Goal: Task Accomplishment & Management: Manage account settings

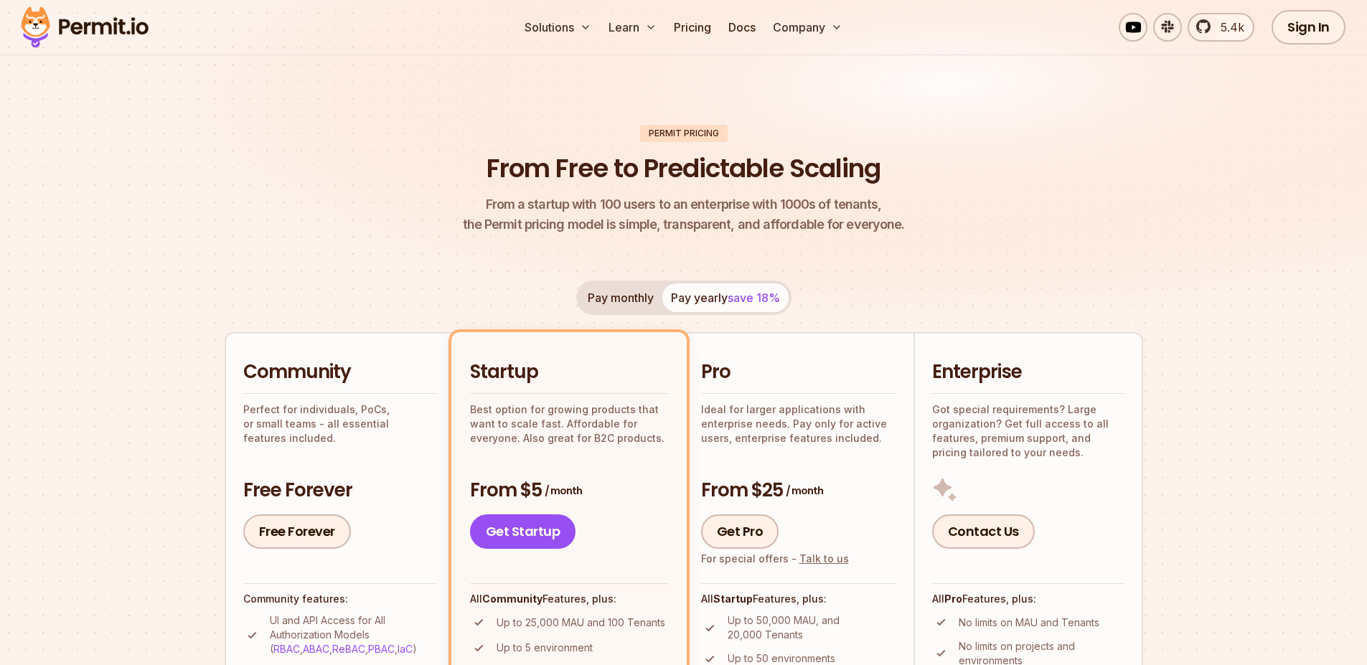
scroll to position [258, 0]
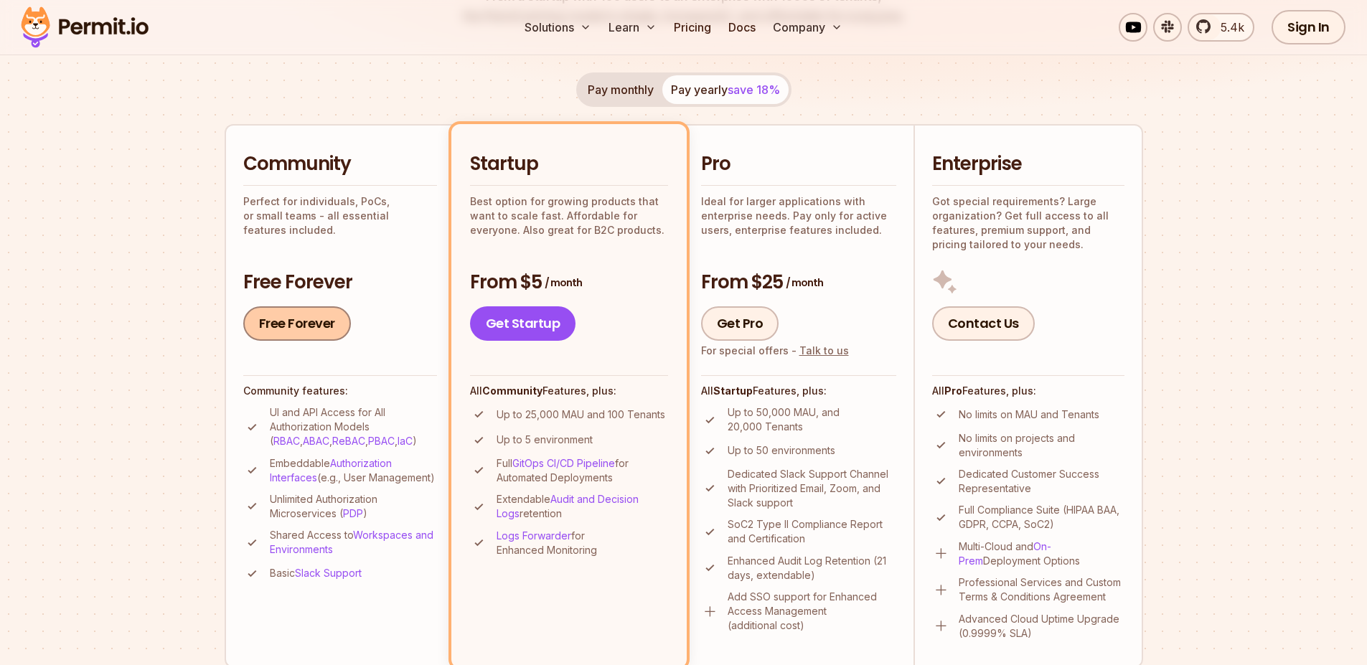
click at [308, 321] on link "Free Forever" at bounding box center [297, 323] width 108 height 34
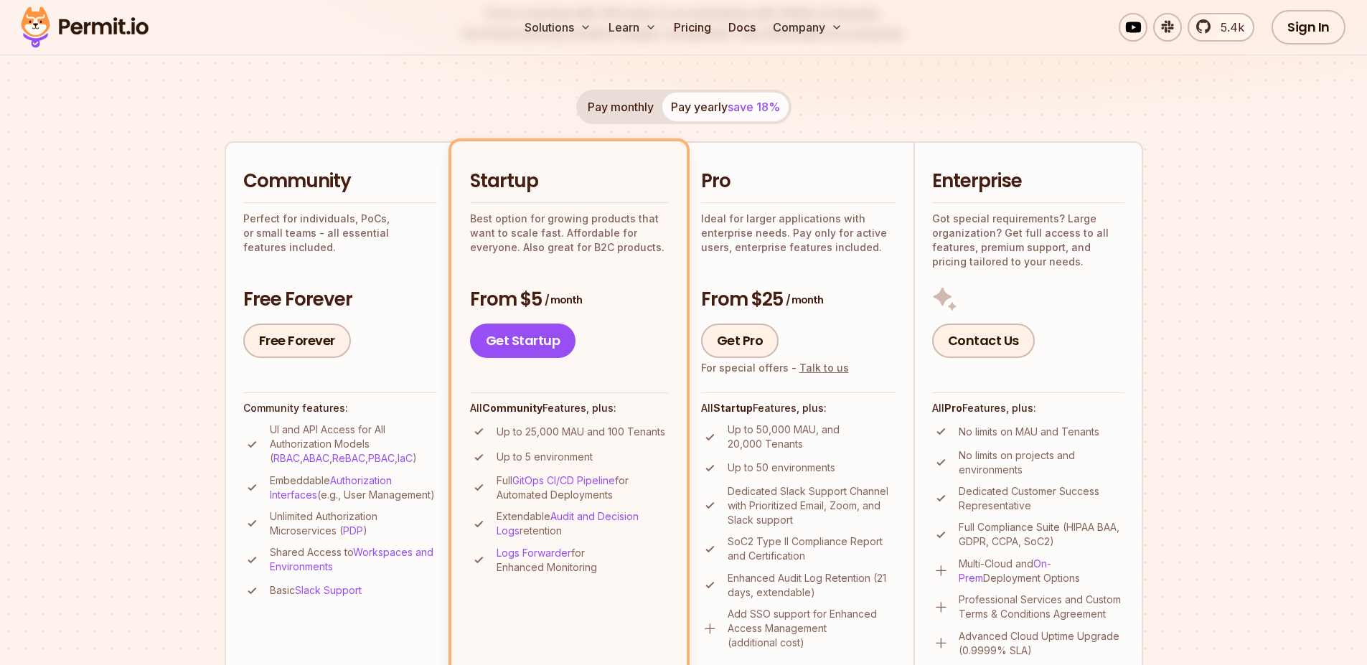
scroll to position [0, 0]
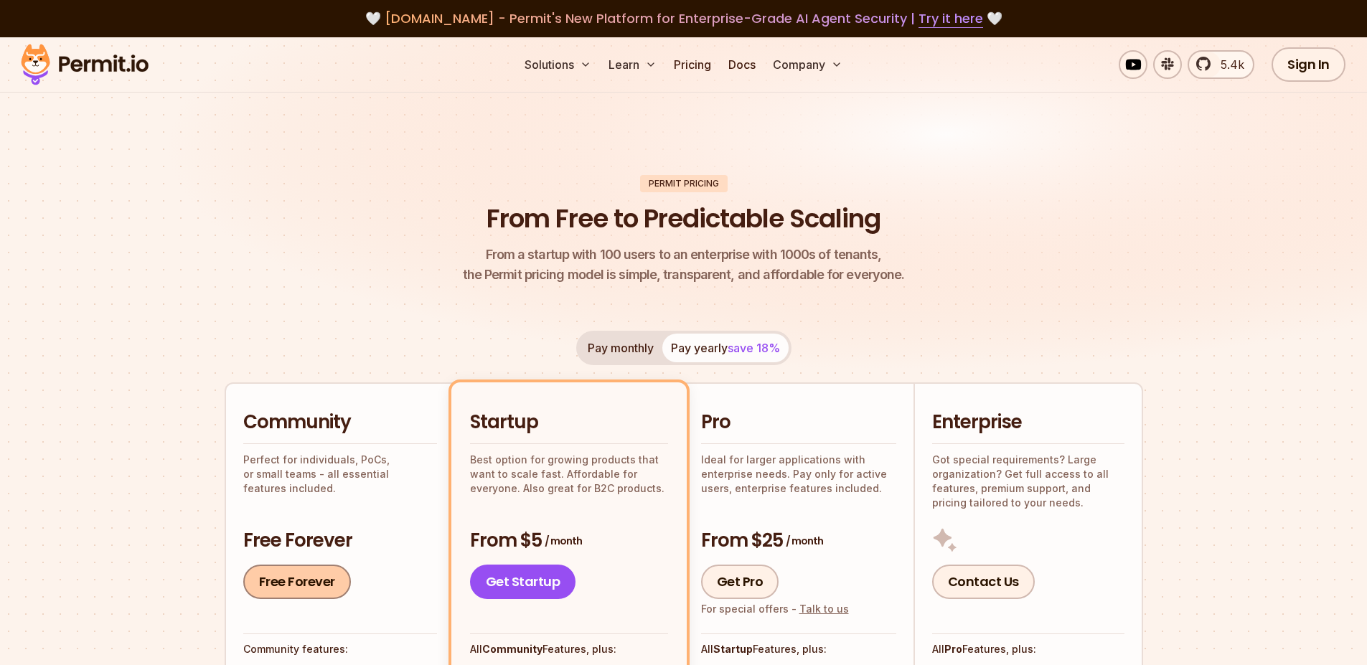
click at [313, 586] on link "Free Forever" at bounding box center [297, 582] width 108 height 34
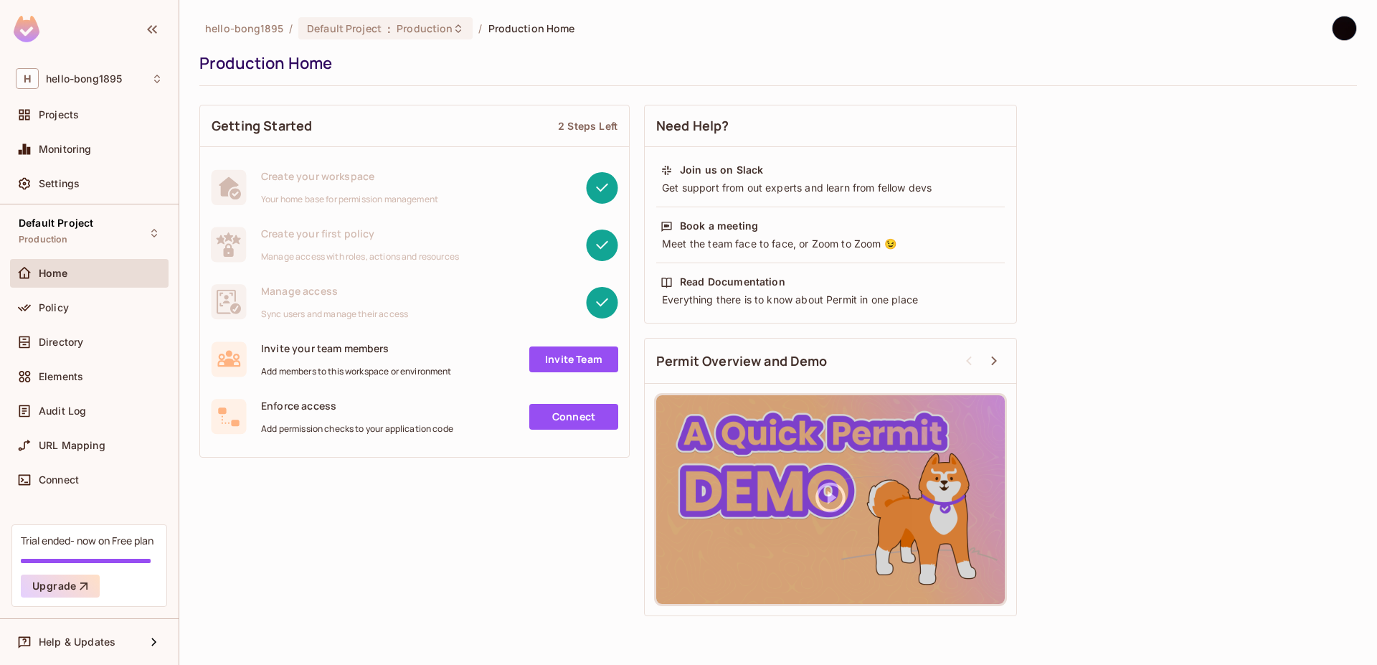
click at [92, 273] on div "Home" at bounding box center [101, 273] width 124 height 11
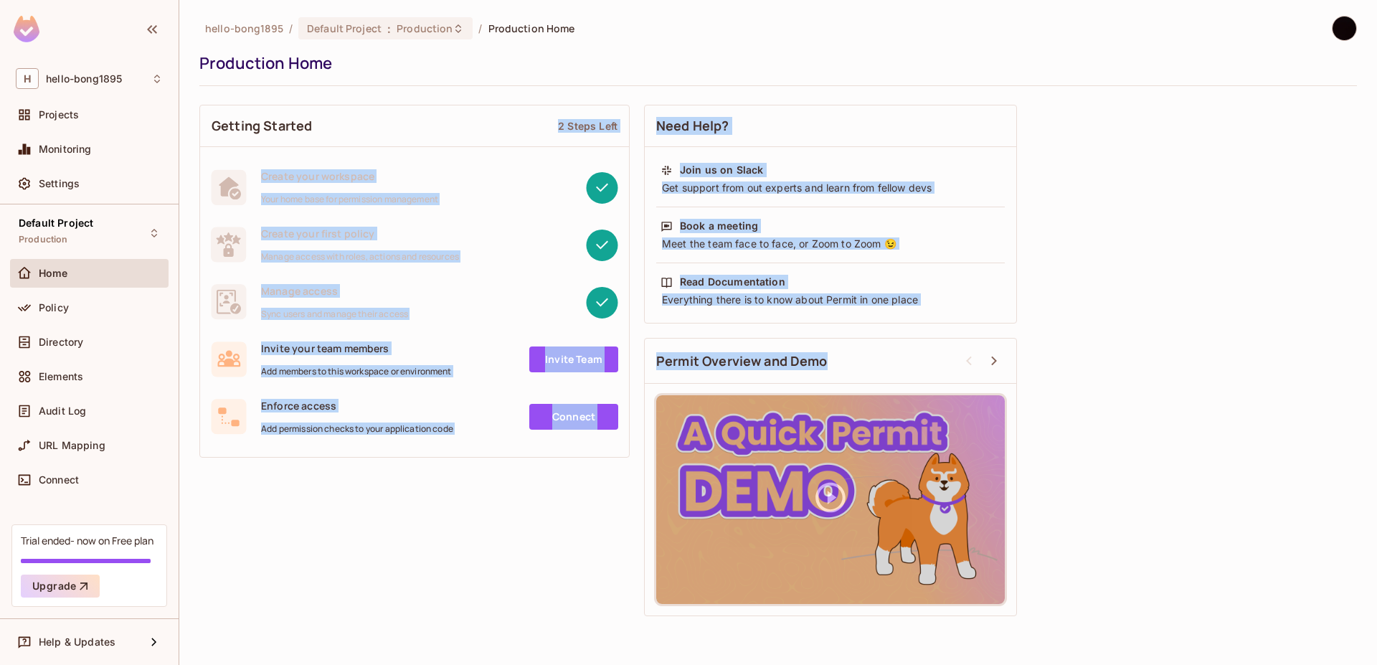
drag, startPoint x: 643, startPoint y: 545, endPoint x: 340, endPoint y: 113, distance: 527.4
click at [342, 116] on div "Getting Started 2 Steps Left Create your workspace Your home base for permissio…" at bounding box center [778, 361] width 1158 height 526
click at [509, 509] on div "Getting Started 2 Steps Left Create your workspace Your home base for permissio…" at bounding box center [778, 361] width 1158 height 526
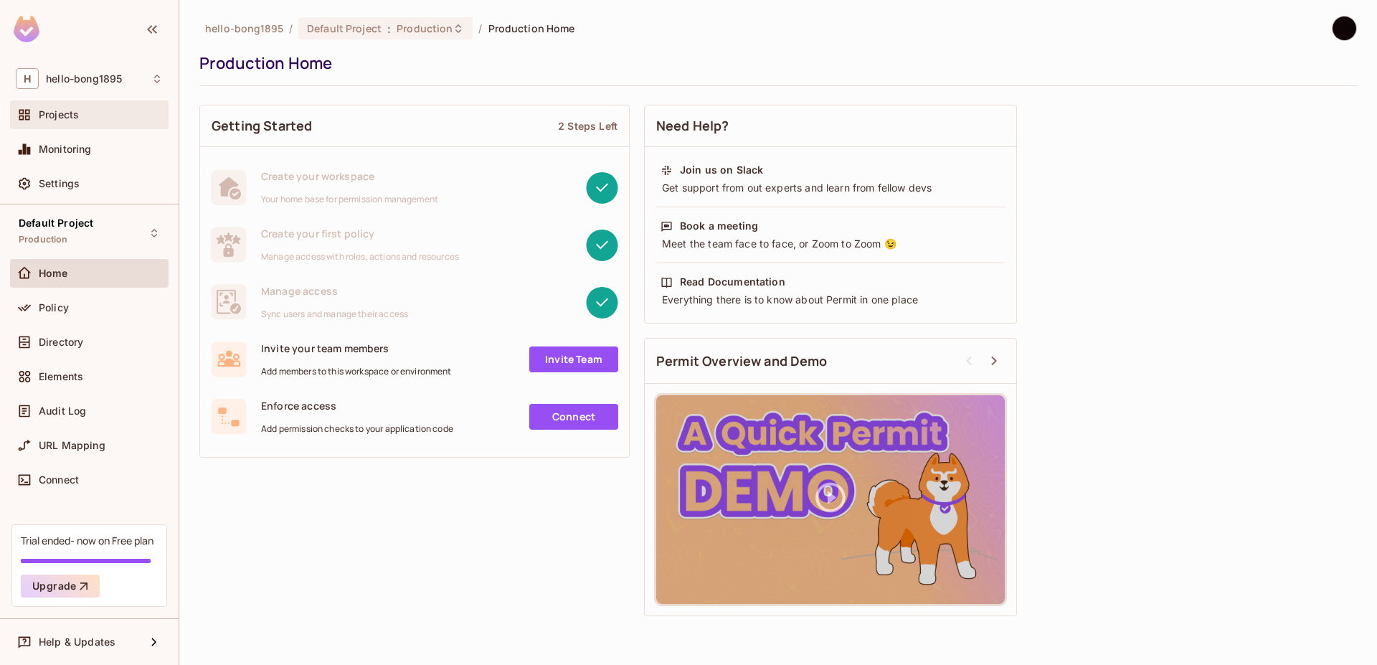
click at [86, 120] on div "Projects" at bounding box center [101, 114] width 124 height 11
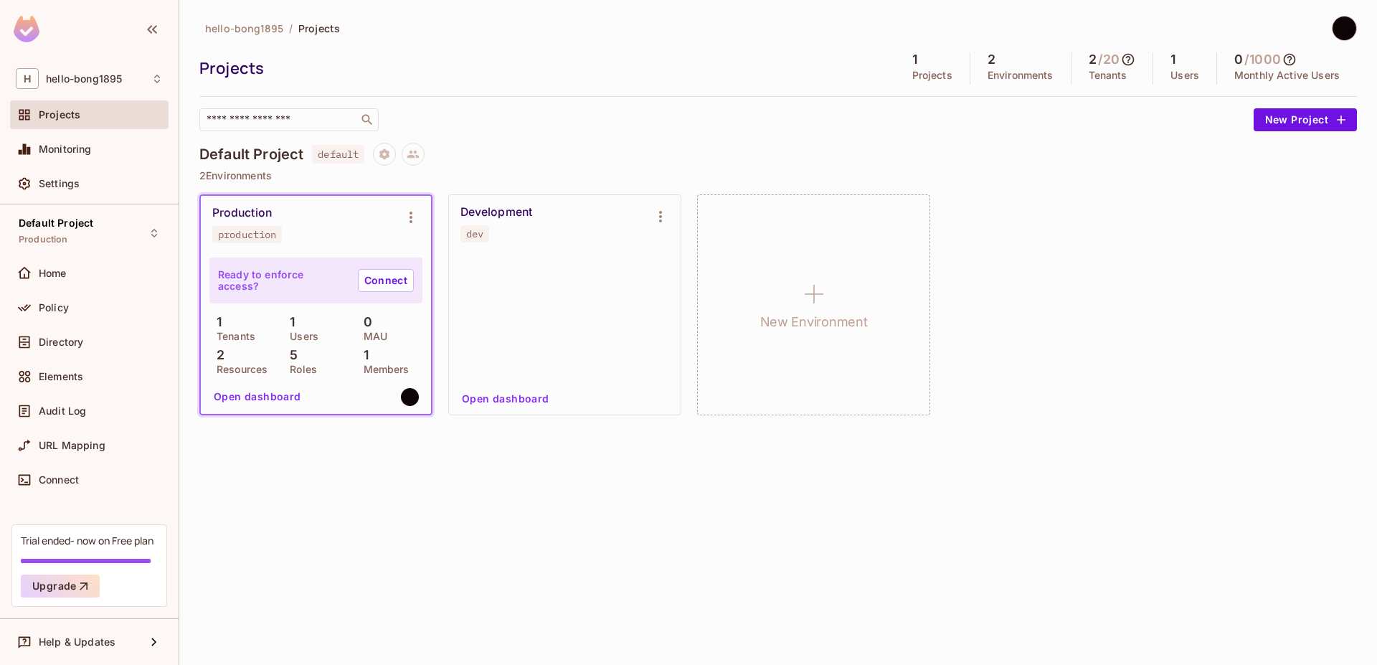
click at [346, 209] on div "Production production" at bounding box center [304, 224] width 184 height 37
click at [344, 245] on div "Production production" at bounding box center [316, 224] width 230 height 57
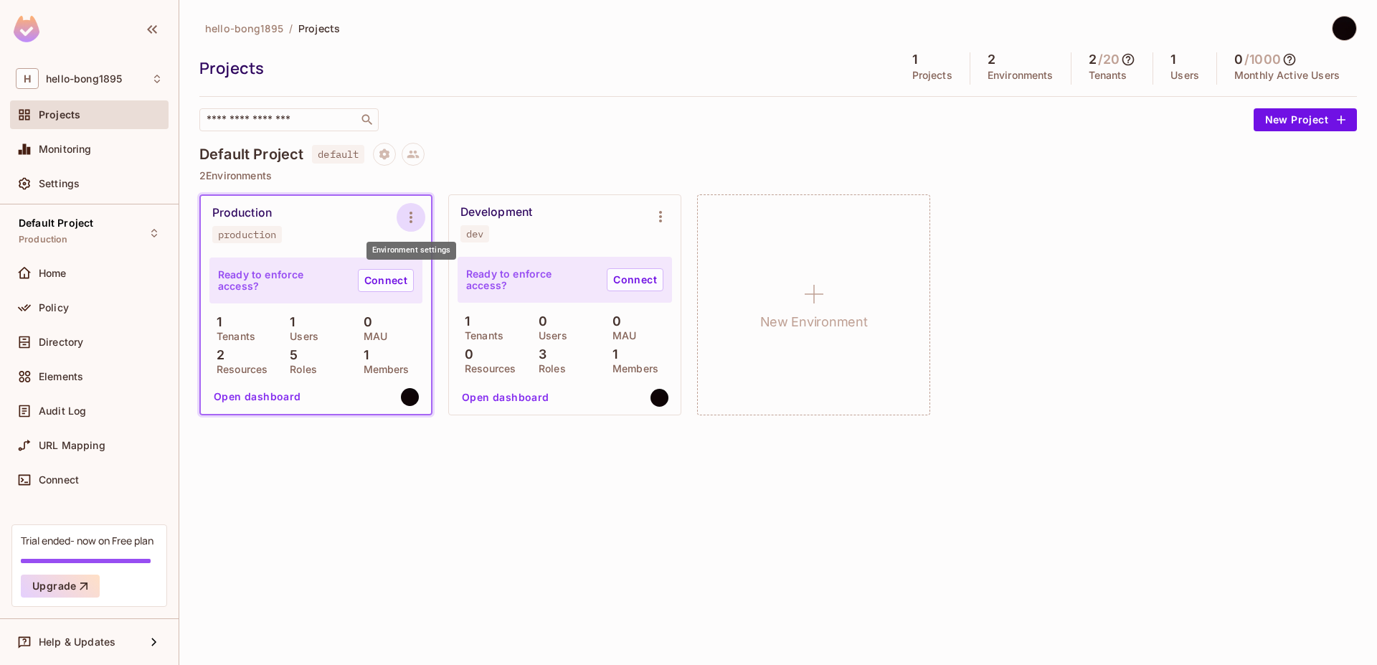
click at [407, 215] on icon "Environment settings" at bounding box center [410, 217] width 17 height 17
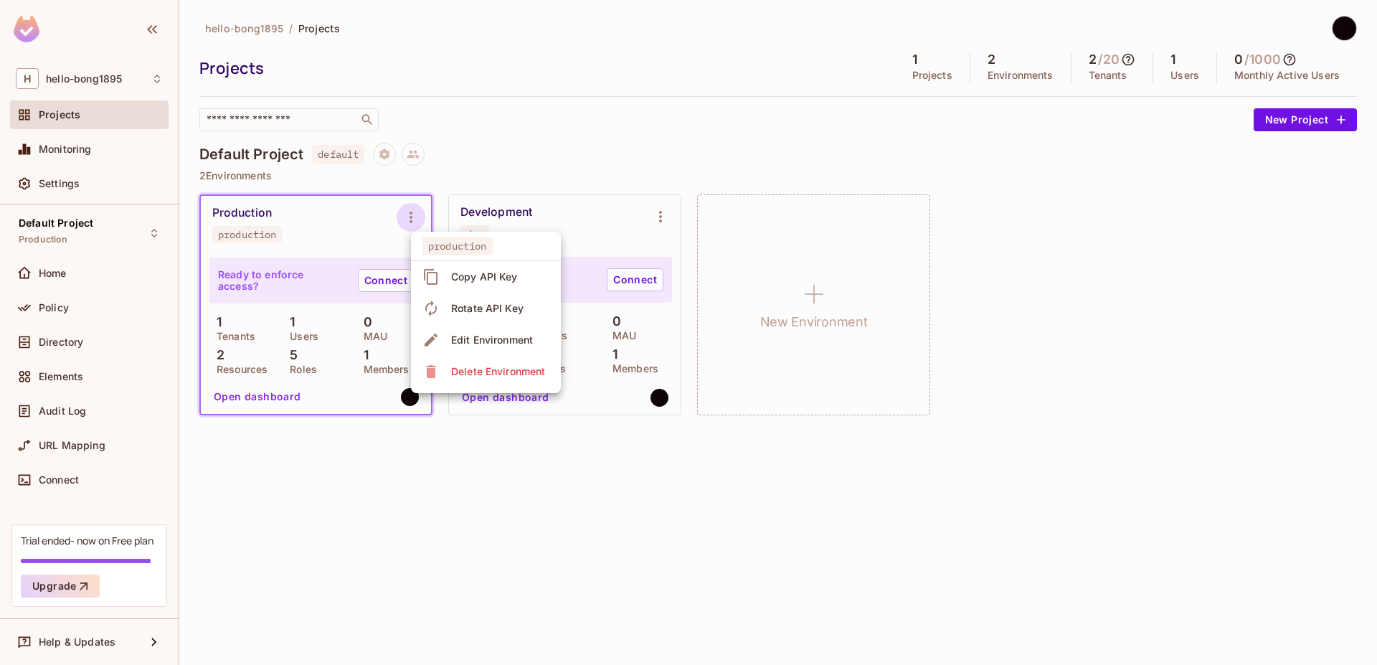
click at [298, 255] on div at bounding box center [688, 332] width 1377 height 665
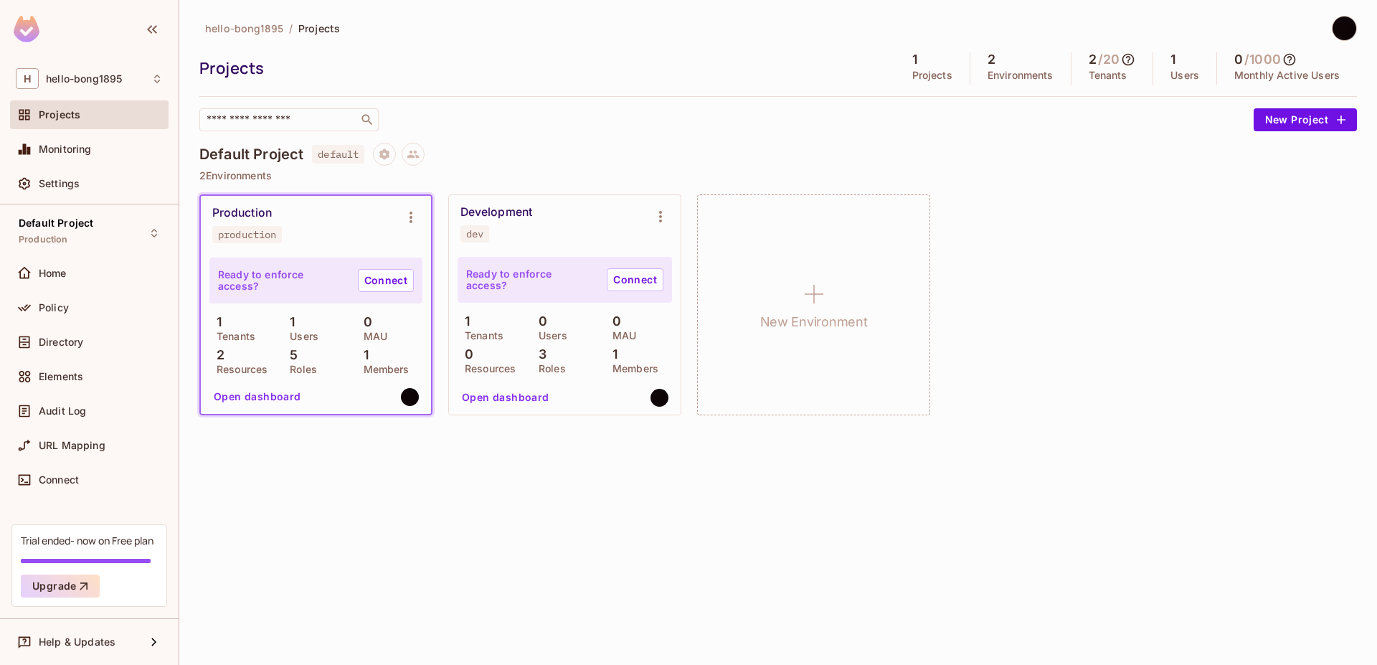
click at [414, 290] on ul "production Copy API Key Rotate API Key Edit Environment Delete Environment" at bounding box center [467, 277] width 113 height 91
click at [397, 279] on link "Connect" at bounding box center [386, 280] width 56 height 23
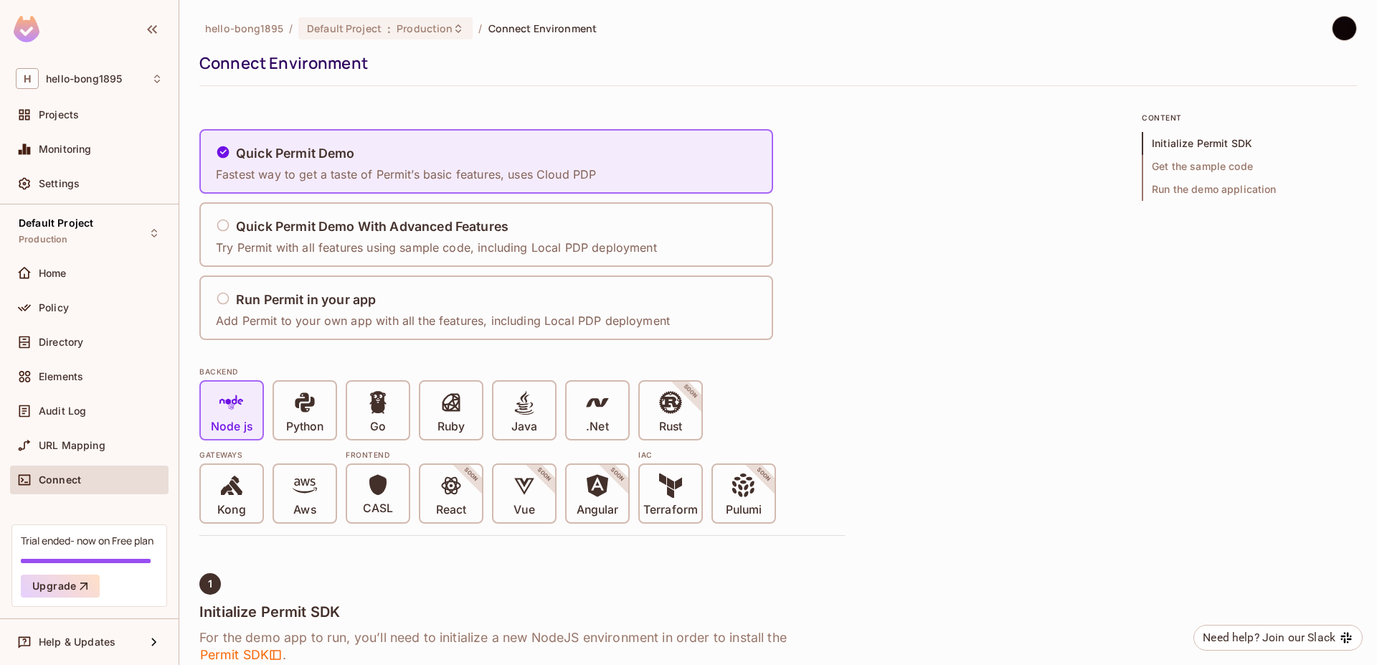
click at [123, 289] on div "Home" at bounding box center [89, 276] width 159 height 34
click at [126, 273] on div "Home" at bounding box center [101, 273] width 124 height 11
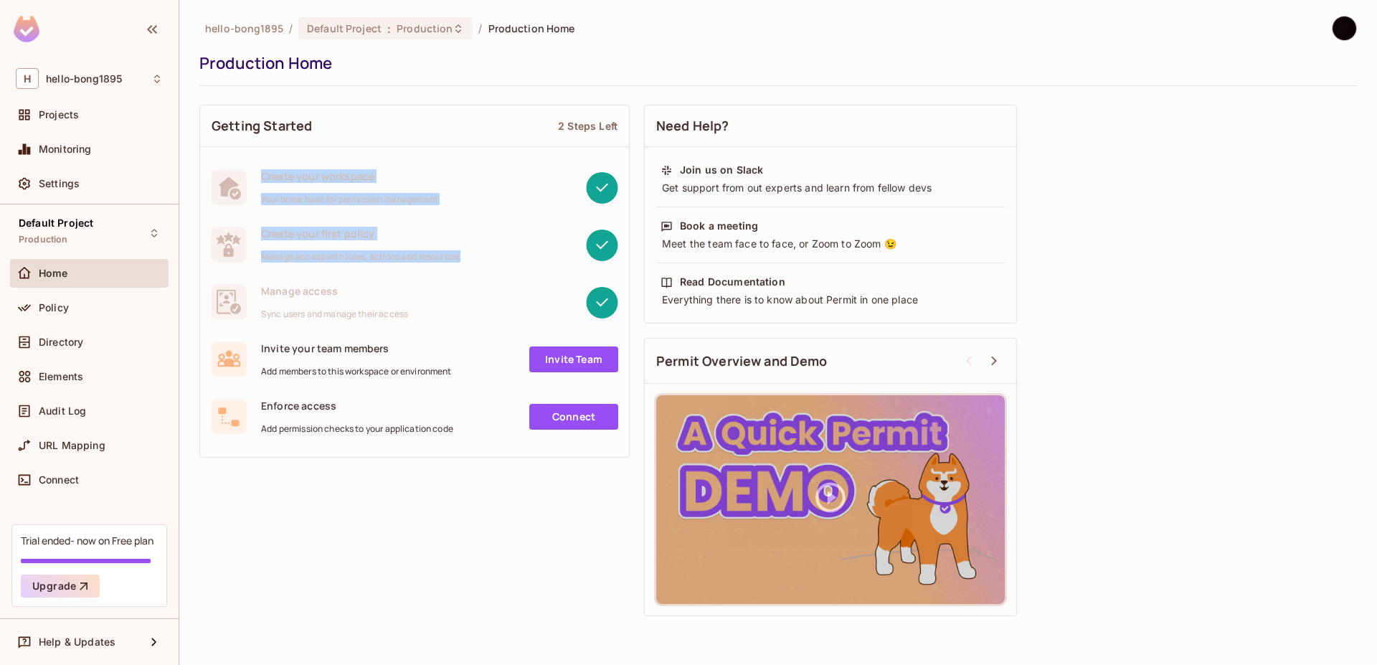
drag, startPoint x: 245, startPoint y: 164, endPoint x: 331, endPoint y: 288, distance: 151.0
click at [324, 285] on div "Create your workspace Your home base for permission management Create your firs…" at bounding box center [414, 302] width 429 height 287
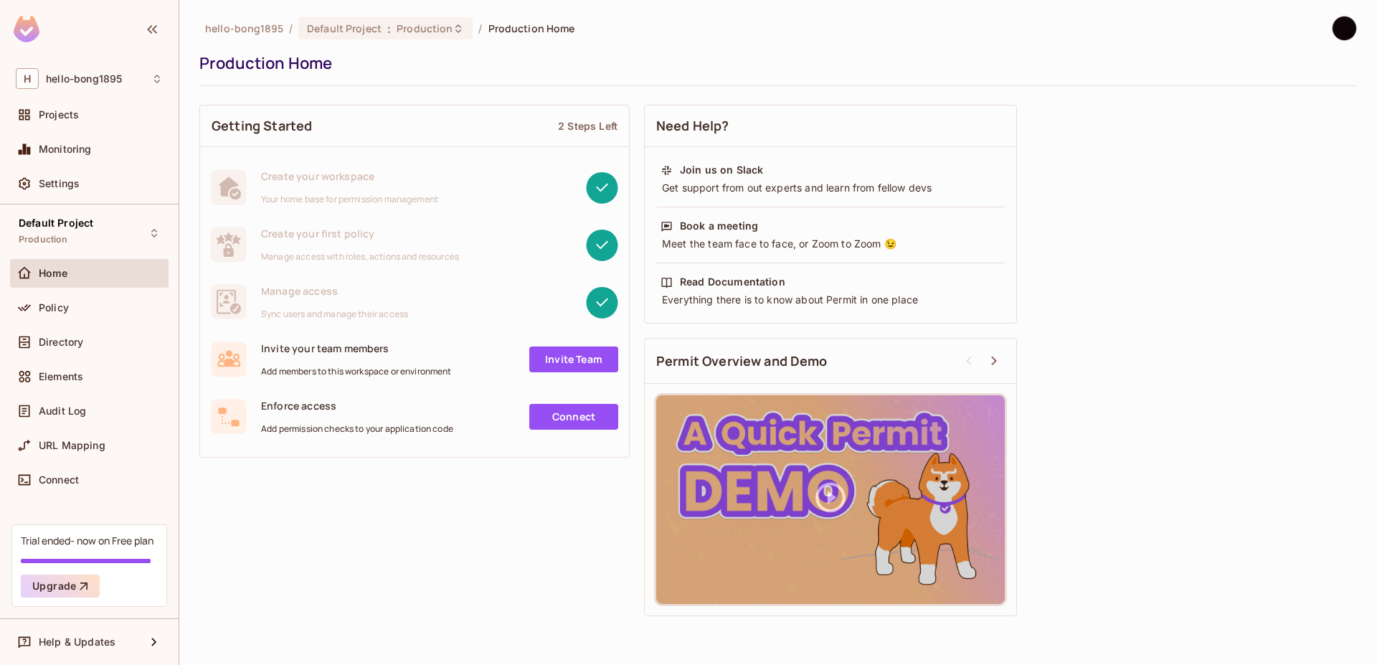
click at [334, 289] on span "Manage access" at bounding box center [334, 291] width 147 height 14
click at [110, 101] on div "Projects" at bounding box center [89, 114] width 159 height 29
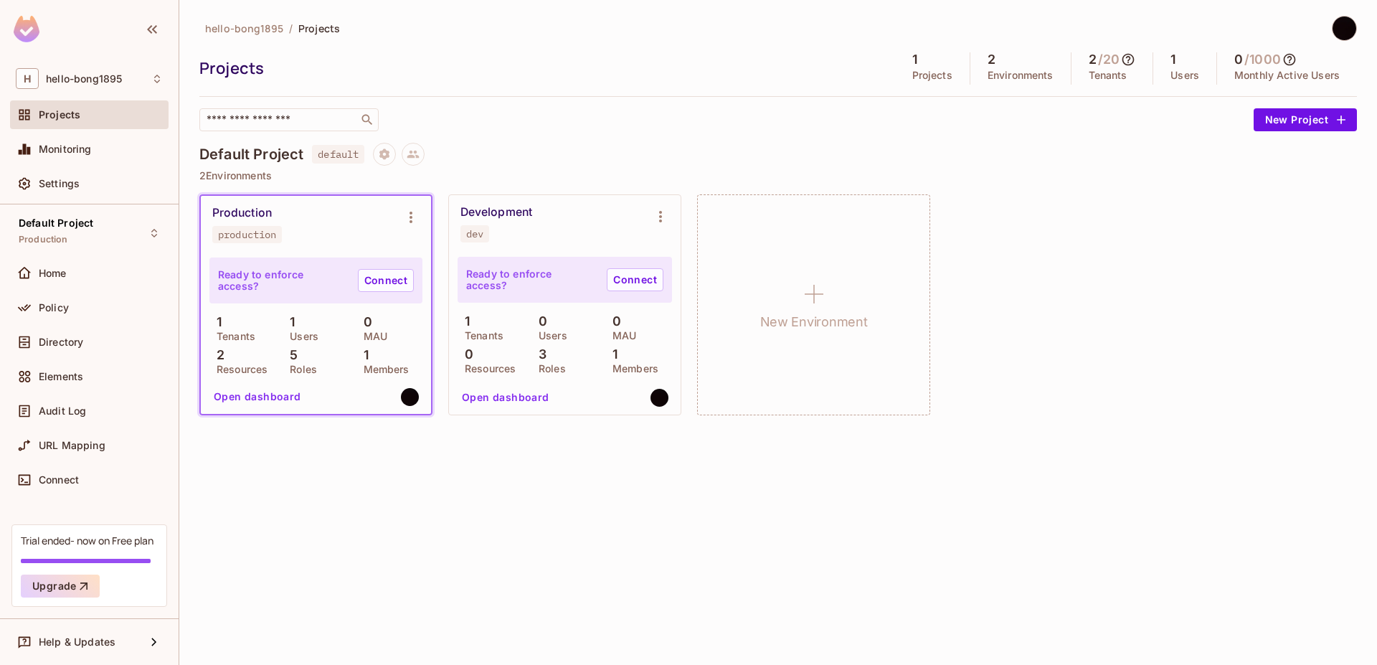
click at [314, 189] on div "Default Project default 2 Environments Production production Ready to enforce a…" at bounding box center [778, 287] width 1158 height 288
click at [128, 72] on div "H hello-bong1895" at bounding box center [89, 78] width 147 height 21
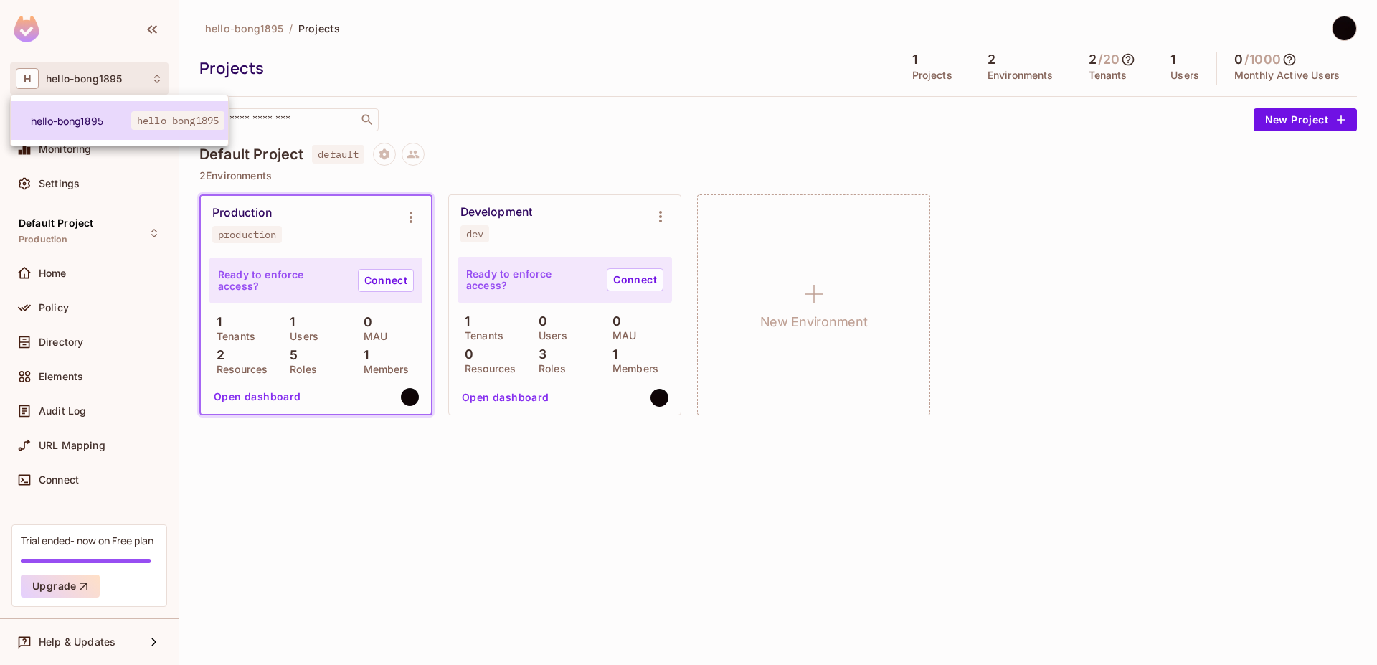
click at [154, 118] on span "hello-bong1895" at bounding box center [177, 120] width 93 height 19
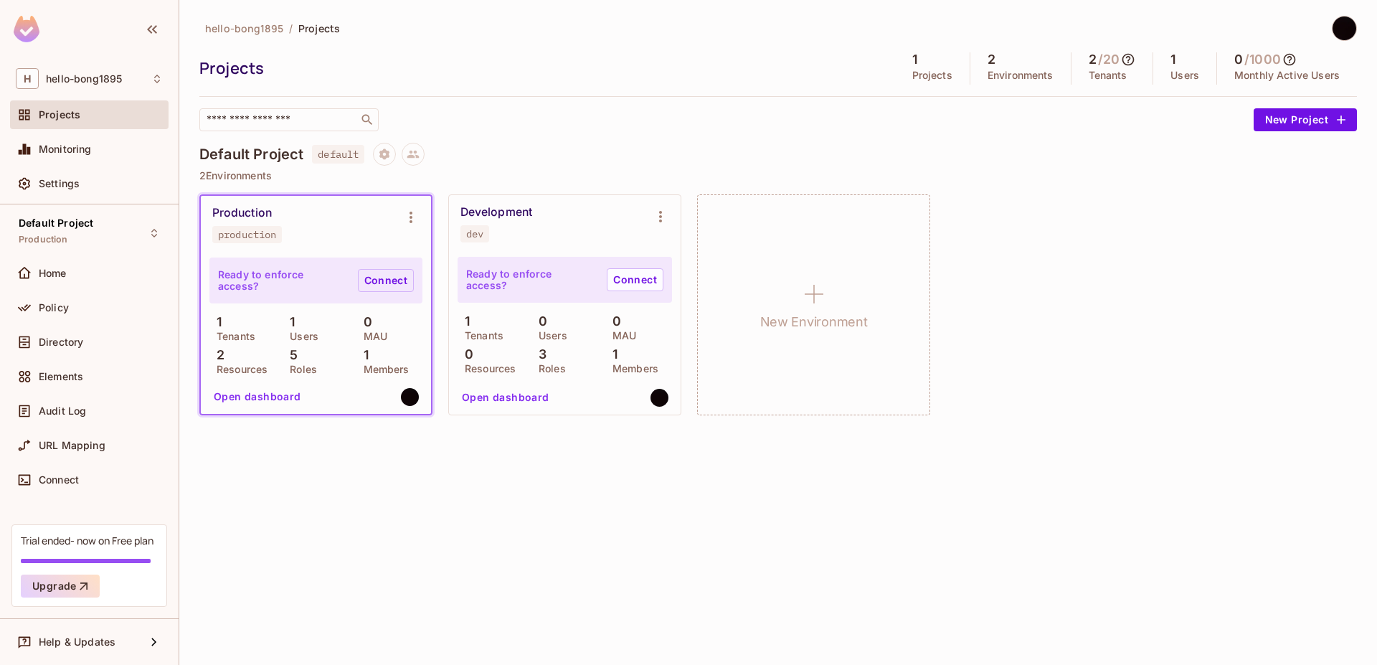
click at [394, 280] on link "Connect" at bounding box center [386, 280] width 56 height 23
click at [72, 652] on div "Help & Updates" at bounding box center [89, 642] width 159 height 29
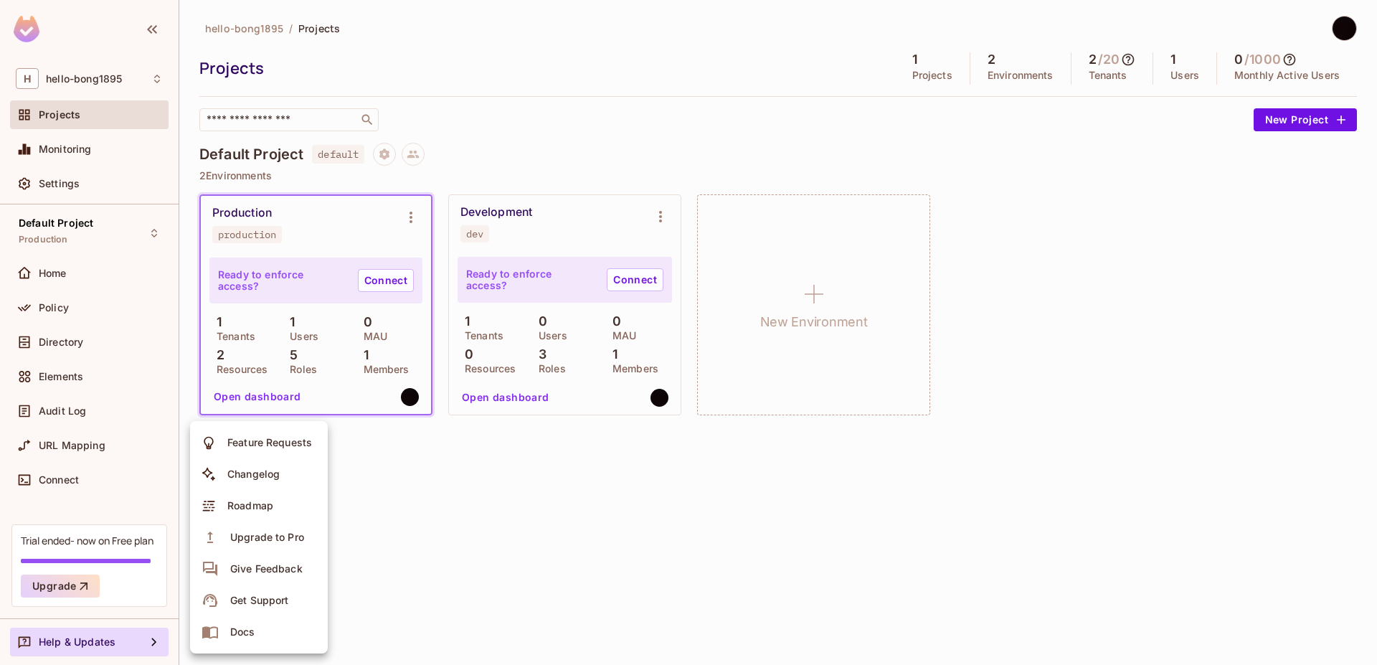
click at [245, 627] on div "Docs" at bounding box center [242, 632] width 25 height 14
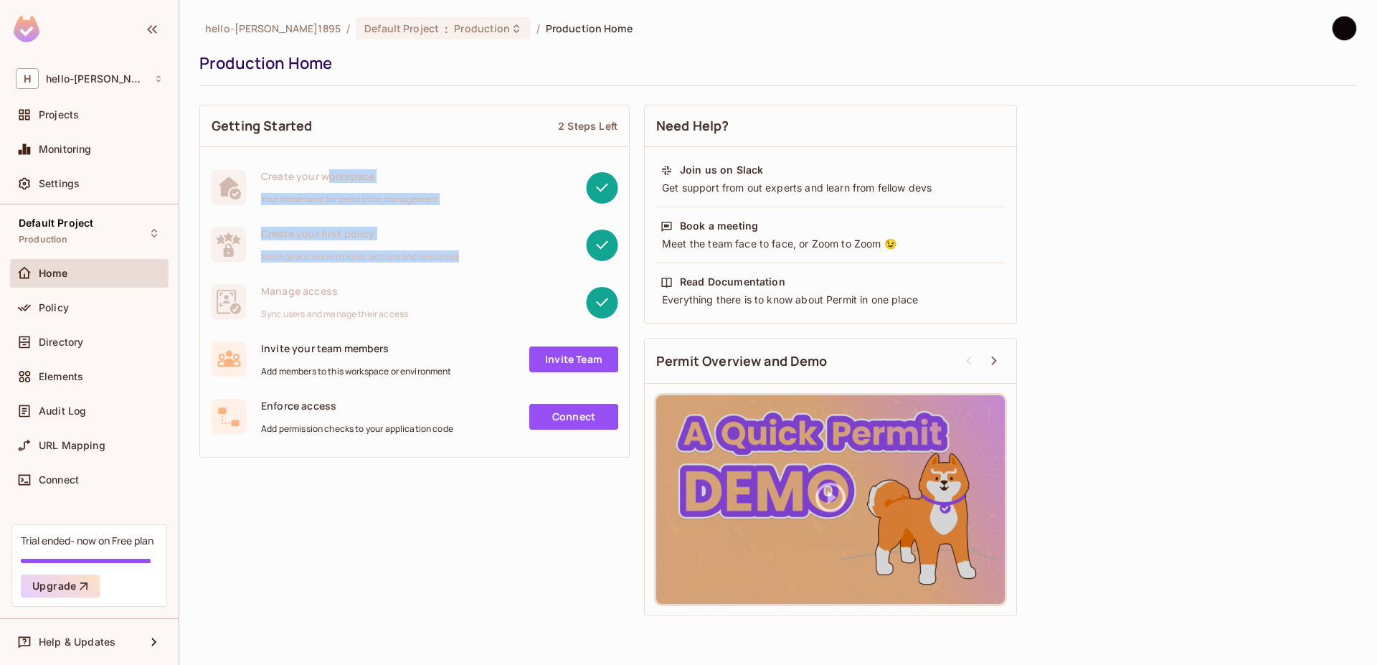
drag, startPoint x: 325, startPoint y: 174, endPoint x: 432, endPoint y: 263, distance: 139.1
click at [432, 263] on div "Create your workspace Your home base for permission management Create your firs…" at bounding box center [414, 302] width 429 height 287
click at [432, 263] on div "Create your first policy Manage access with roles, actions and resources" at bounding box center [414, 244] width 429 height 57
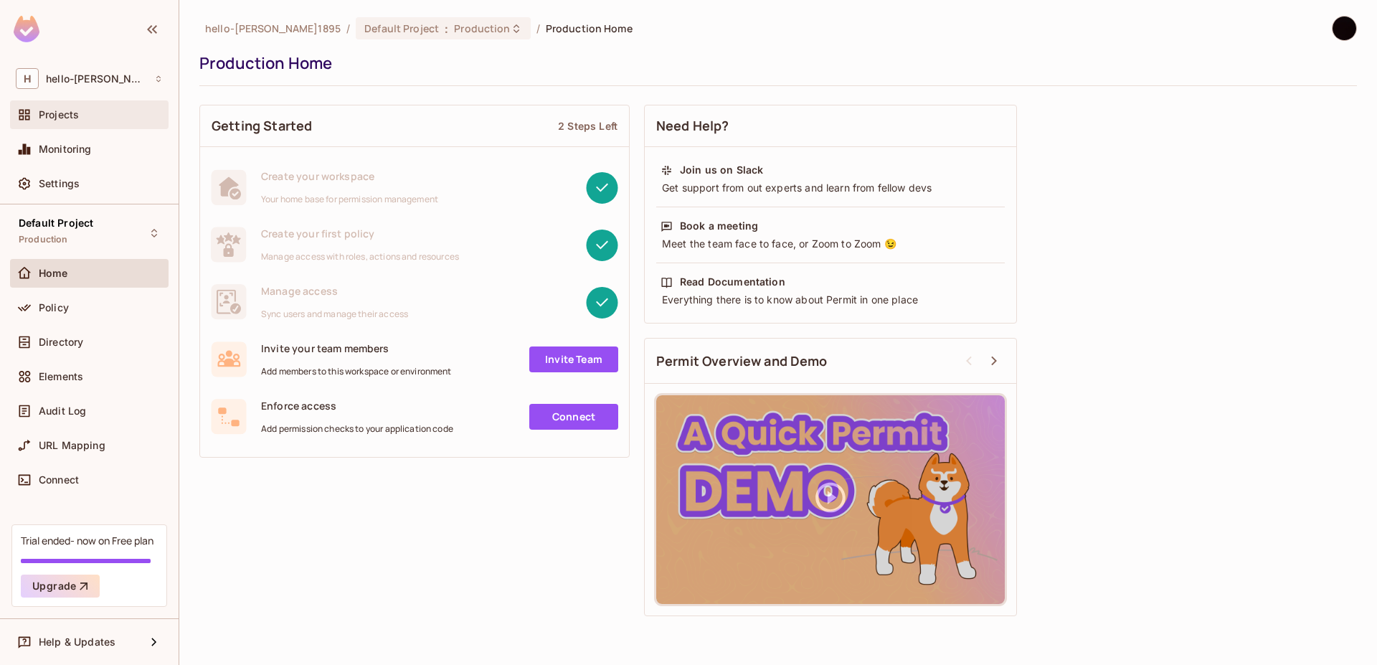
click at [89, 109] on div "Projects" at bounding box center [101, 114] width 124 height 11
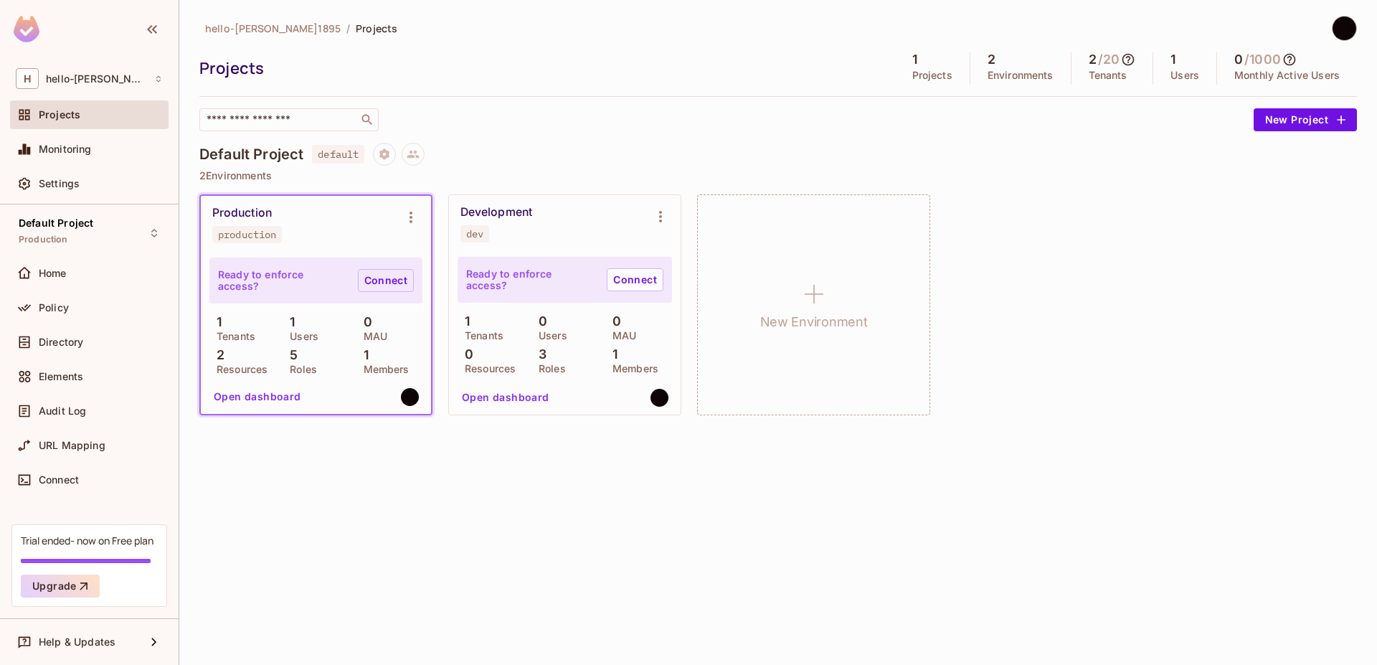
click at [383, 277] on link "Connect" at bounding box center [386, 280] width 56 height 23
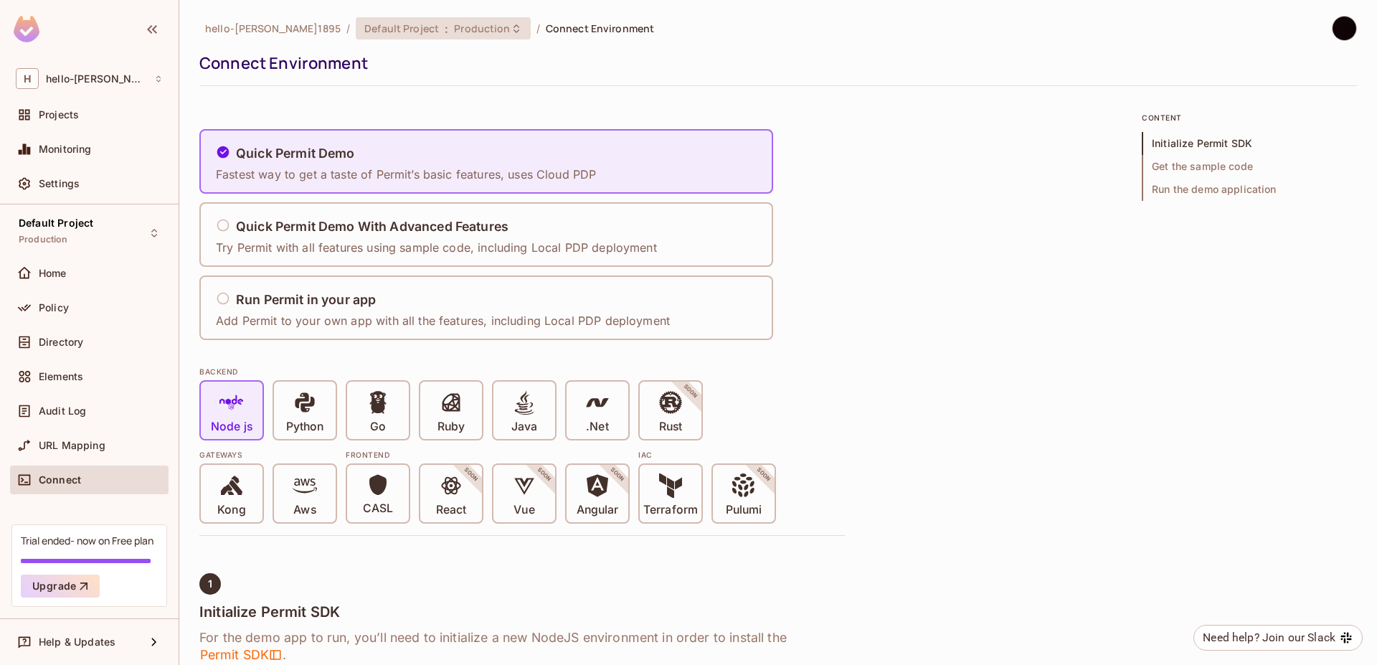
click at [356, 35] on div "Default Project : Production" at bounding box center [443, 28] width 174 height 22
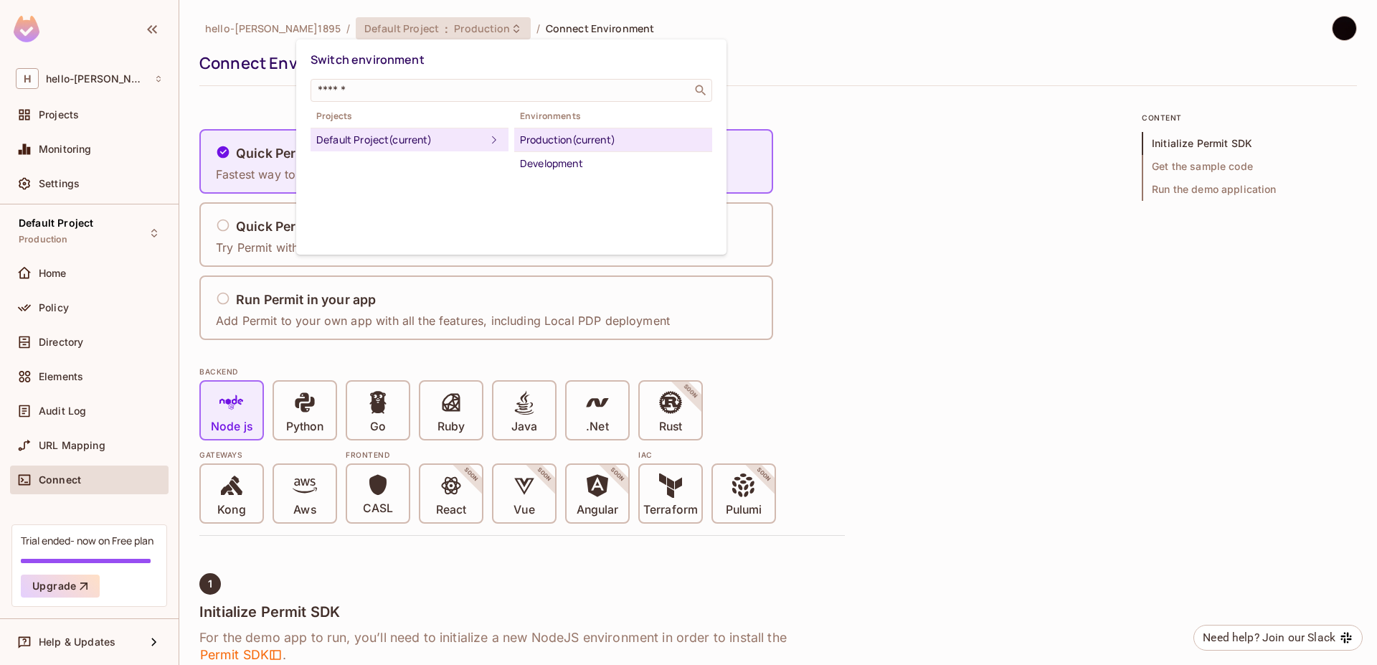
click at [275, 32] on div at bounding box center [688, 332] width 1377 height 665
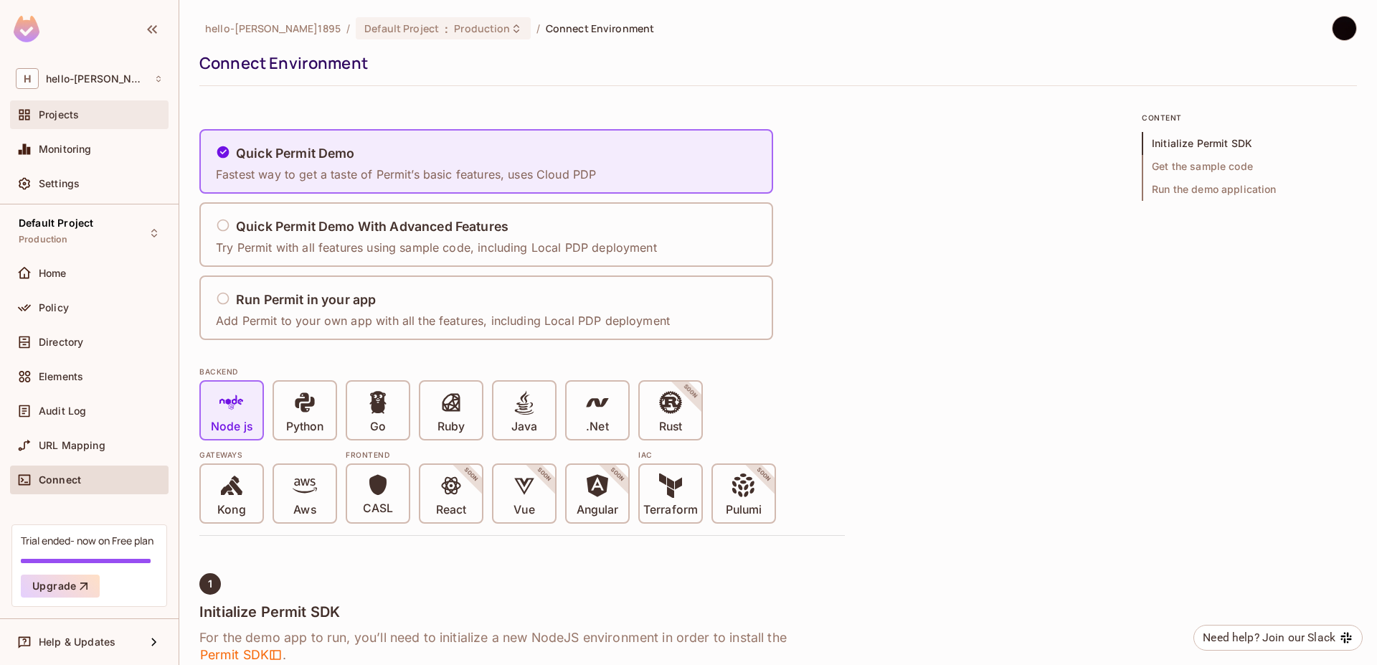
click at [99, 110] on div "Projects" at bounding box center [101, 114] width 124 height 11
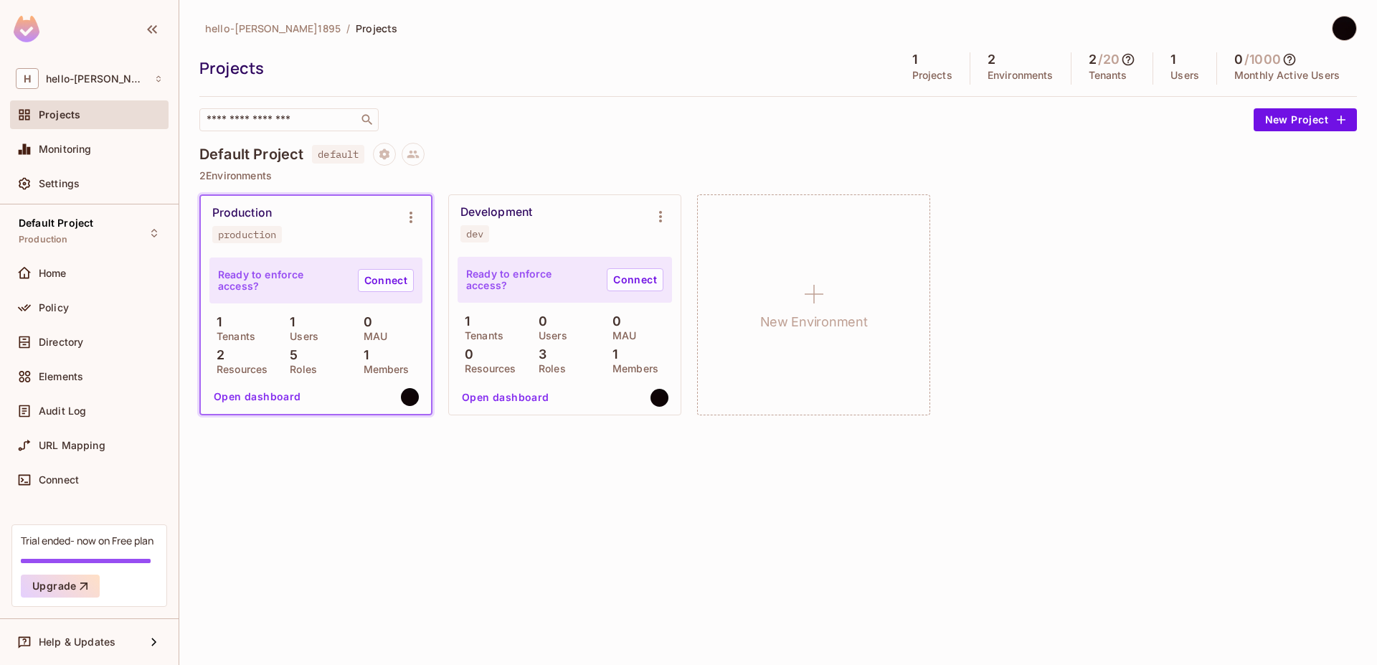
click at [272, 396] on button "Open dashboard" at bounding box center [257, 396] width 99 height 23
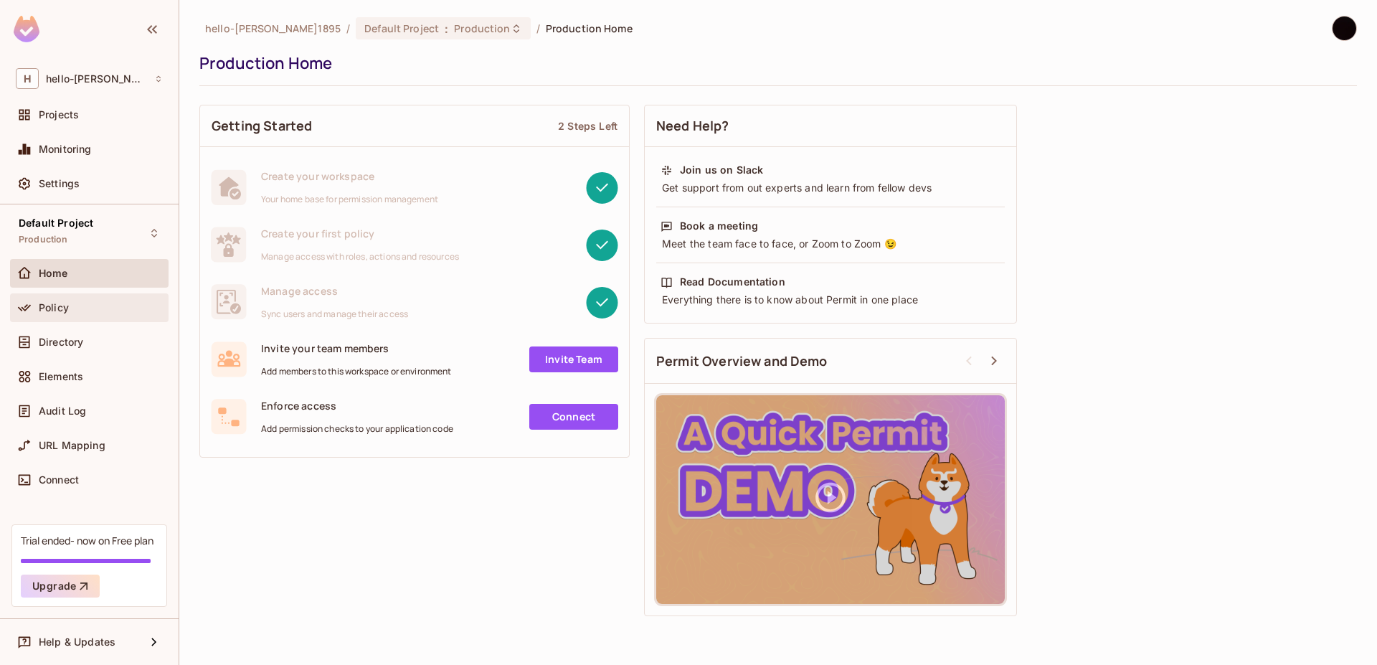
click at [133, 308] on div "Policy" at bounding box center [101, 307] width 124 height 11
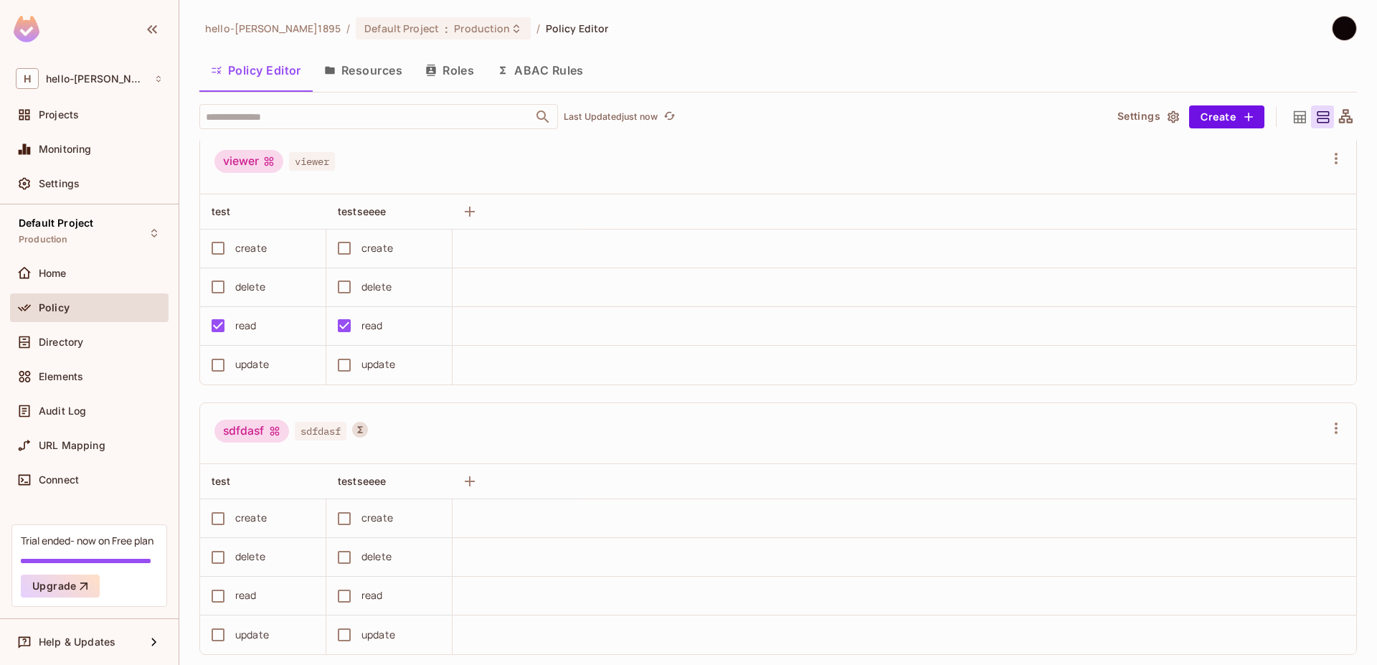
scroll to position [1114, 0]
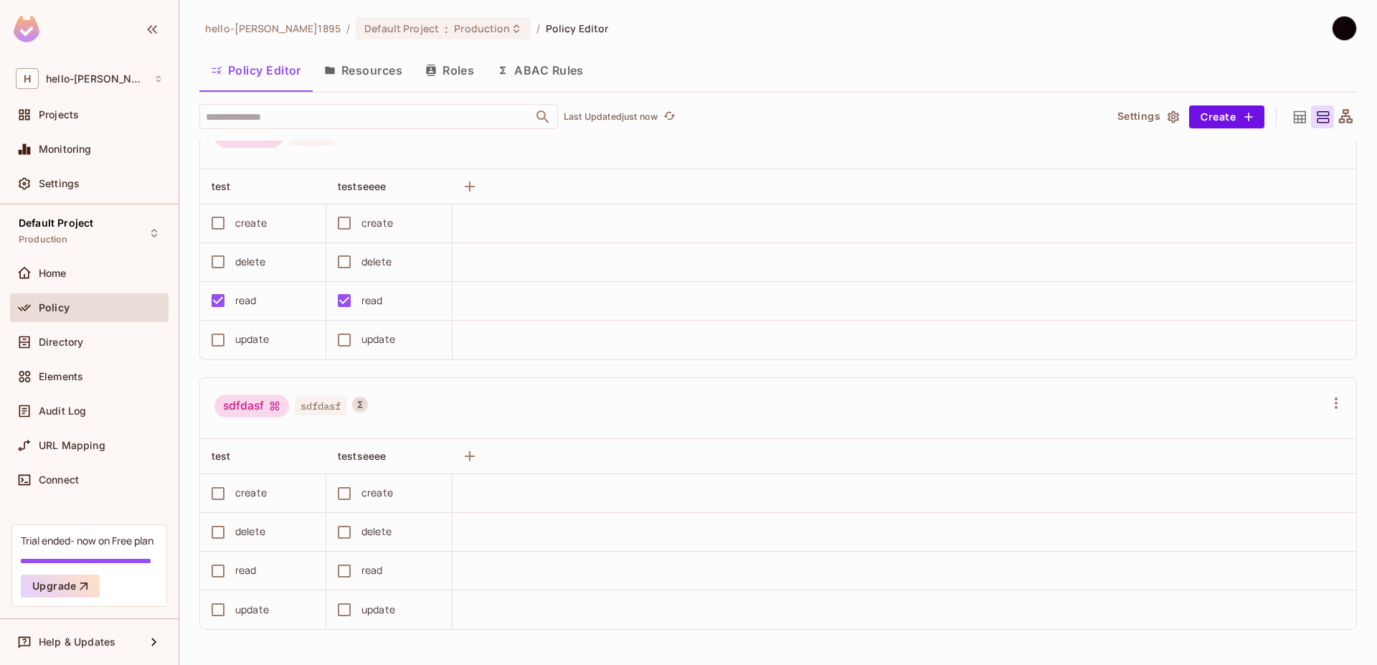
click at [349, 76] on button "Resources" at bounding box center [363, 70] width 101 height 36
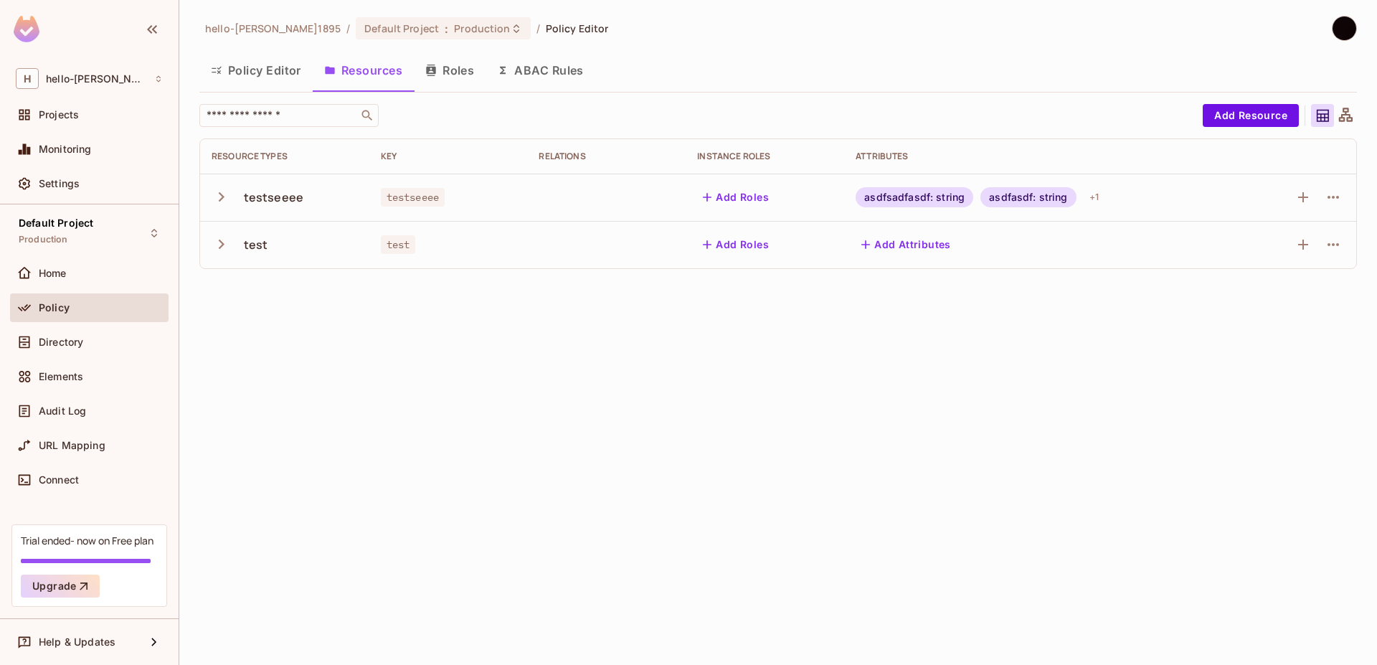
click at [466, 74] on button "Roles" at bounding box center [450, 70] width 72 height 36
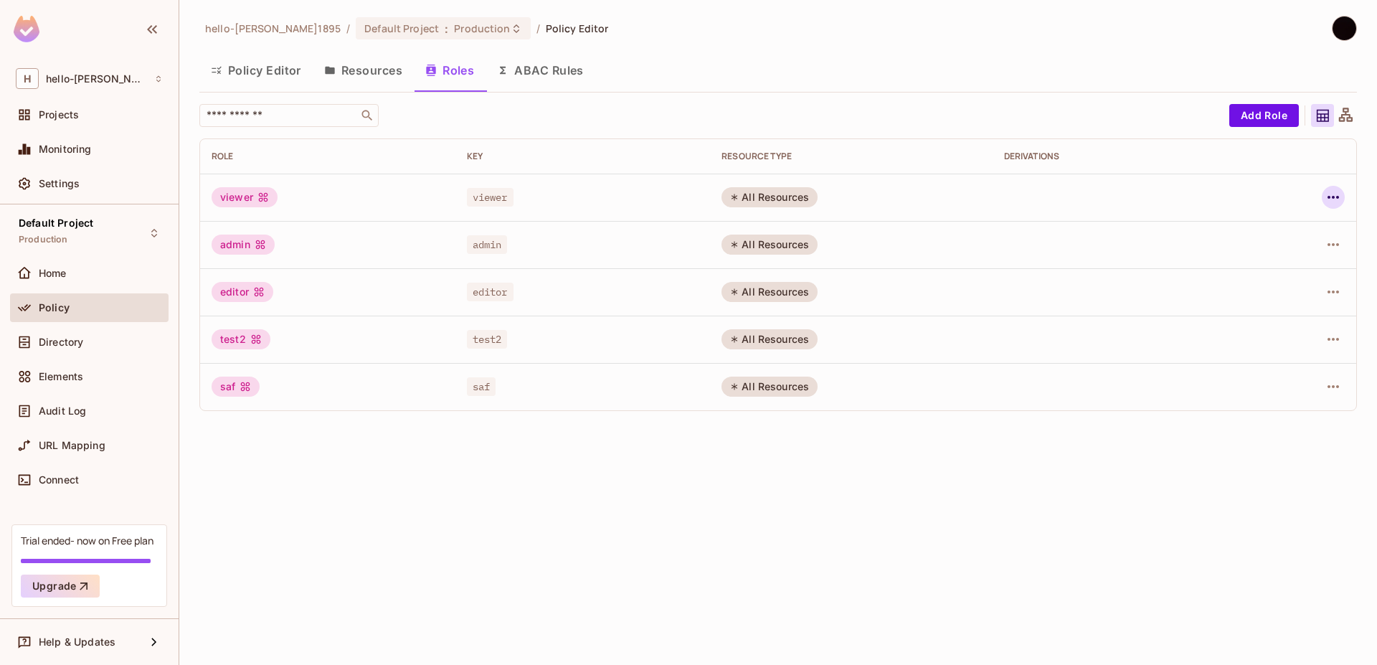
click at [1336, 196] on icon "button" at bounding box center [1333, 197] width 17 height 17
click at [1306, 263] on div "Edit Attributes" at bounding box center [1283, 262] width 71 height 14
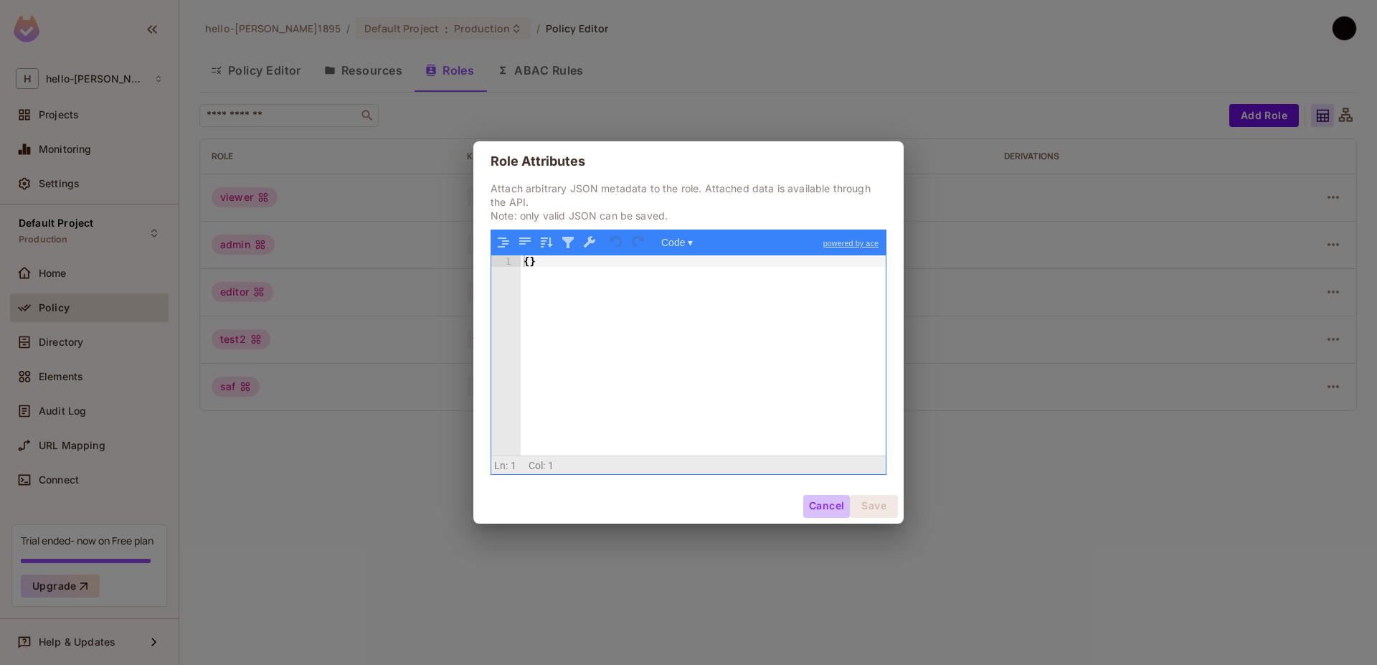
click at [833, 507] on button "Cancel" at bounding box center [826, 506] width 47 height 23
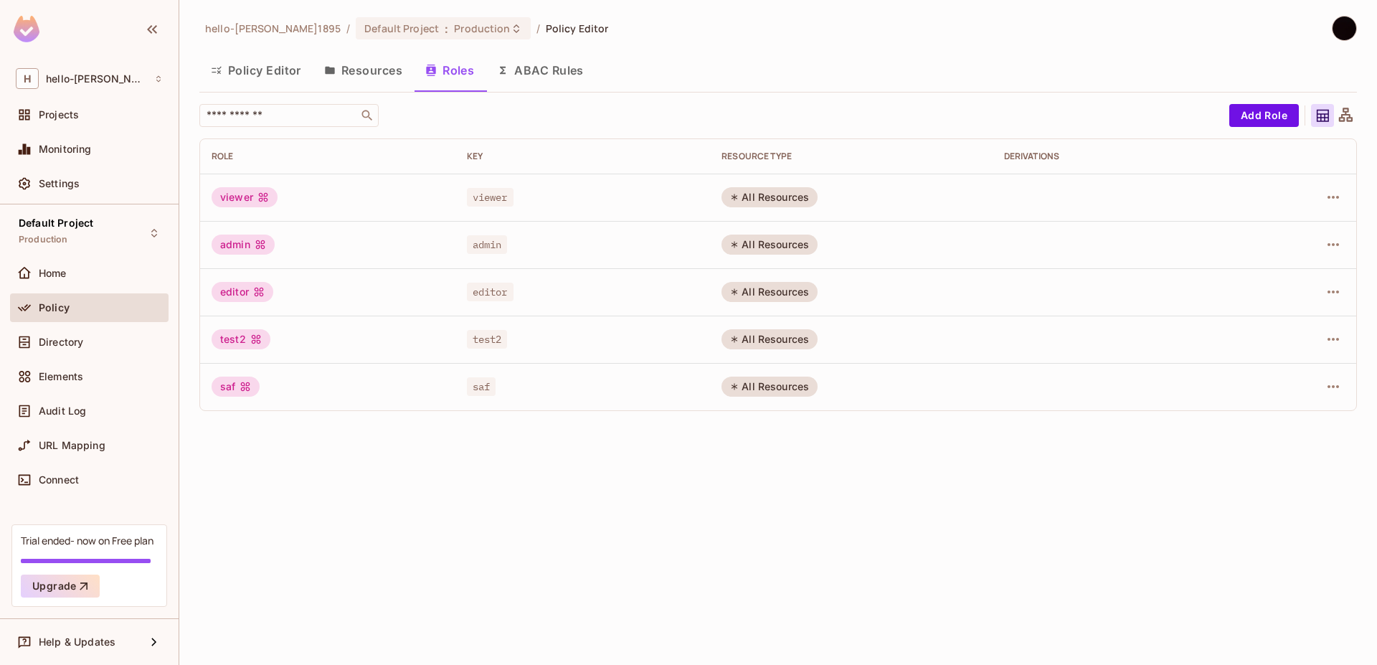
click at [1351, 194] on td at bounding box center [1301, 197] width 109 height 47
click at [1326, 184] on td at bounding box center [1301, 197] width 109 height 47
click at [1329, 193] on icon "button" at bounding box center [1333, 197] width 17 height 17
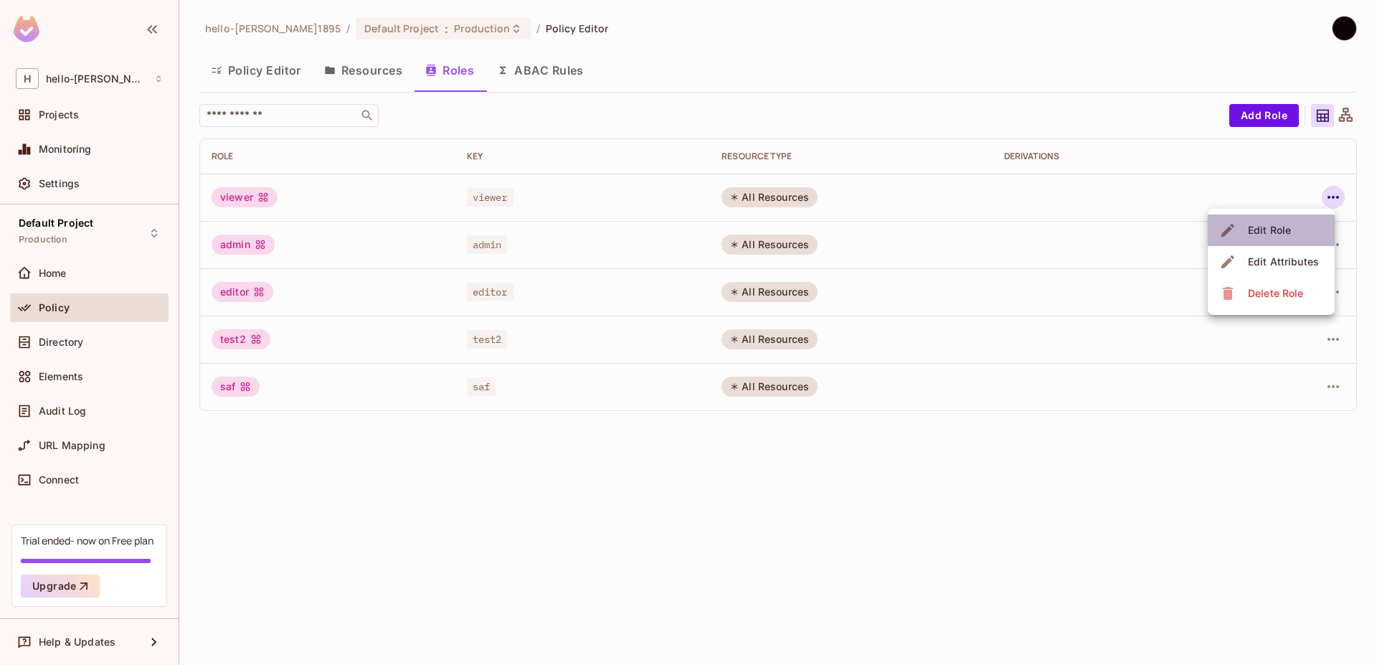
click at [1298, 225] on li "Edit Role" at bounding box center [1271, 230] width 127 height 32
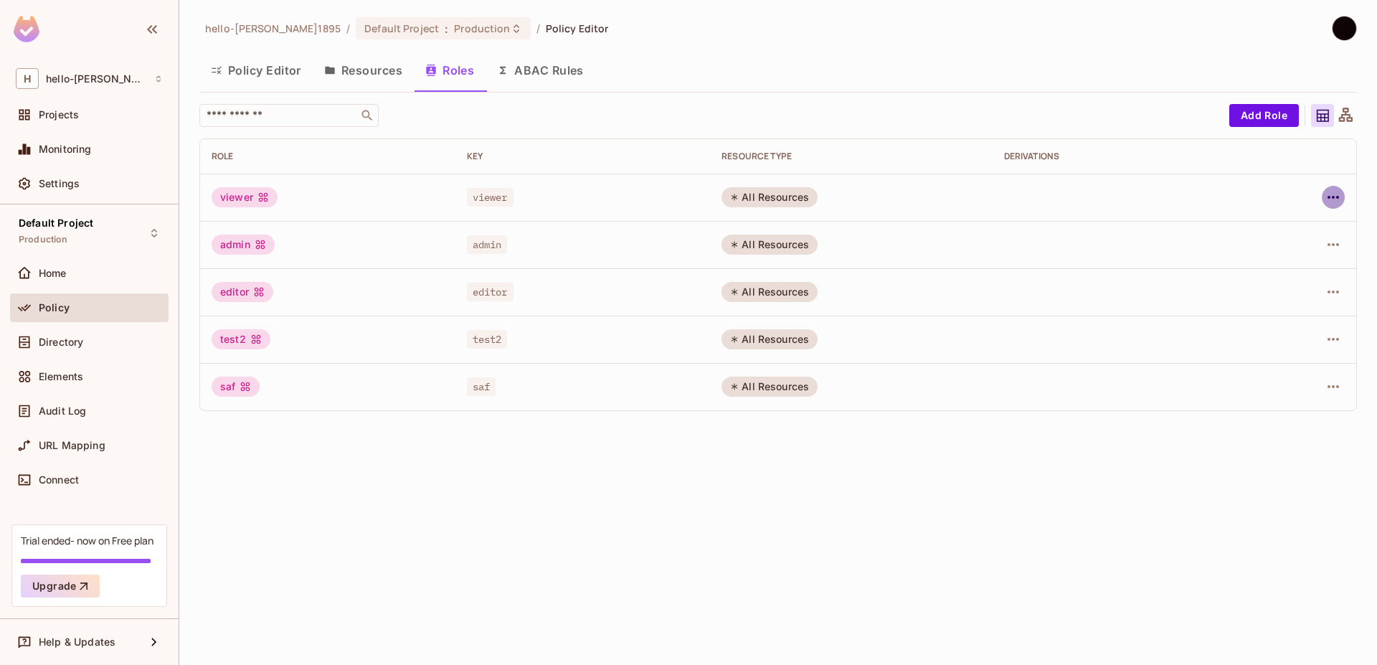
click at [1339, 189] on icon "button" at bounding box center [1333, 197] width 17 height 17
click at [181, 70] on div "hello-bong1895 / Default Project : Production / Policy Editor Policy Editor Res…" at bounding box center [778, 332] width 1198 height 665
click at [217, 66] on icon "button" at bounding box center [216, 70] width 11 height 11
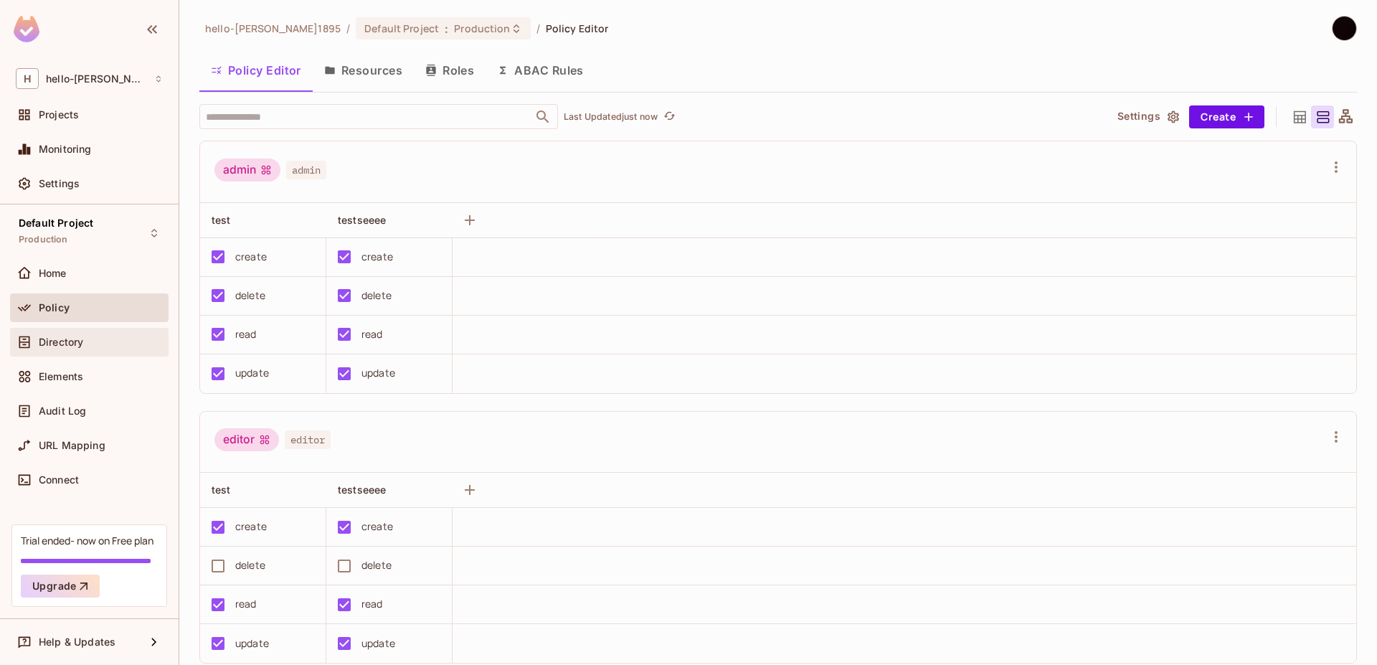
click at [109, 354] on div "Directory" at bounding box center [89, 342] width 159 height 29
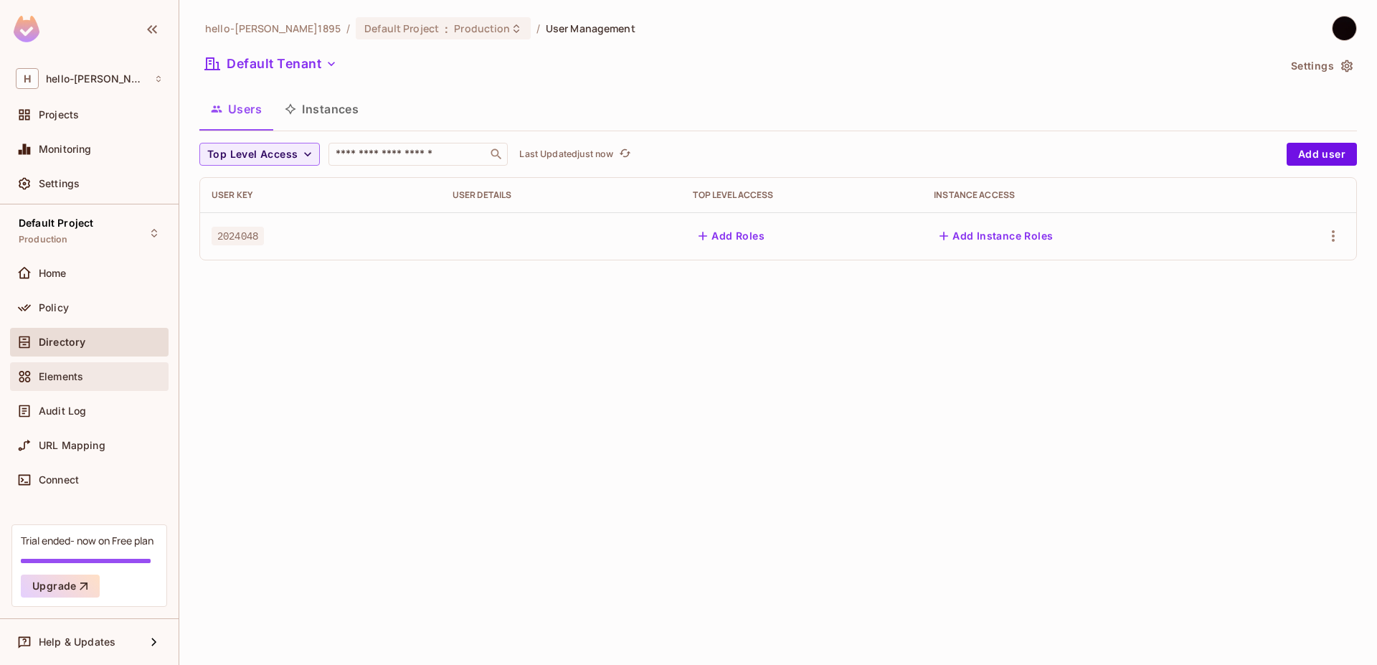
click at [108, 390] on div "Elements" at bounding box center [89, 376] width 159 height 29
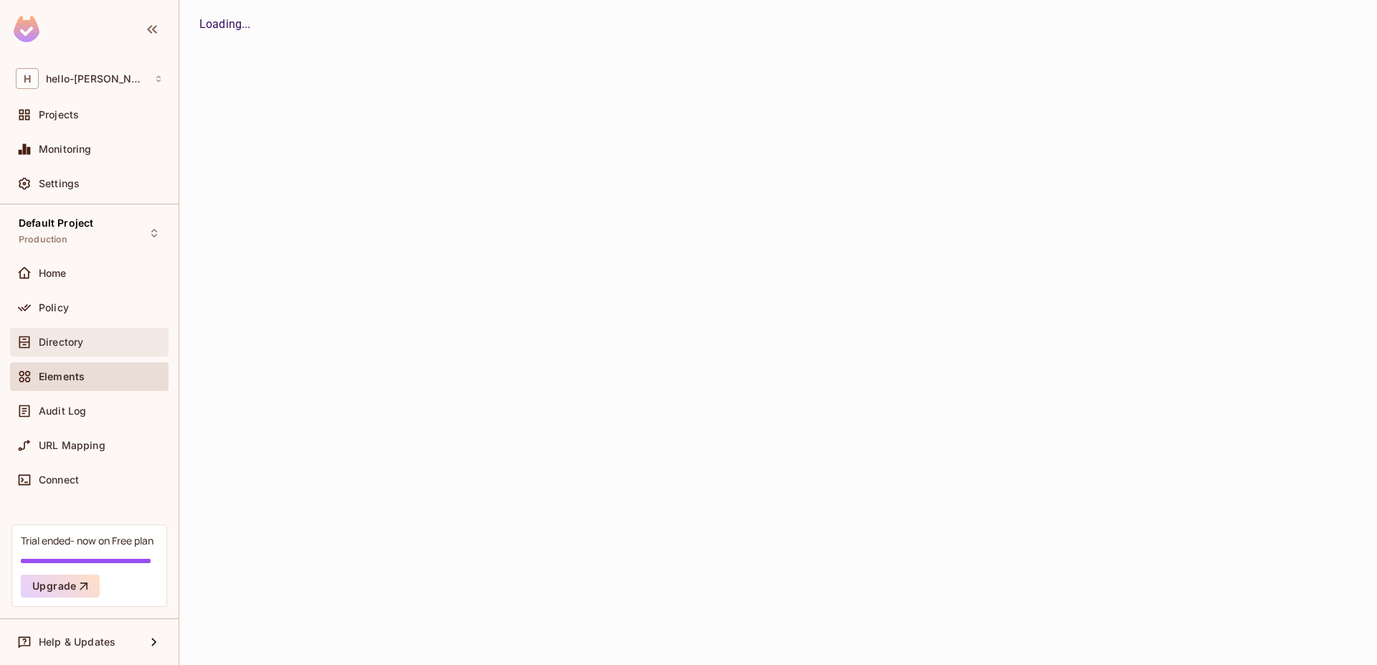
click at [99, 350] on div "Directory" at bounding box center [89, 342] width 147 height 17
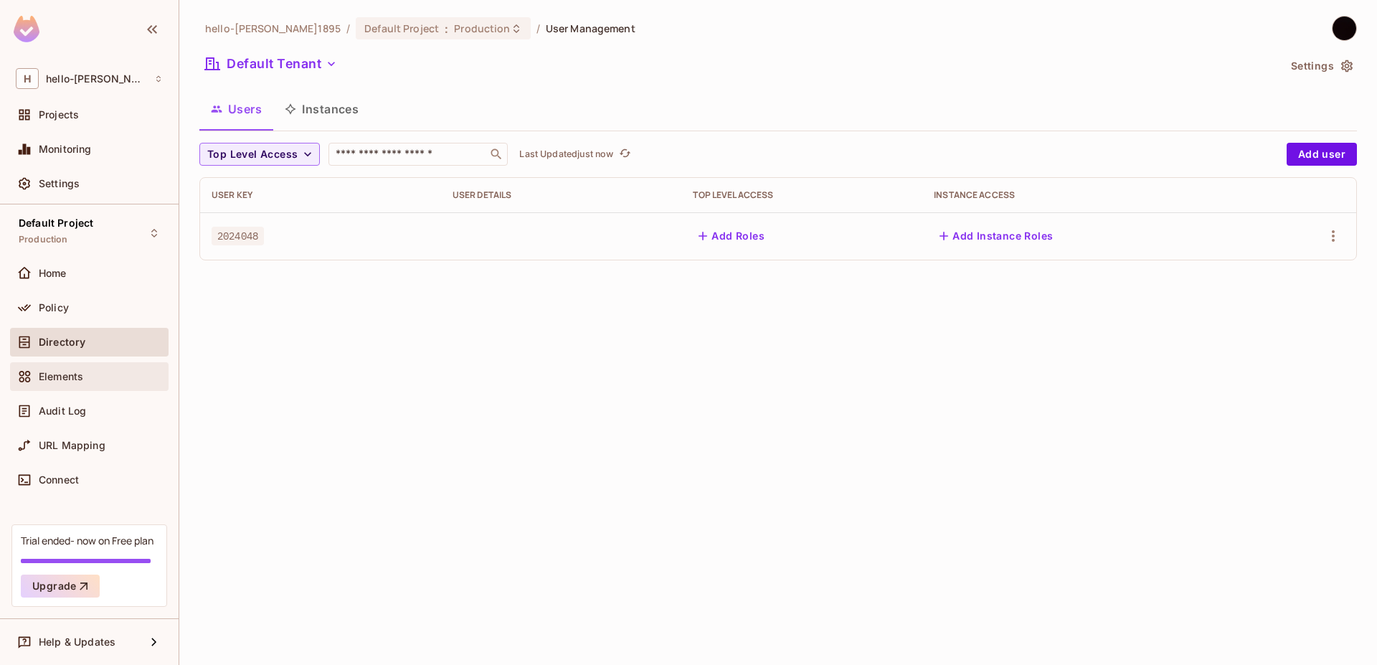
click at [127, 373] on div "Elements" at bounding box center [101, 376] width 124 height 11
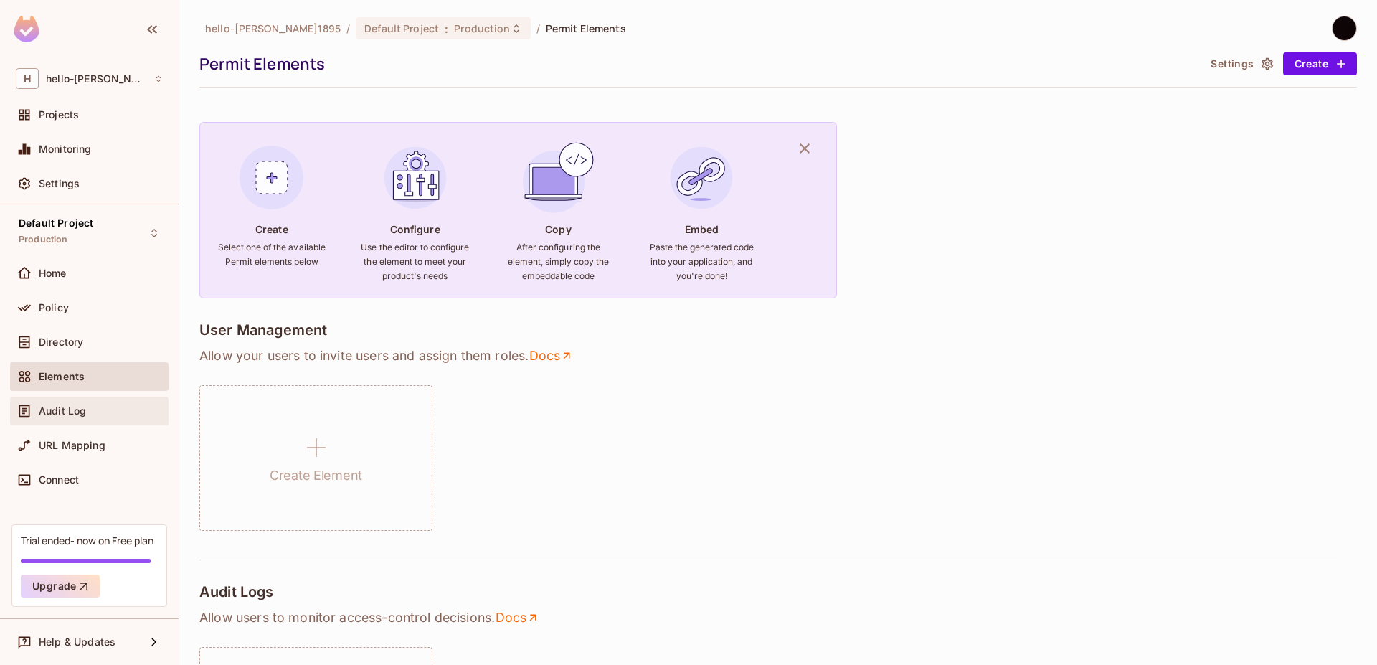
click at [118, 402] on div "Audit Log" at bounding box center [89, 410] width 147 height 17
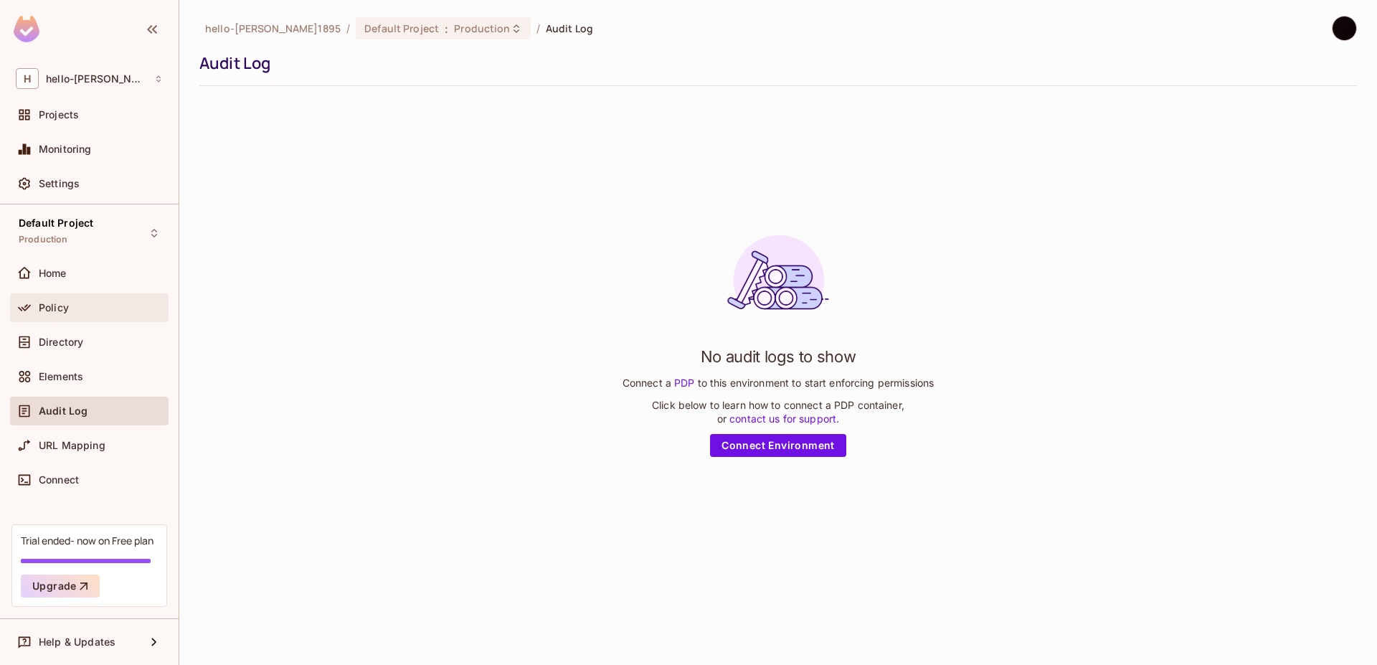
click at [110, 313] on div "Policy" at bounding box center [89, 307] width 147 height 17
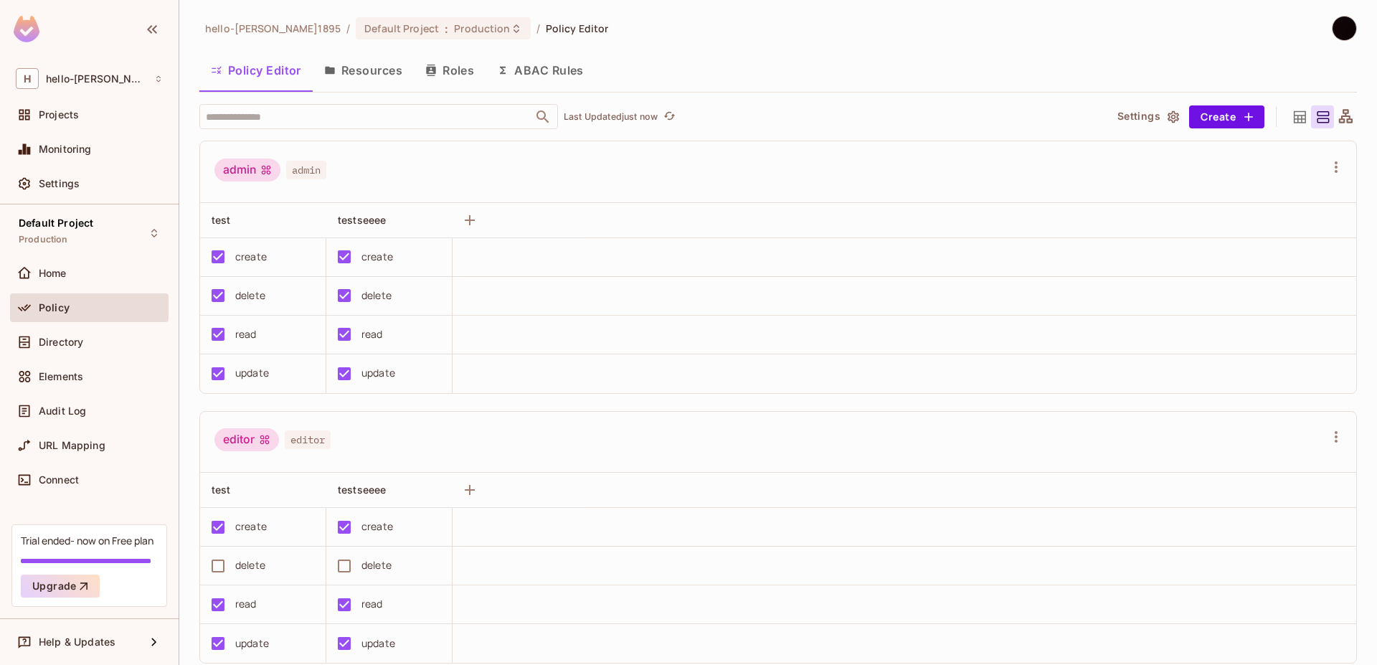
click at [417, 67] on button "Roles" at bounding box center [450, 70] width 72 height 36
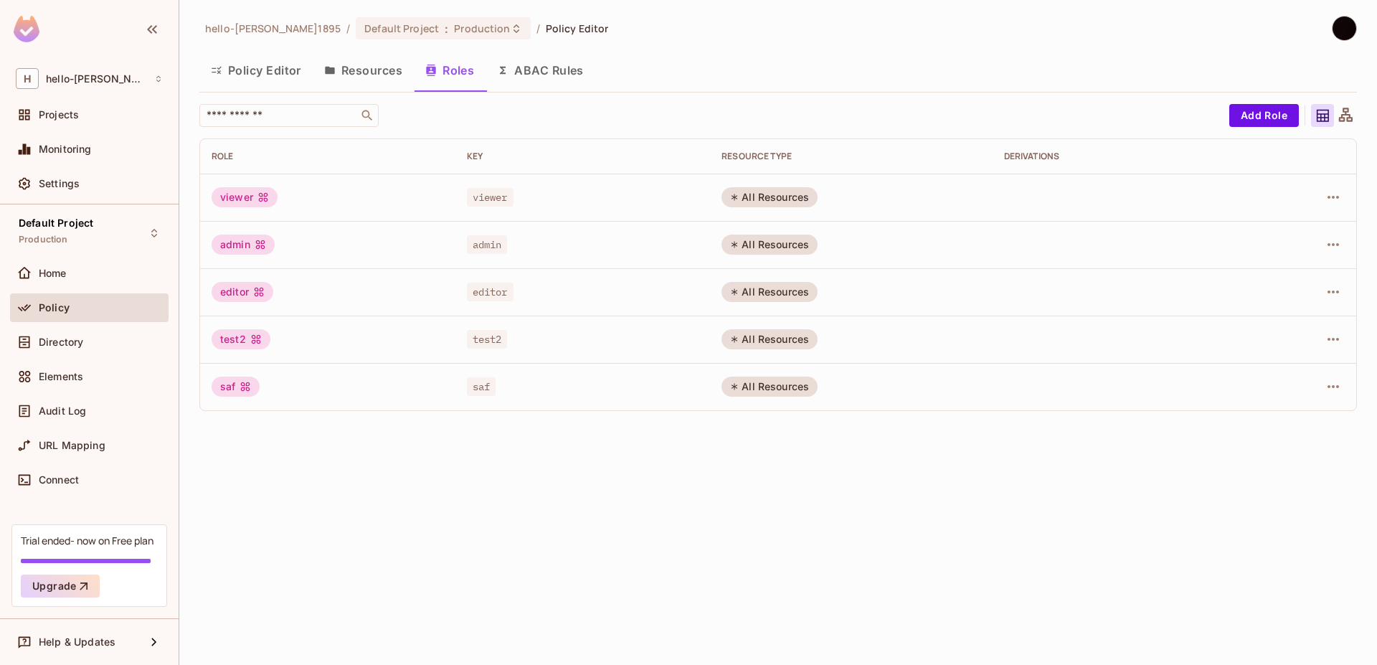
click at [641, 69] on div "Policy Editor Resources Roles ABAC Rules" at bounding box center [778, 70] width 1158 height 36
click at [585, 83] on button "ABAC Rules" at bounding box center [541, 70] width 110 height 36
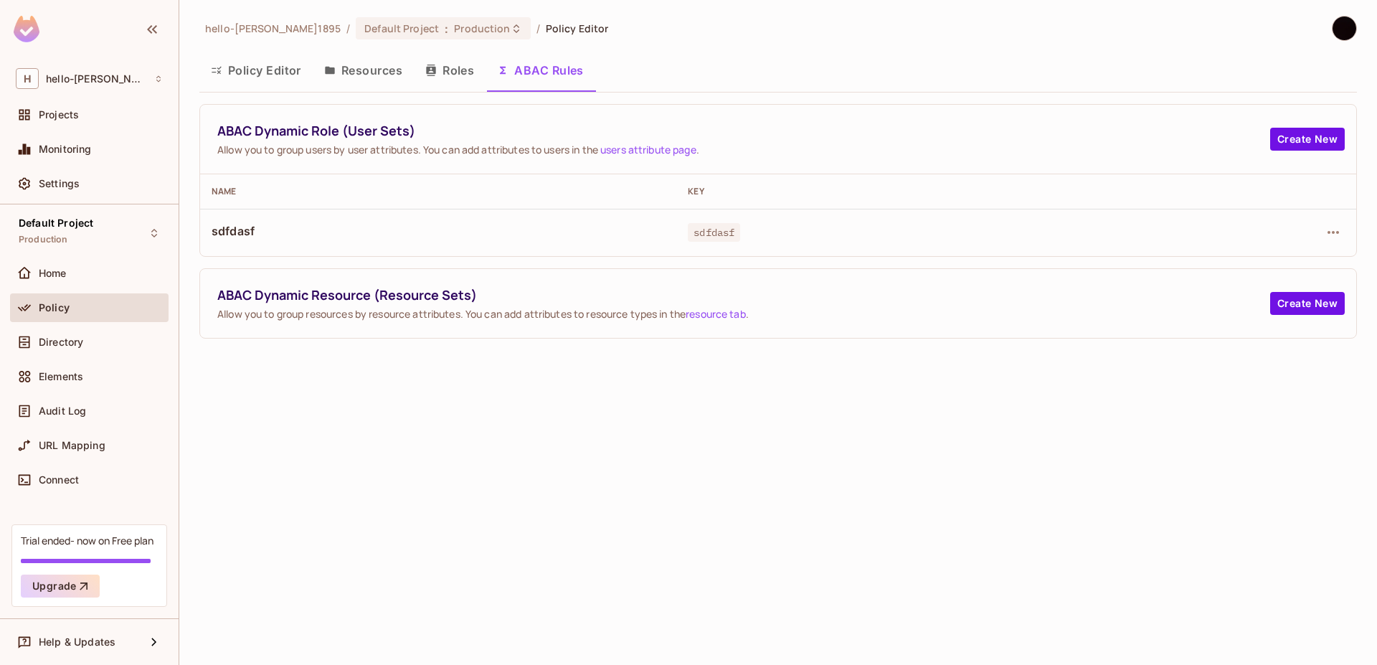
click at [364, 216] on td "sdfdasf" at bounding box center [438, 232] width 476 height 47
drag, startPoint x: 436, startPoint y: 220, endPoint x: 813, endPoint y: 243, distance: 378.0
click at [813, 243] on tr "sdfdasf sdfdasf" at bounding box center [778, 232] width 1156 height 47
click at [813, 242] on td "sdfdasf" at bounding box center [914, 232] width 476 height 47
click at [1309, 142] on button "Create New" at bounding box center [1307, 139] width 75 height 23
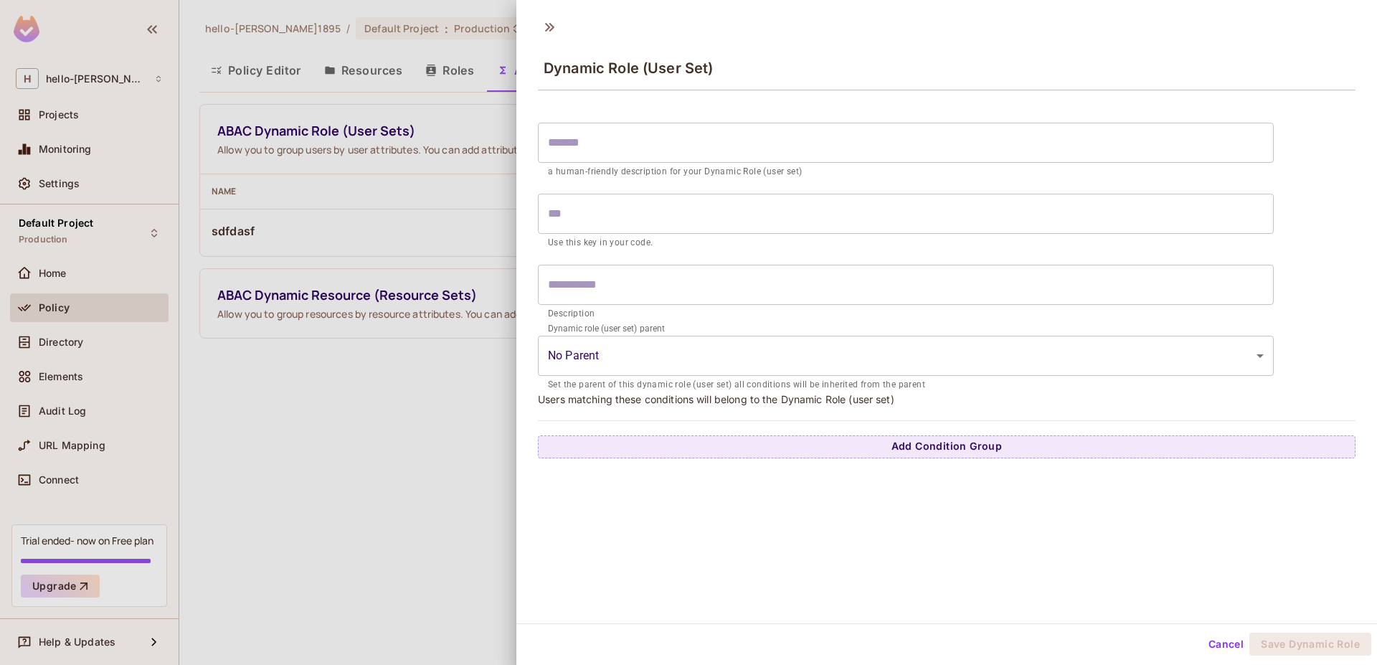
click at [891, 150] on input "text" at bounding box center [906, 143] width 736 height 40
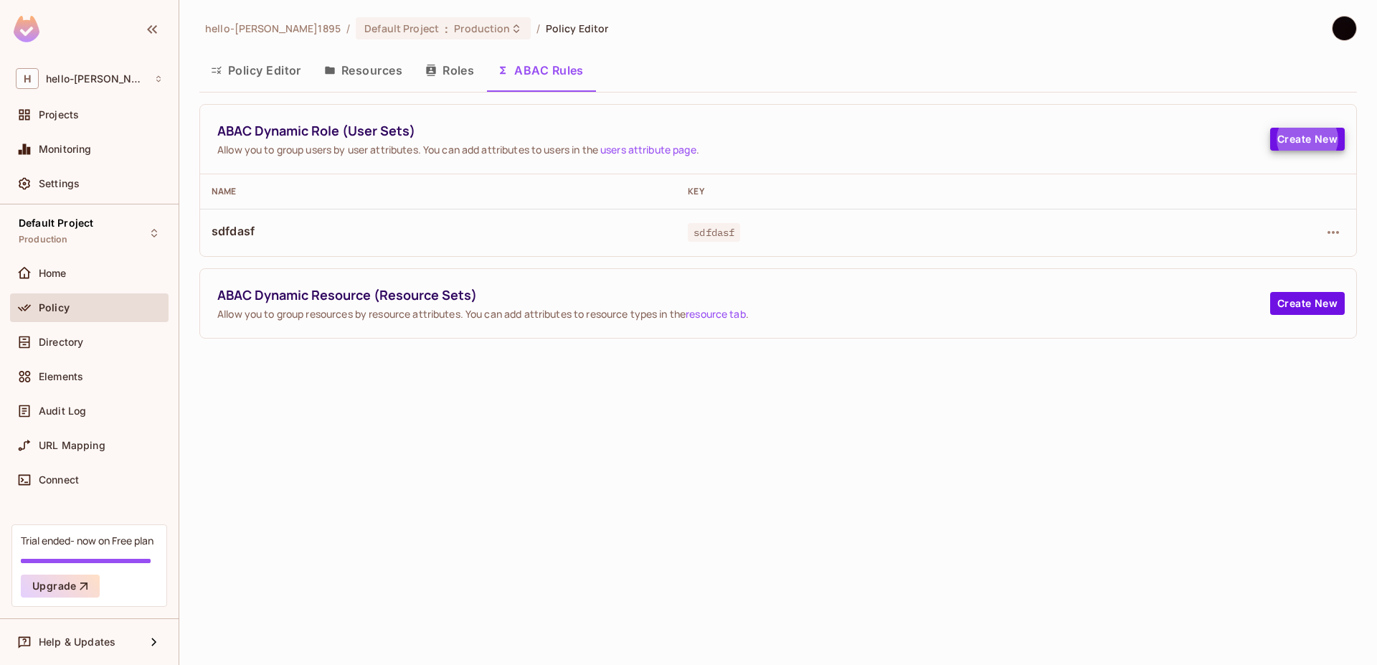
drag, startPoint x: 740, startPoint y: 219, endPoint x: 732, endPoint y: 231, distance: 14.5
click at [740, 219] on td "sdfdasf" at bounding box center [914, 232] width 476 height 47
drag, startPoint x: 732, startPoint y: 231, endPoint x: 842, endPoint y: 232, distance: 110.5
click at [793, 231] on div "sdfdasf" at bounding box center [914, 232] width 453 height 14
click at [1356, 232] on td at bounding box center [1254, 232] width 203 height 47
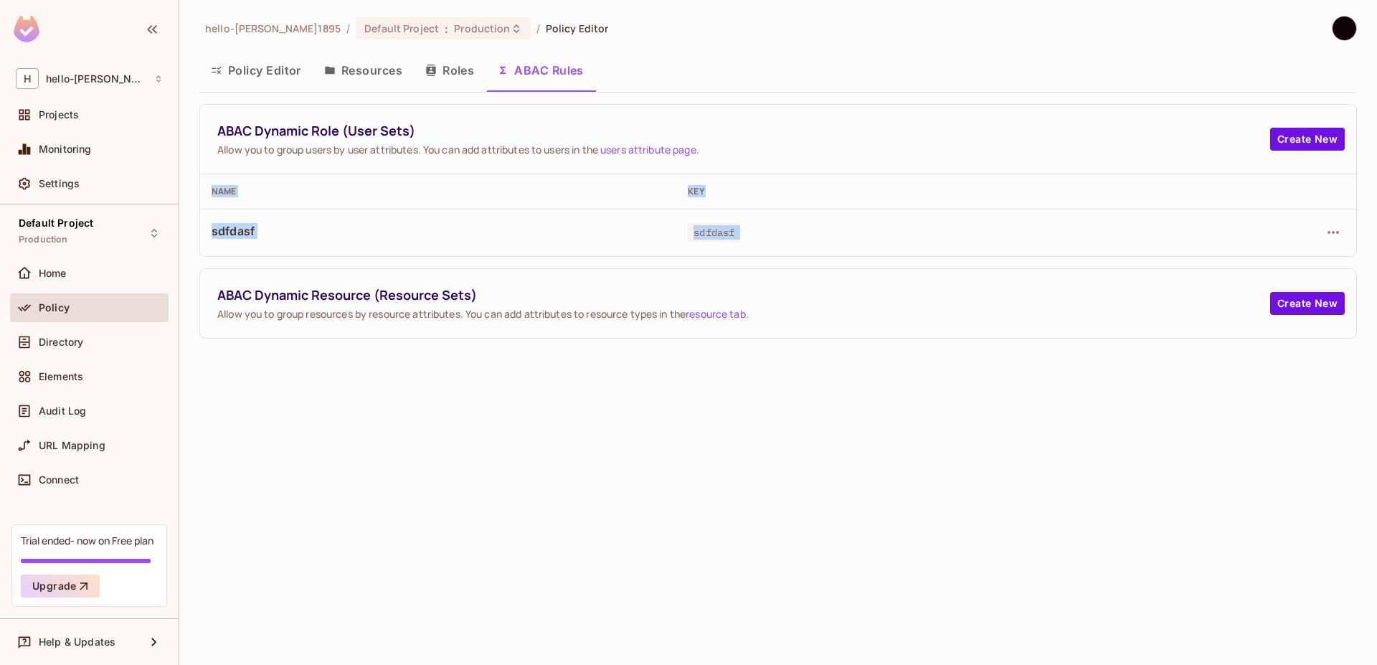
click at [1355, 232] on td at bounding box center [1254, 232] width 203 height 47
click at [1344, 227] on div at bounding box center [1255, 232] width 180 height 23
click at [1334, 232] on icon "button" at bounding box center [1333, 232] width 17 height 17
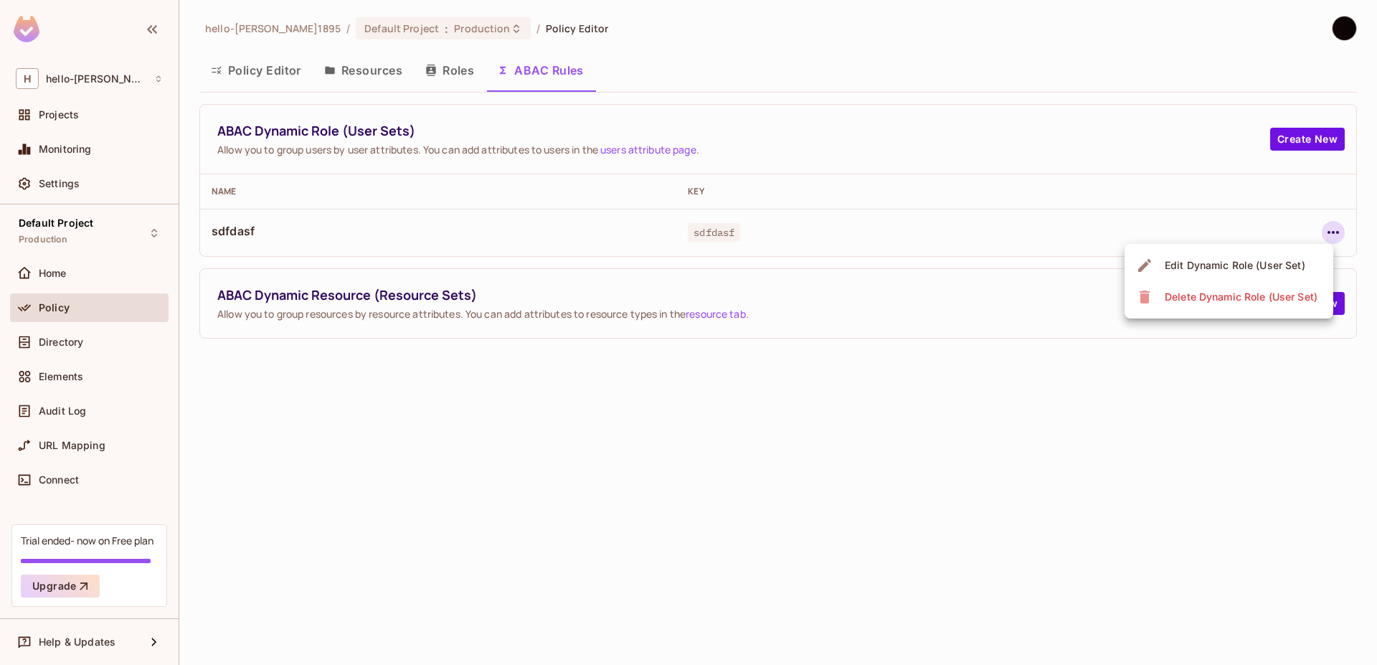
drag, startPoint x: 1226, startPoint y: 211, endPoint x: 1110, endPoint y: 192, distance: 117.7
click at [1217, 210] on div at bounding box center [688, 332] width 1377 height 665
click at [440, 83] on button "Roles" at bounding box center [450, 70] width 72 height 36
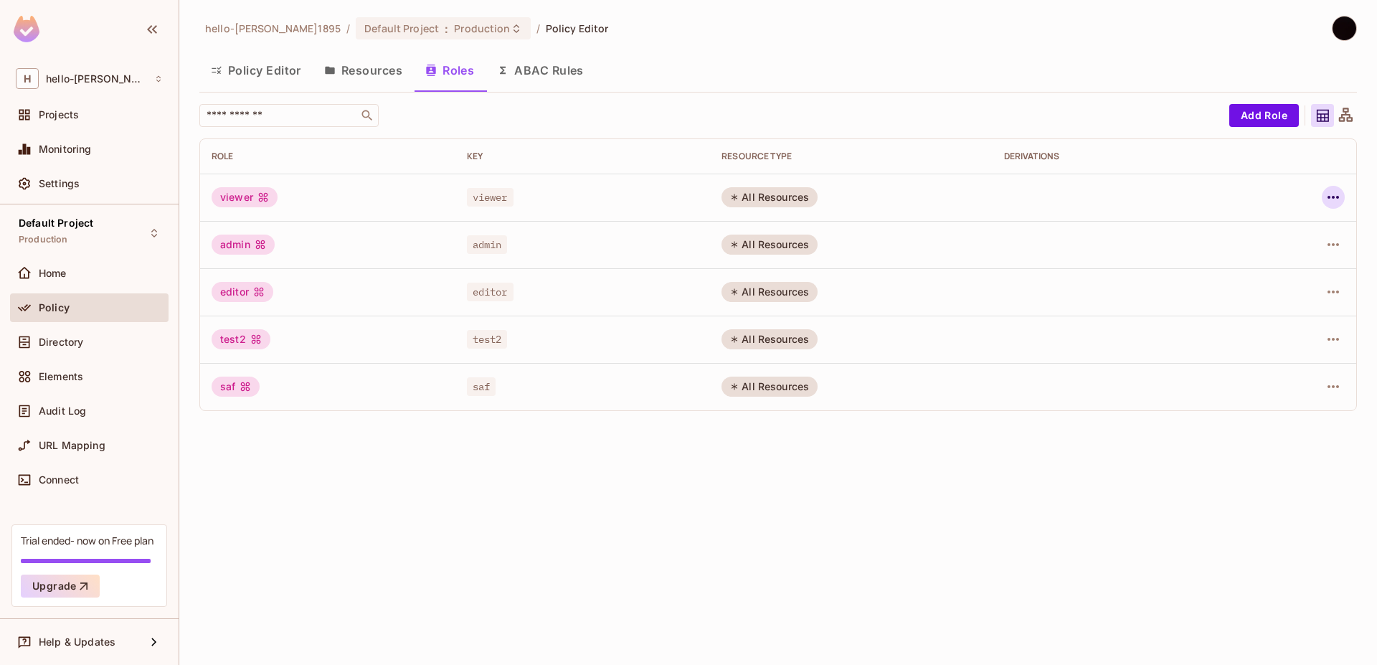
click at [1331, 198] on icon "button" at bounding box center [1333, 197] width 17 height 17
click at [360, 71] on button "Resources" at bounding box center [363, 70] width 101 height 36
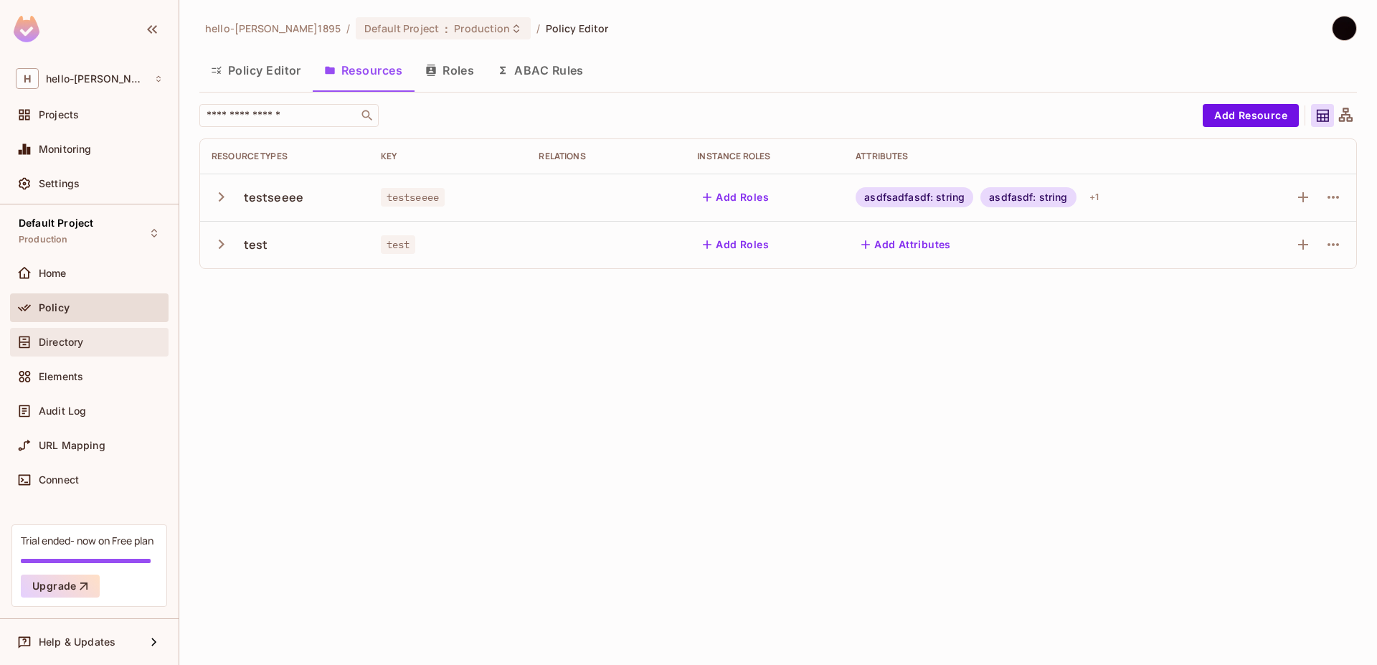
click at [136, 331] on div "Directory" at bounding box center [89, 342] width 159 height 29
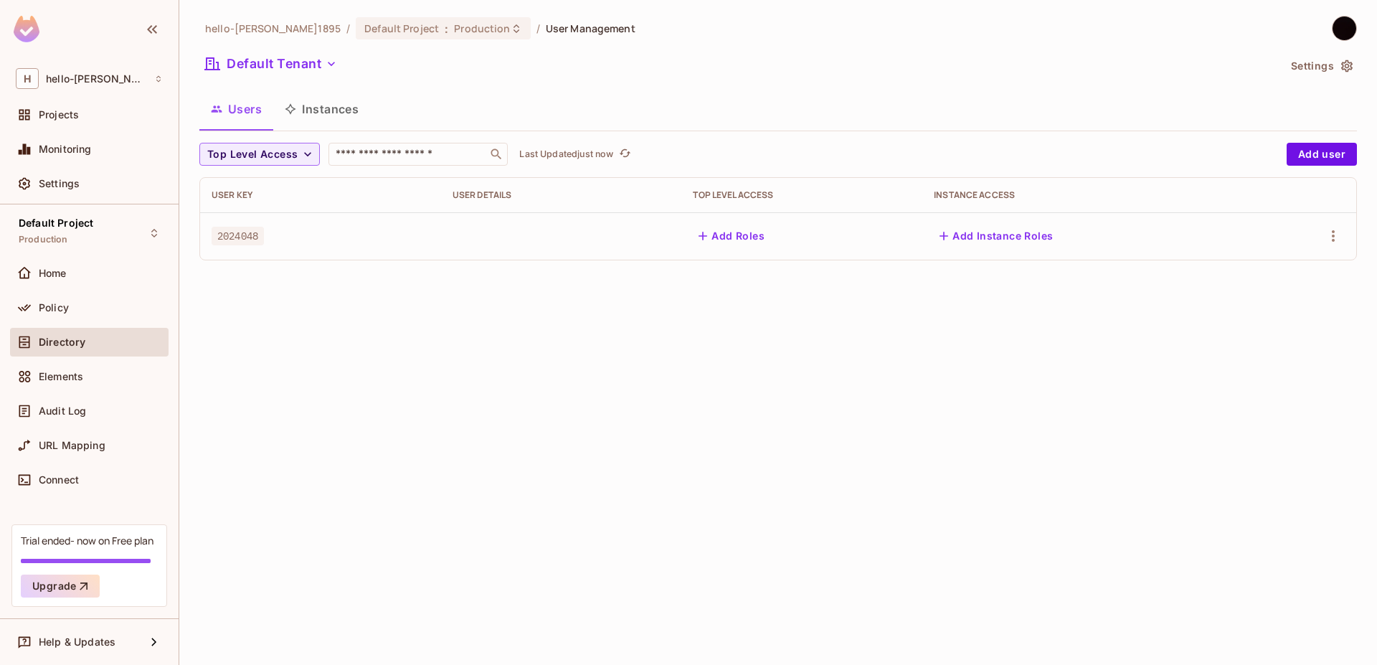
click at [323, 93] on button "Instances" at bounding box center [321, 109] width 97 height 36
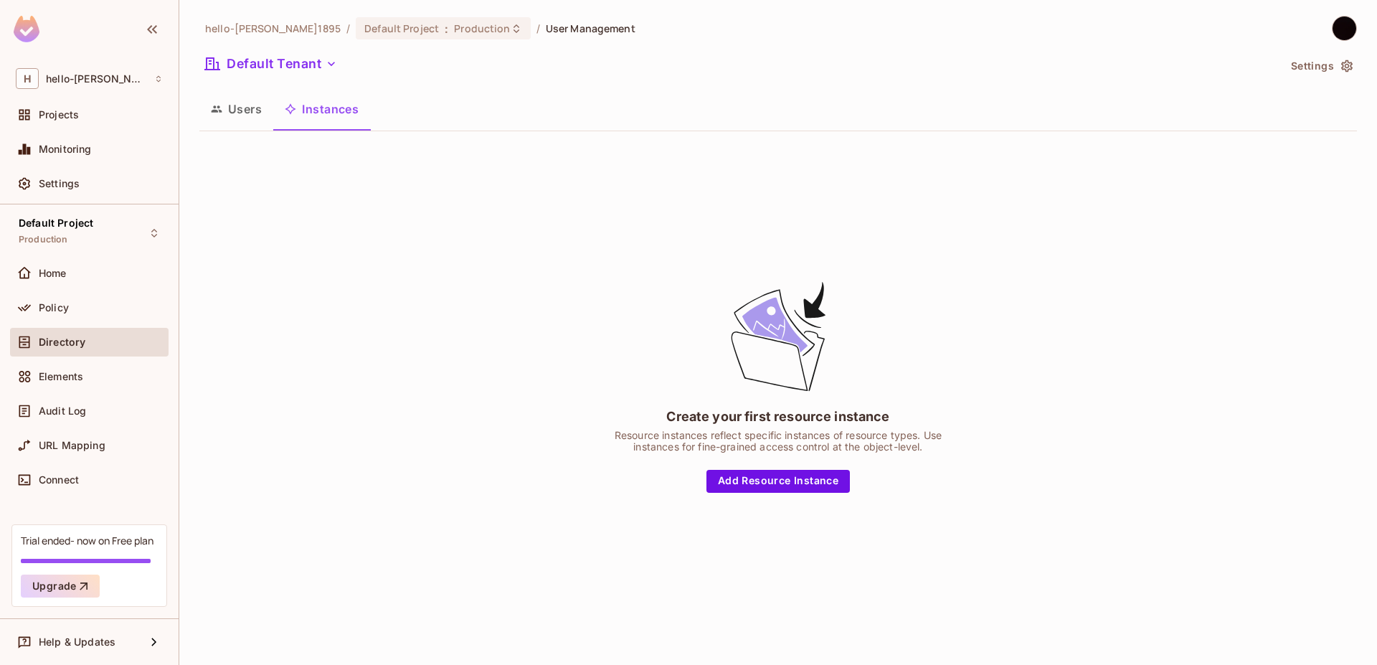
click at [199, 108] on button "Users" at bounding box center [236, 109] width 74 height 36
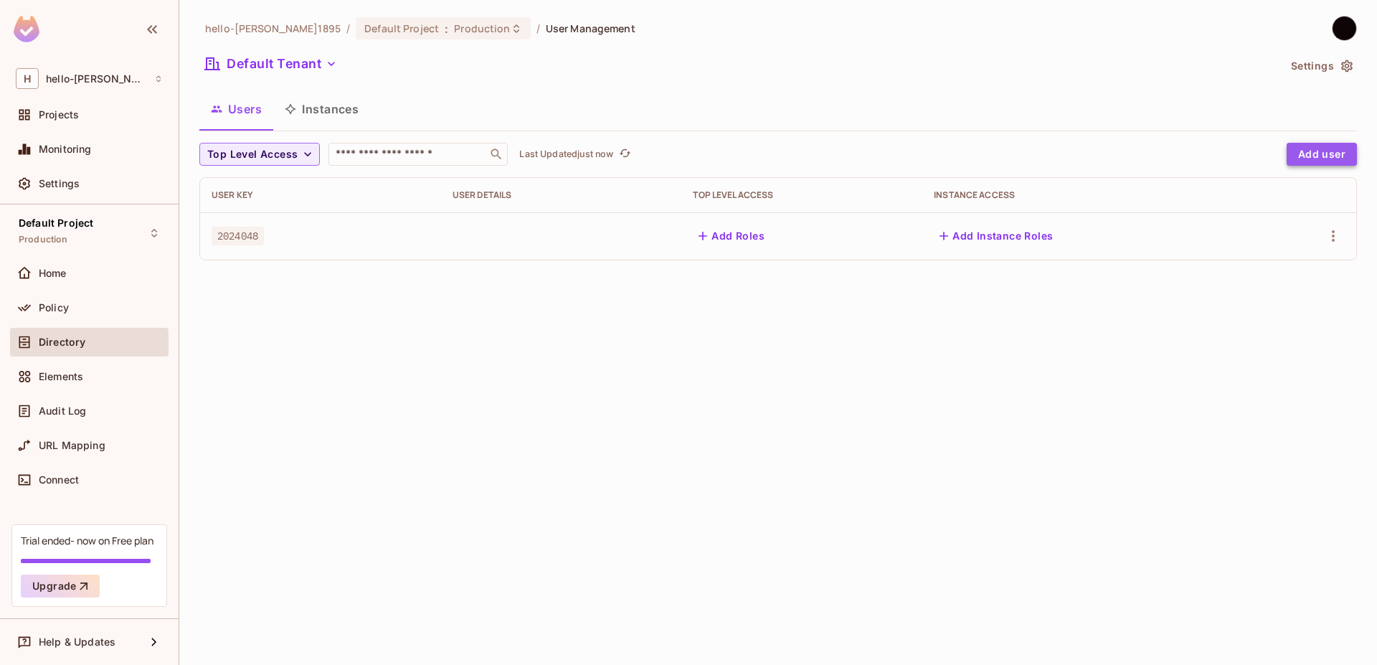
click at [1336, 150] on button "Add user" at bounding box center [1322, 154] width 70 height 23
click at [703, 227] on button "Add Roles" at bounding box center [731, 236] width 77 height 23
click at [714, 234] on button "Add Roles" at bounding box center [731, 236] width 77 height 23
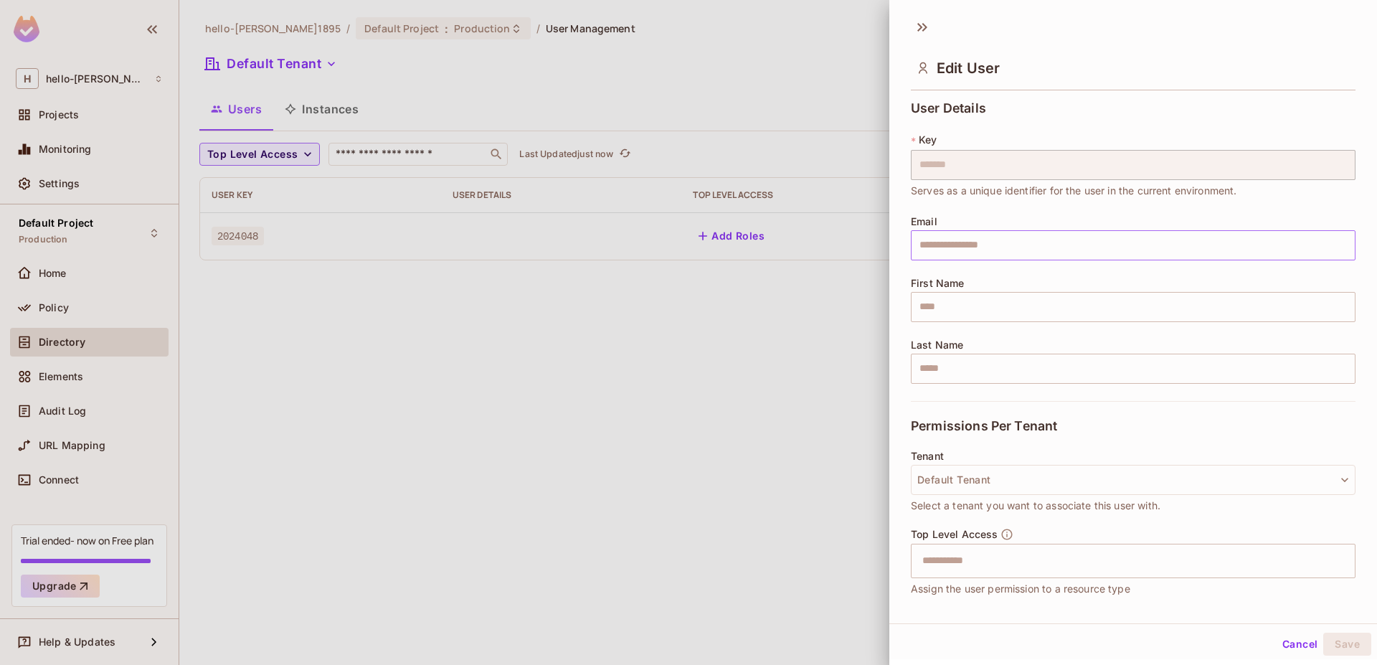
click at [1006, 256] on input "text" at bounding box center [1133, 245] width 445 height 30
click at [938, 384] on div "User Details * Key ******* ​ Serves as a unique identifier for the user in the …" at bounding box center [1133, 251] width 445 height 300
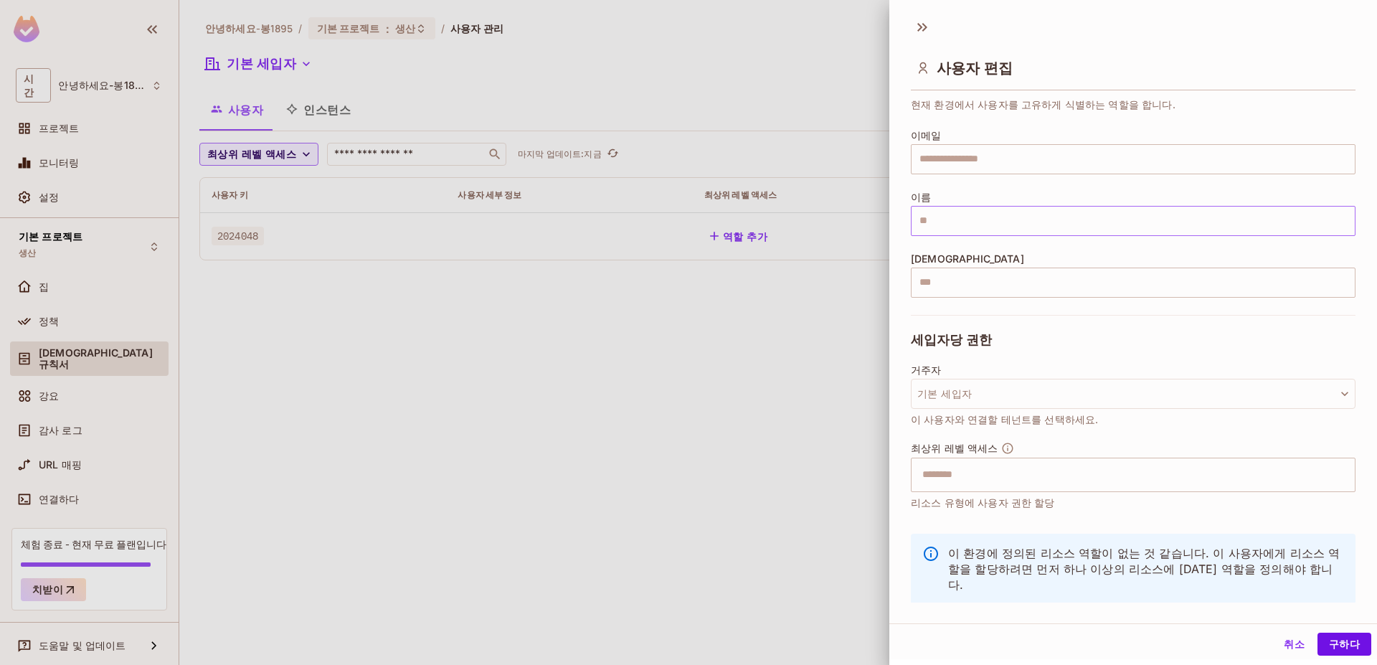
scroll to position [95, 0]
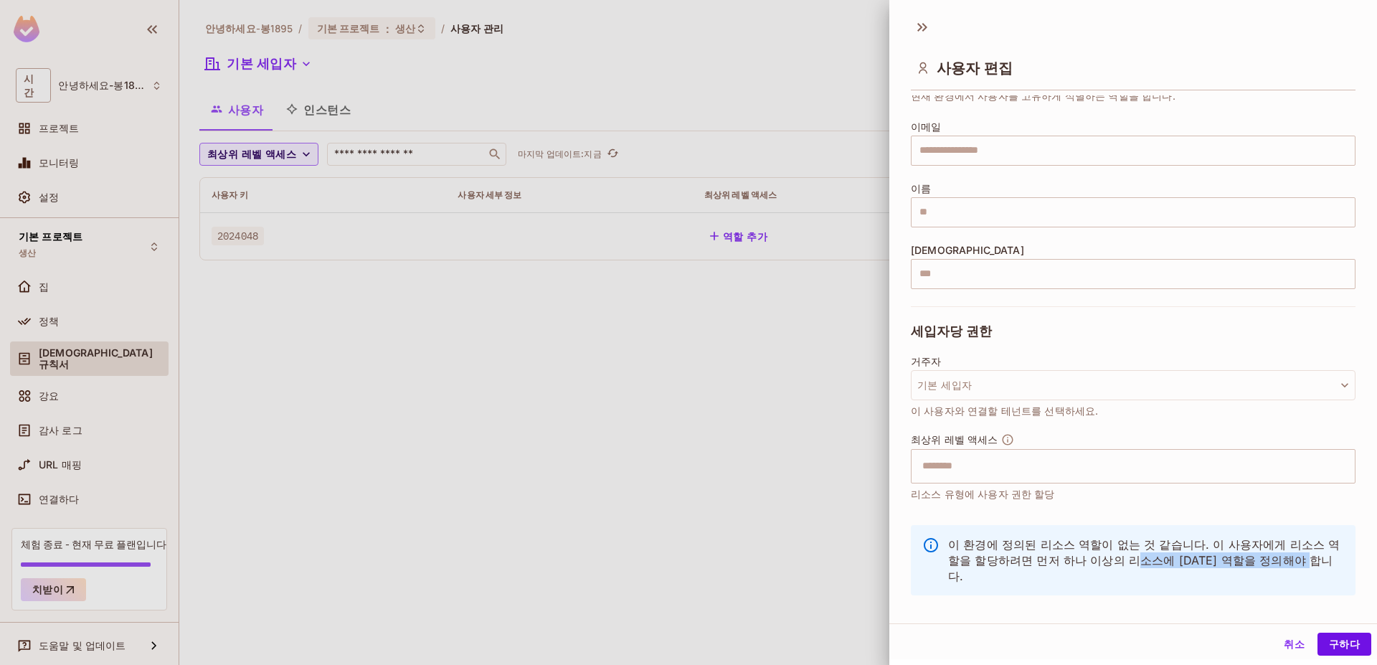
drag, startPoint x: 1115, startPoint y: 555, endPoint x: 1232, endPoint y: 577, distance: 118.9
click at [1232, 577] on div "이 환경에 정의된 리소스 역할이 없는 것 같습니다. 이 사용자에게 리소스 역할을 할당하려면 먼저 하나 이상의 리소스에 대한 역할을 정의해야 합…" at bounding box center [1133, 560] width 445 height 70
click at [779, 392] on div at bounding box center [688, 332] width 1377 height 665
click at [1272, 637] on button "취소" at bounding box center [1295, 644] width 46 height 23
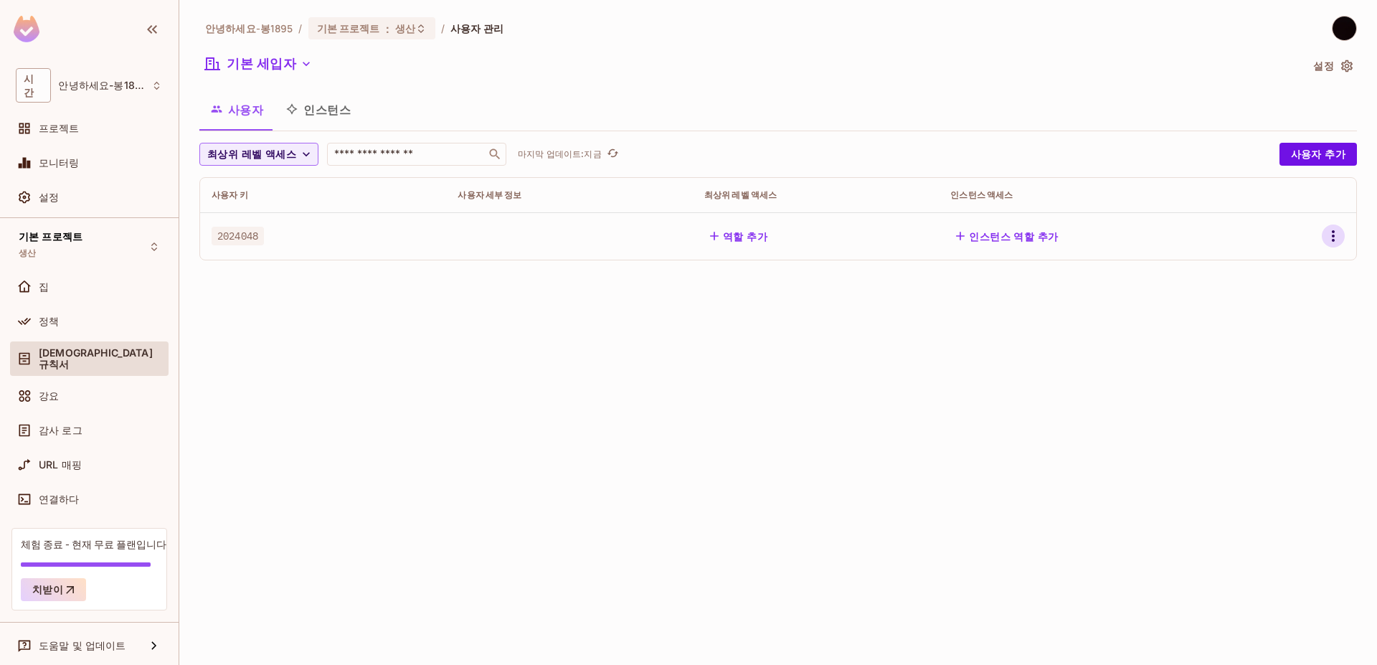
drag, startPoint x: 1331, startPoint y: 258, endPoint x: 1333, endPoint y: 234, distance: 23.8
click at [1331, 255] on td at bounding box center [1303, 235] width 105 height 47
click at [1333, 233] on icon "button" at bounding box center [1333, 235] width 3 height 11
click at [1097, 312] on div at bounding box center [688, 332] width 1377 height 665
click at [131, 361] on div "예배 규칙서" at bounding box center [89, 361] width 159 height 40
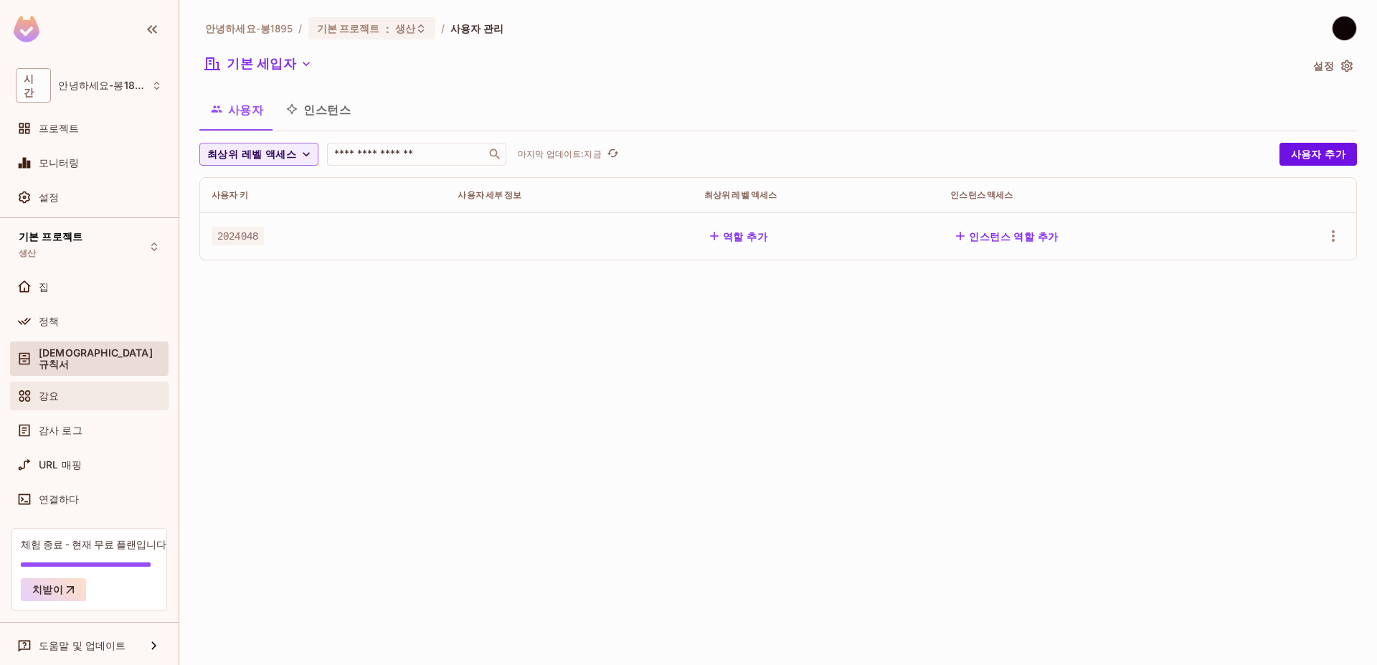
click at [125, 390] on div "강요" at bounding box center [101, 395] width 124 height 11
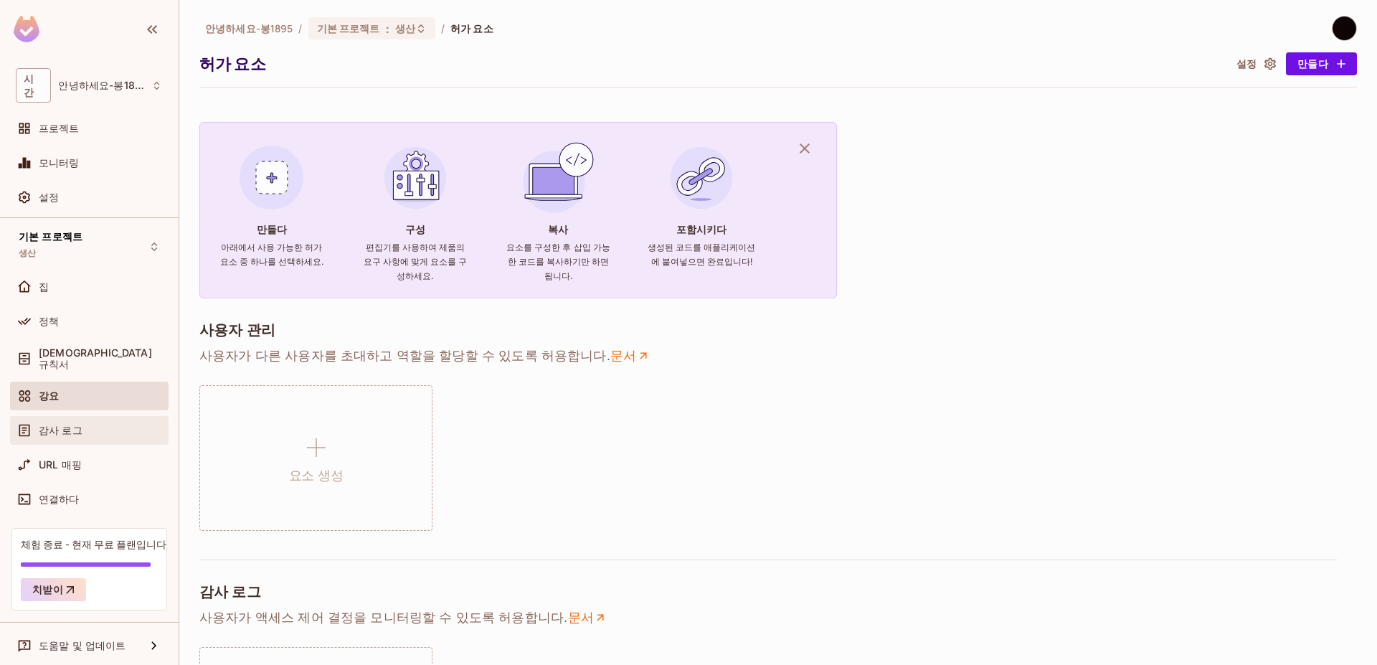
click at [116, 425] on div "감사 로그" at bounding box center [101, 430] width 124 height 11
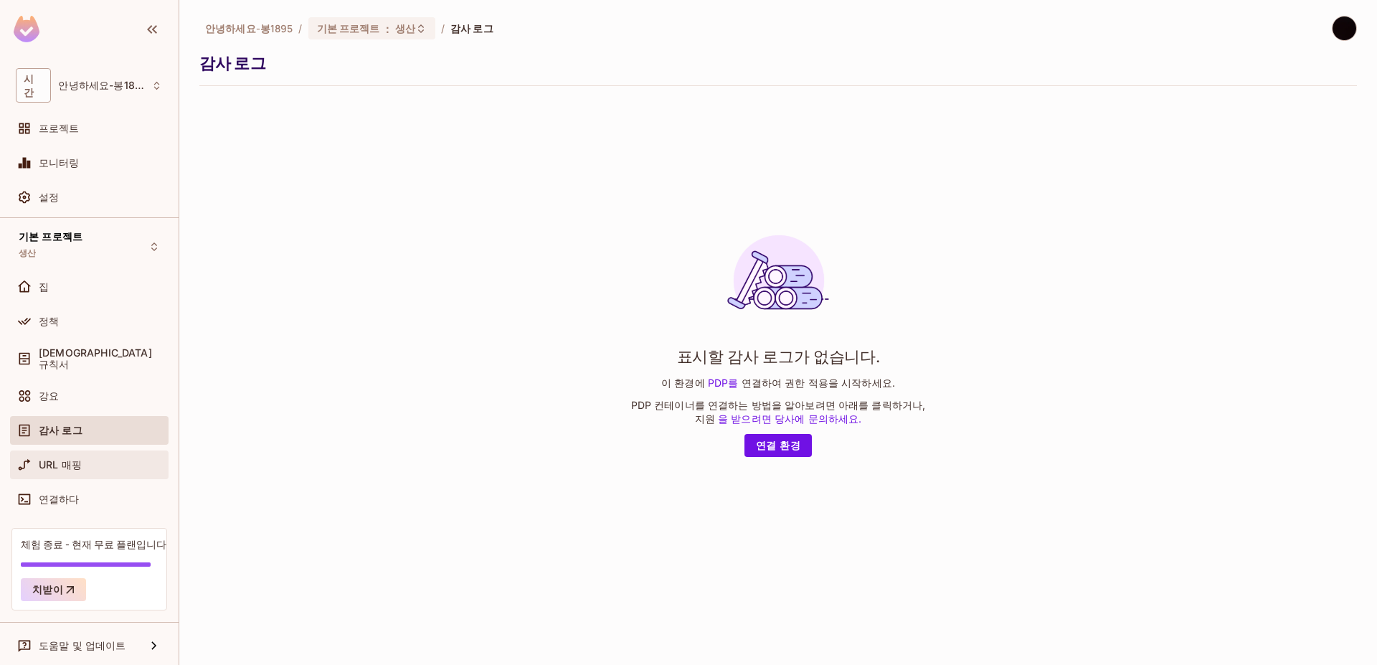
click at [113, 459] on div "URL 매핑" at bounding box center [101, 464] width 124 height 11
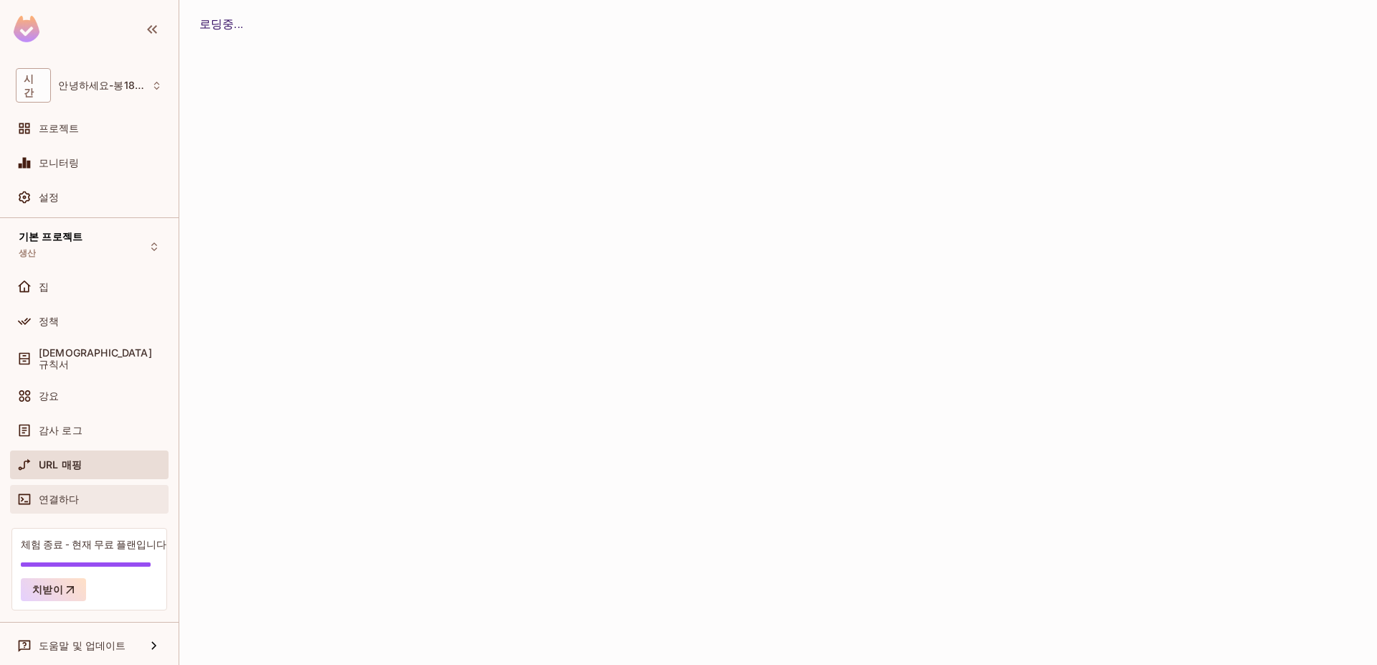
click at [106, 494] on div "연결하다" at bounding box center [101, 499] width 124 height 11
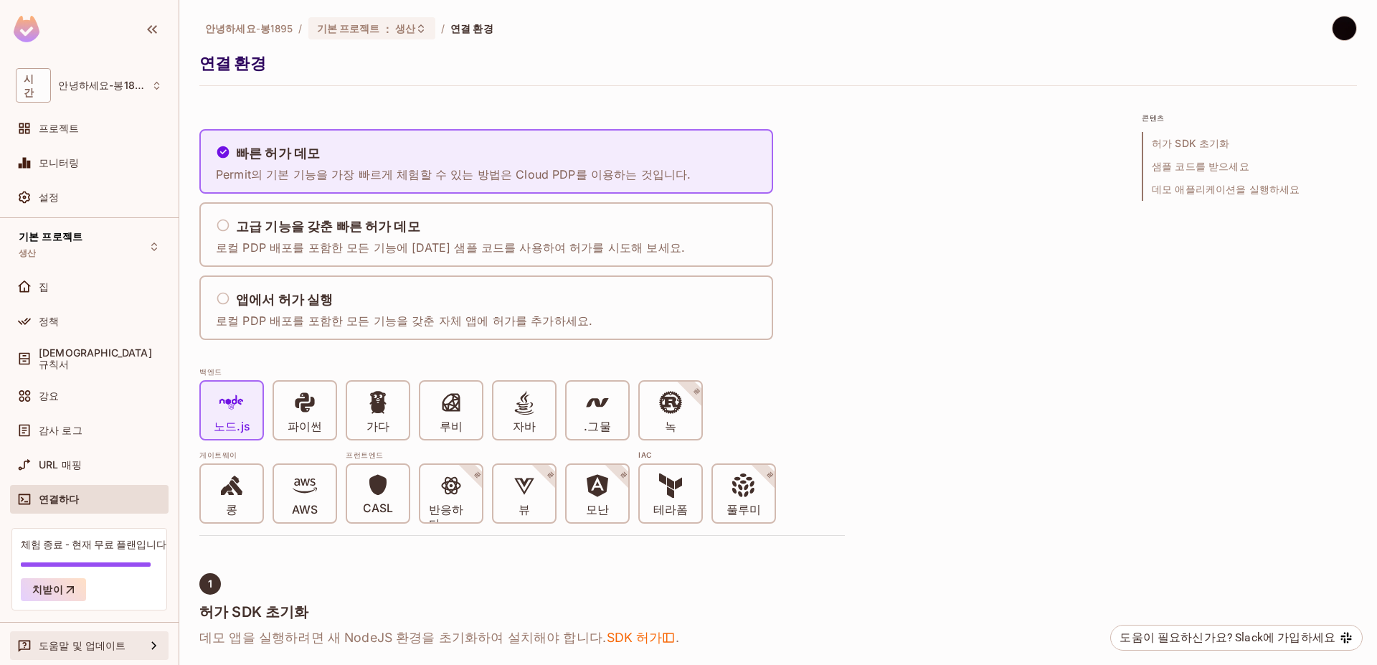
click at [130, 640] on div "도움말 및 업데이트" at bounding box center [92, 645] width 107 height 11
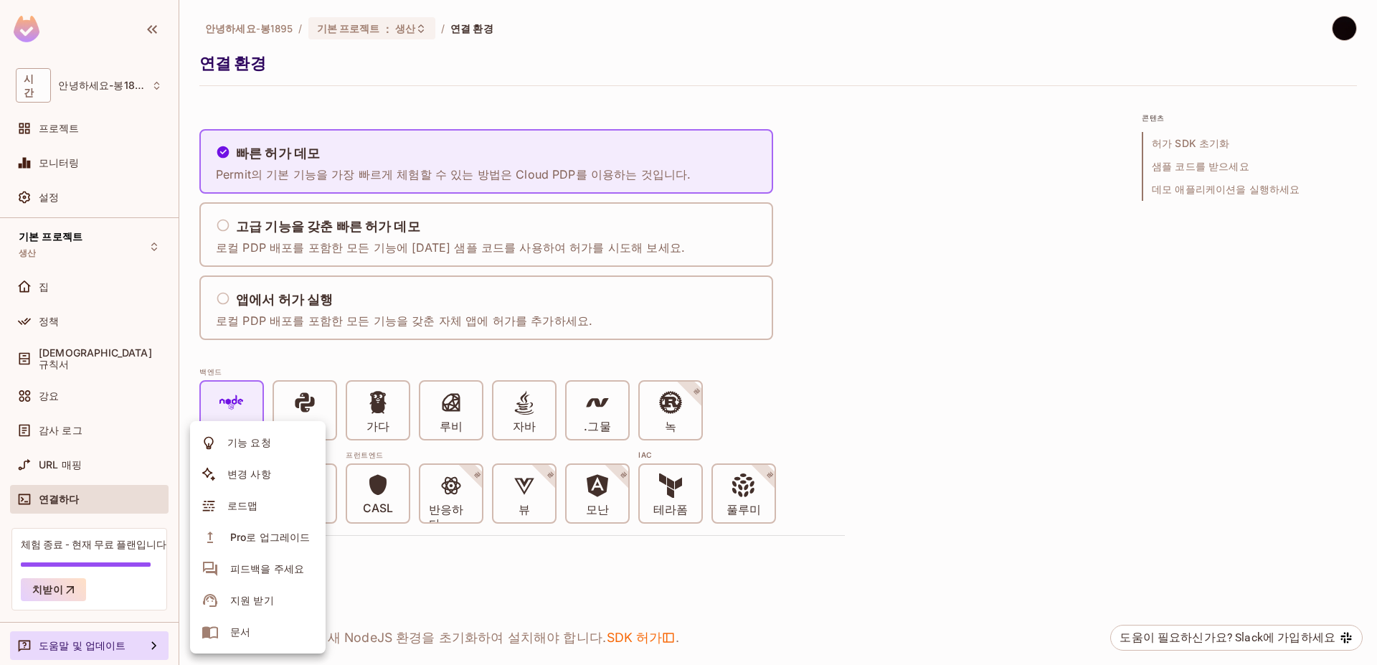
click at [72, 159] on div at bounding box center [688, 332] width 1377 height 665
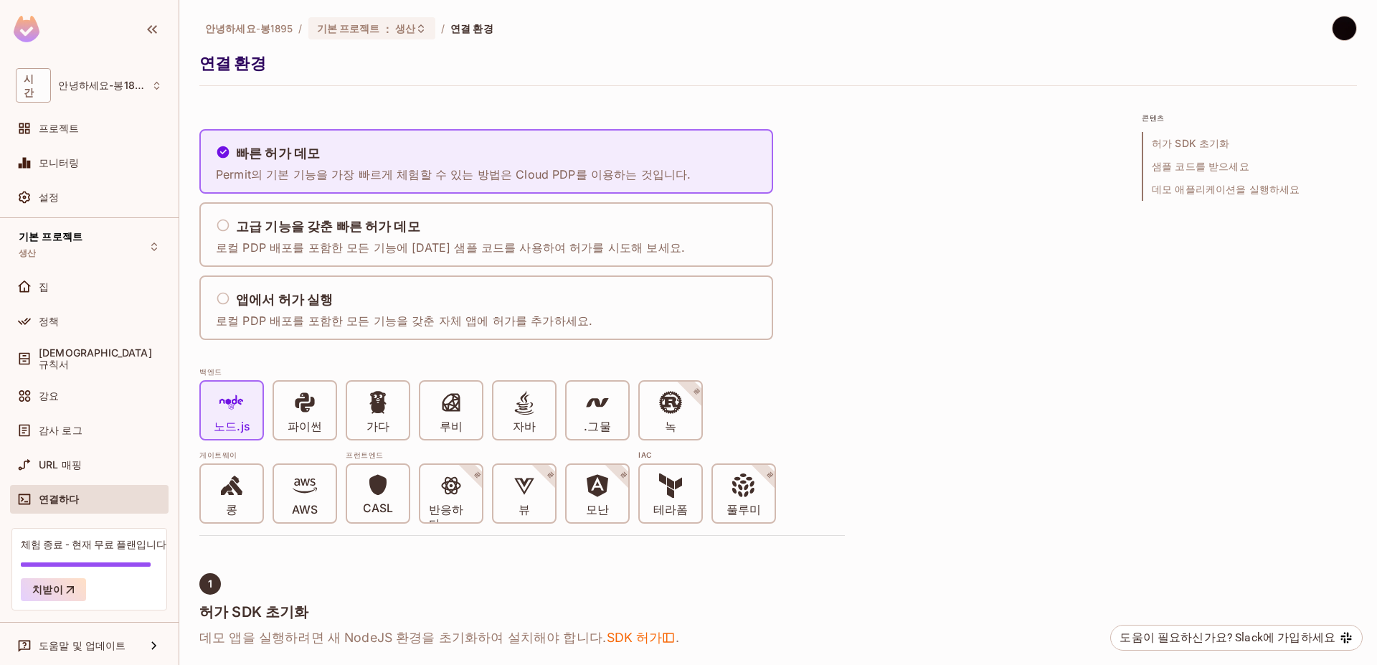
click at [62, 179] on div "기능 요청 변경 사항 로드맵 Pro로 업그레이드 피드백을 주세요 지원 받기 문서" at bounding box center [688, 332] width 1377 height 665
click at [52, 191] on font "설정" at bounding box center [49, 197] width 20 height 12
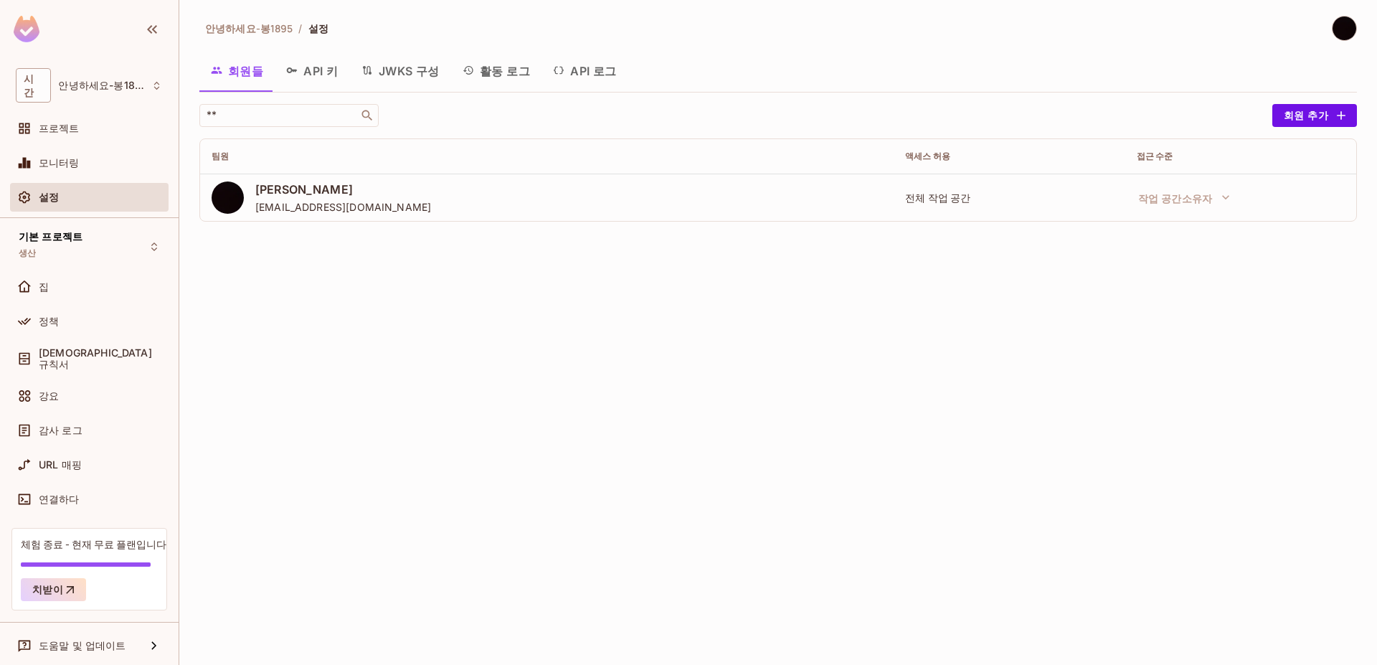
click at [492, 66] on font "활동 로그" at bounding box center [505, 71] width 50 height 14
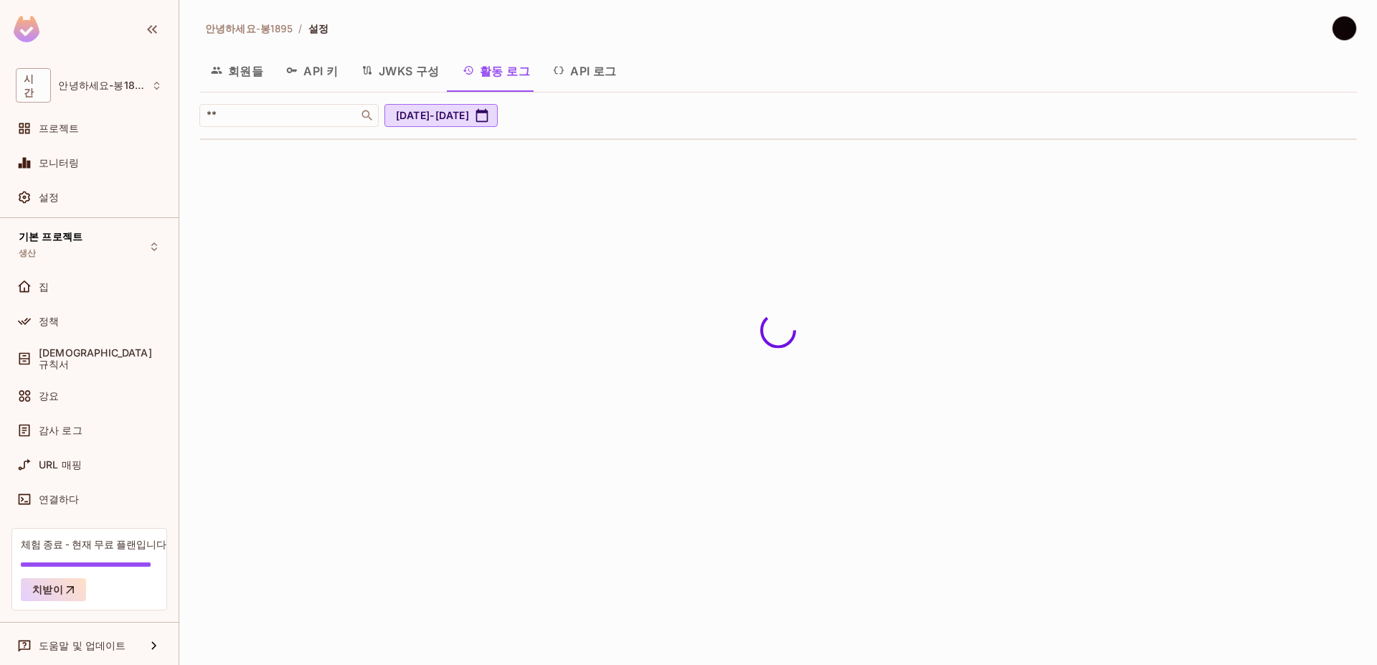
drag, startPoint x: 655, startPoint y: 72, endPoint x: 624, endPoint y: 73, distance: 30.9
click at [654, 72] on div "회원들 API 키 JWKS 구성 활동 로그 API 로그" at bounding box center [778, 70] width 1158 height 36
click at [615, 72] on button "API 로그" at bounding box center [585, 70] width 87 height 36
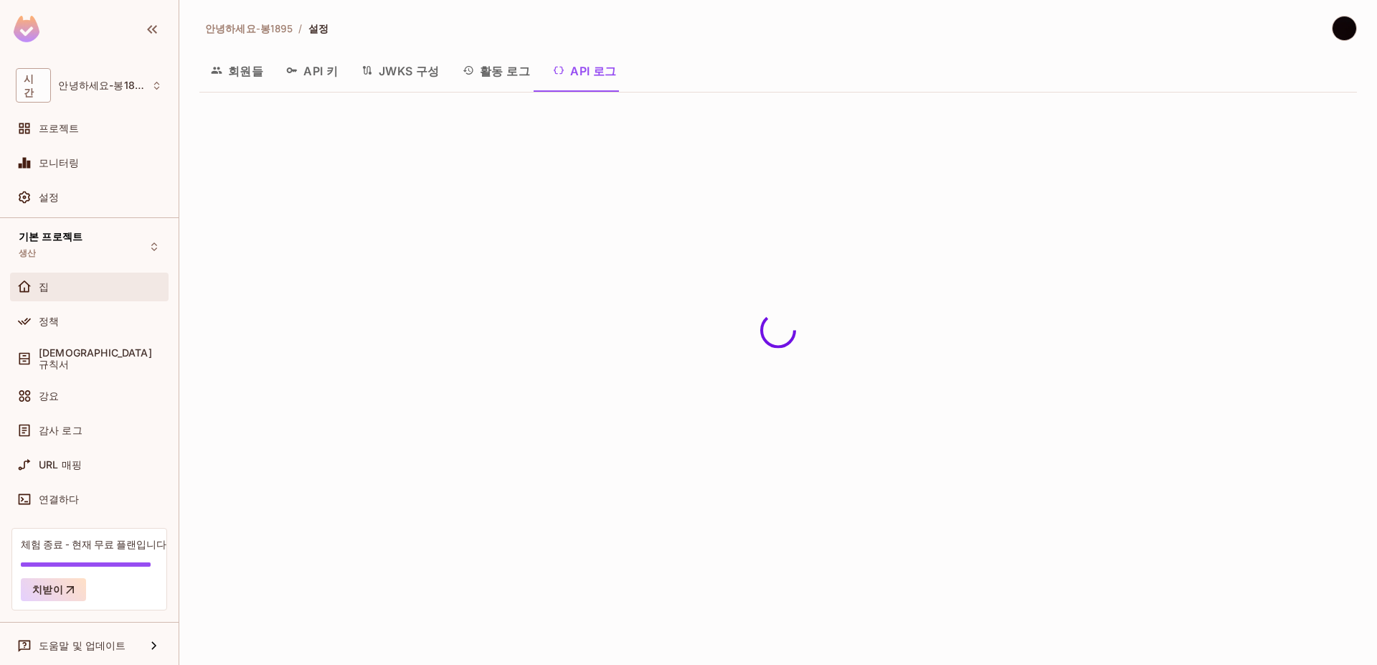
click at [98, 281] on div "집" at bounding box center [101, 286] width 124 height 11
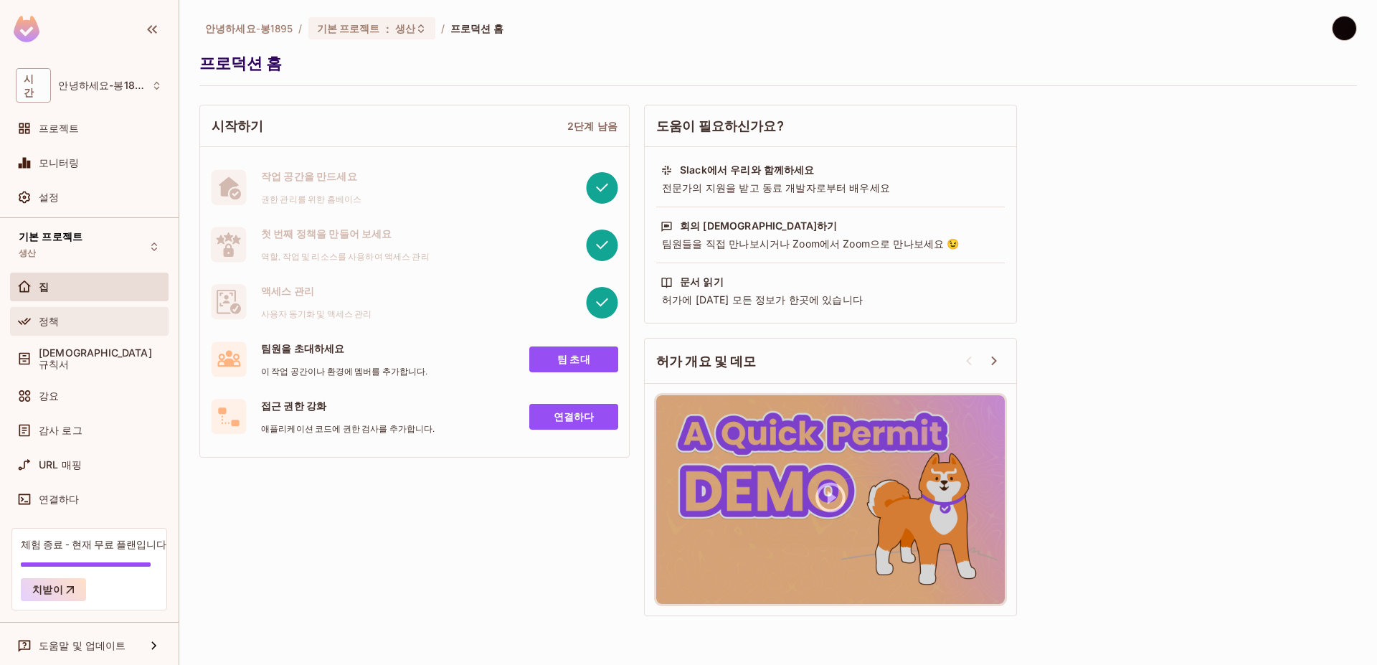
click at [129, 314] on div "정책" at bounding box center [89, 321] width 147 height 17
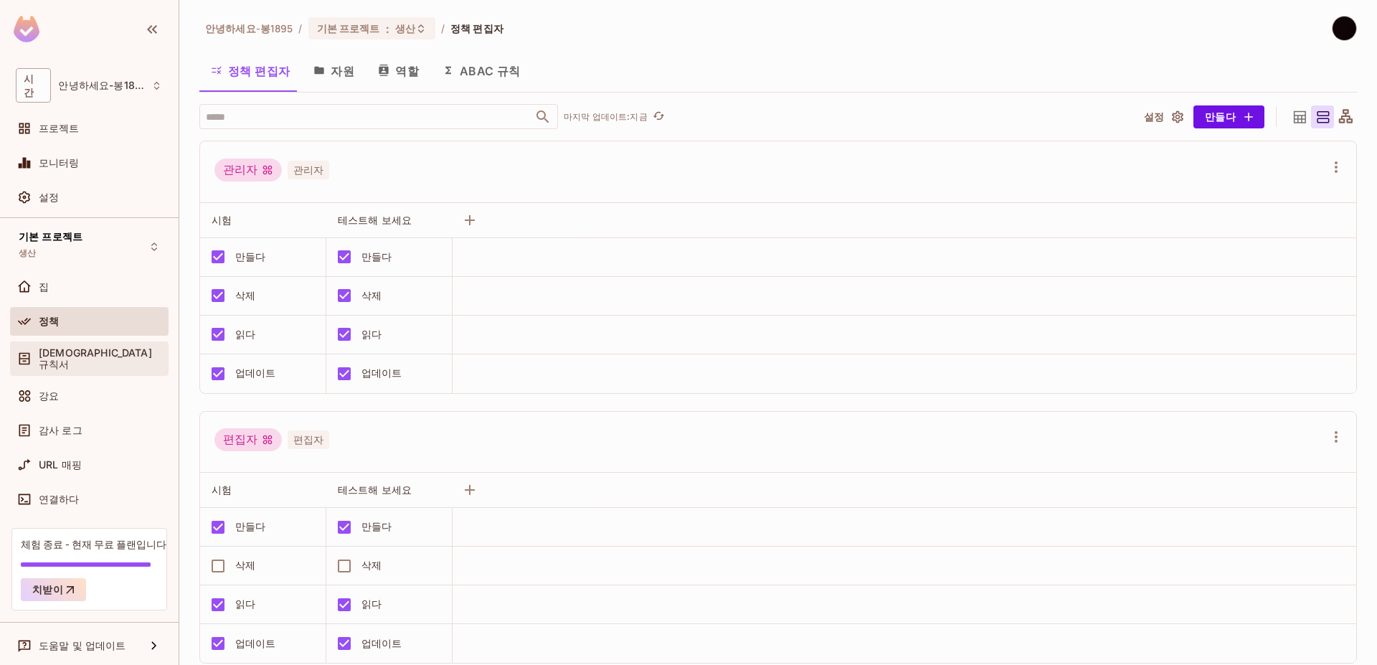
click at [124, 347] on div "예배 규칙서" at bounding box center [89, 358] width 147 height 23
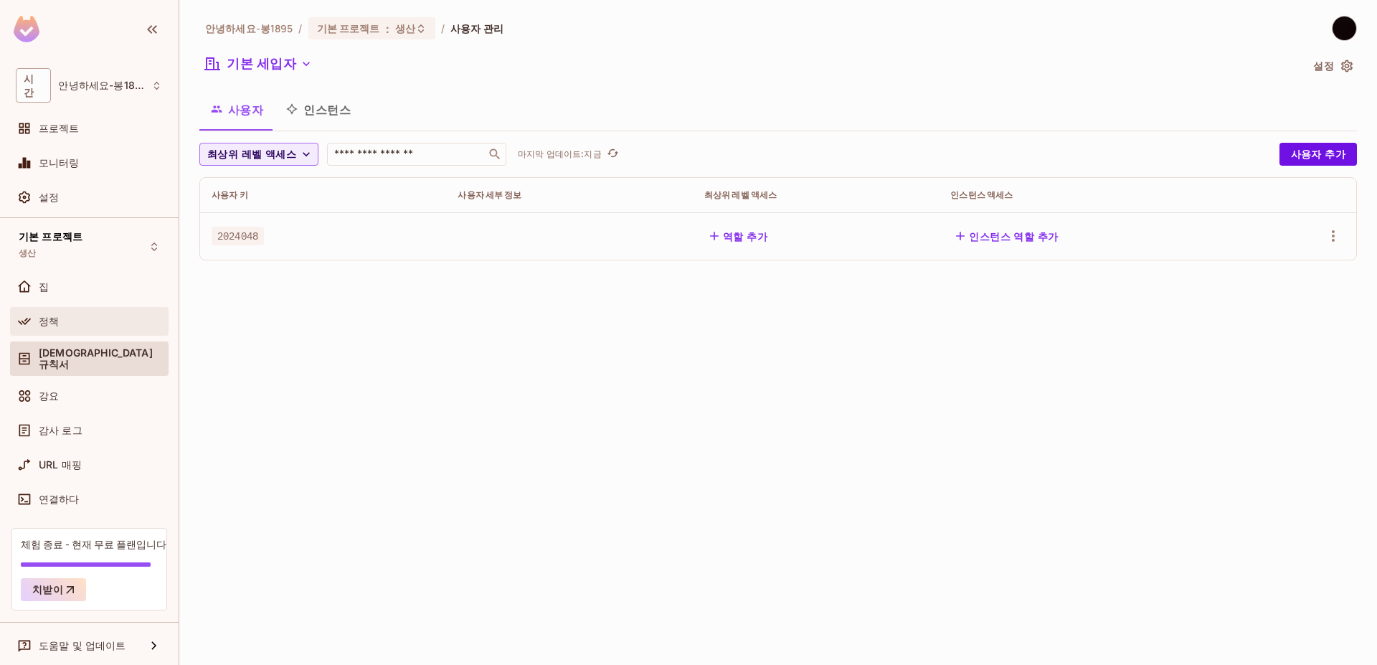
click at [119, 316] on div "정책" at bounding box center [101, 321] width 124 height 11
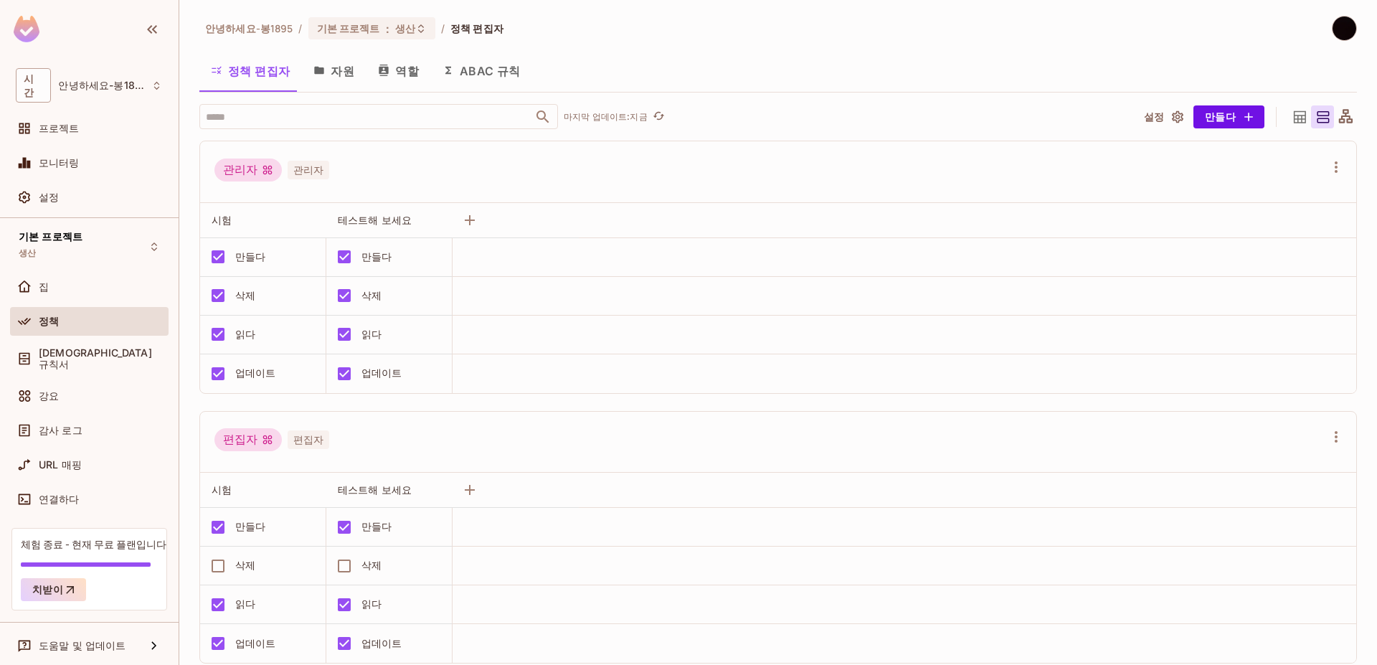
click at [433, 81] on button "ABAC 규칙" at bounding box center [481, 70] width 101 height 36
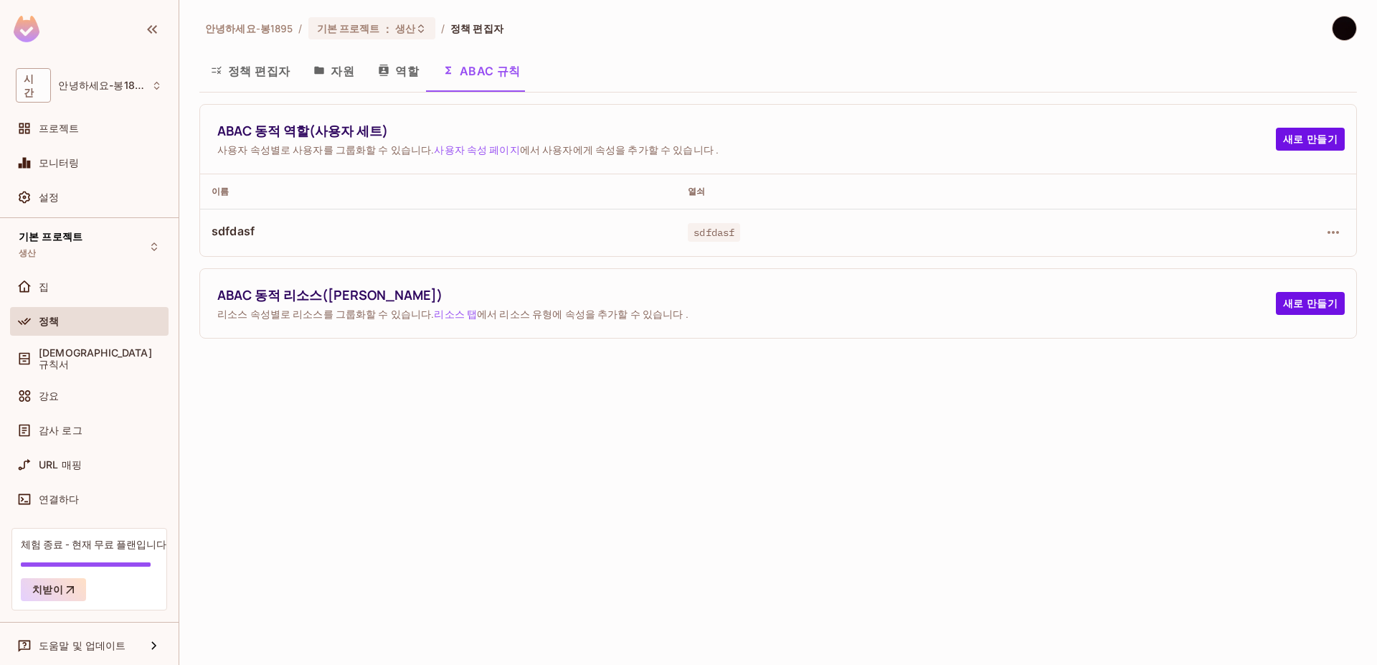
drag, startPoint x: 388, startPoint y: 74, endPoint x: 383, endPoint y: 80, distance: 7.6
click at [388, 73] on button "역할" at bounding box center [399, 70] width 65 height 36
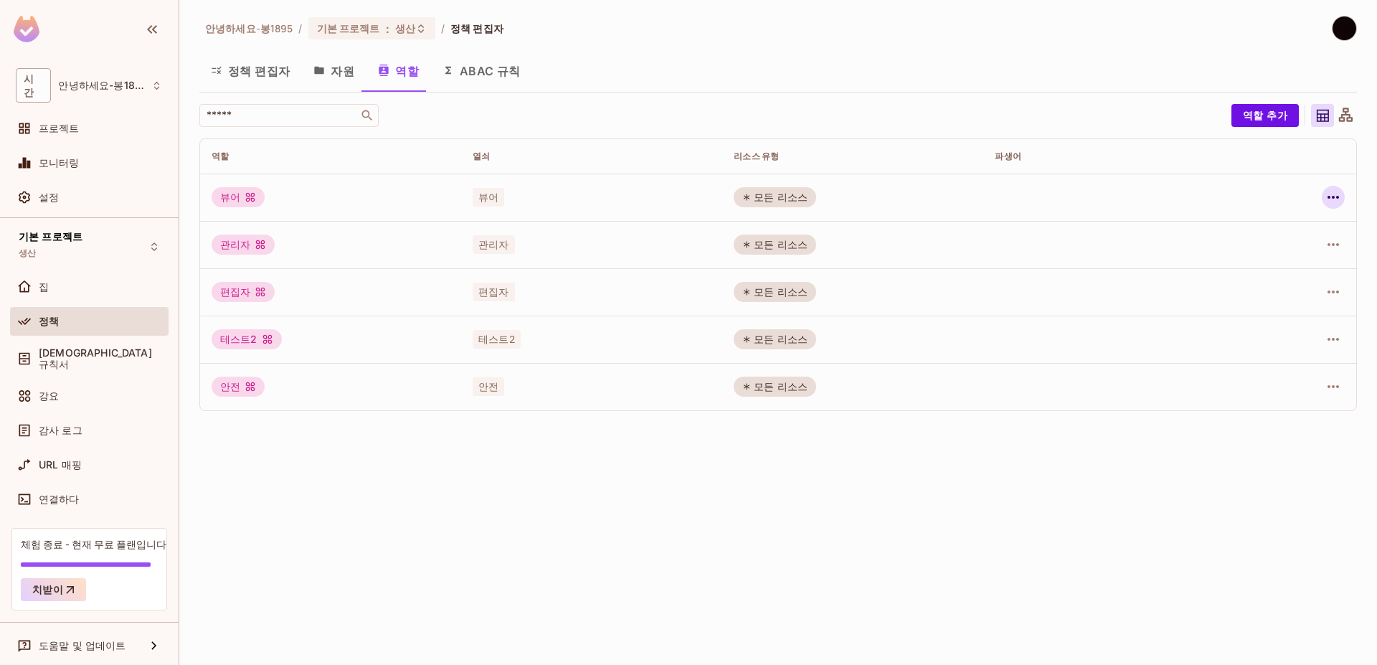
click at [1336, 206] on button "button" at bounding box center [1333, 197] width 23 height 23
click at [772, 555] on div at bounding box center [688, 332] width 1377 height 665
click at [1349, 117] on icon at bounding box center [1346, 115] width 14 height 14
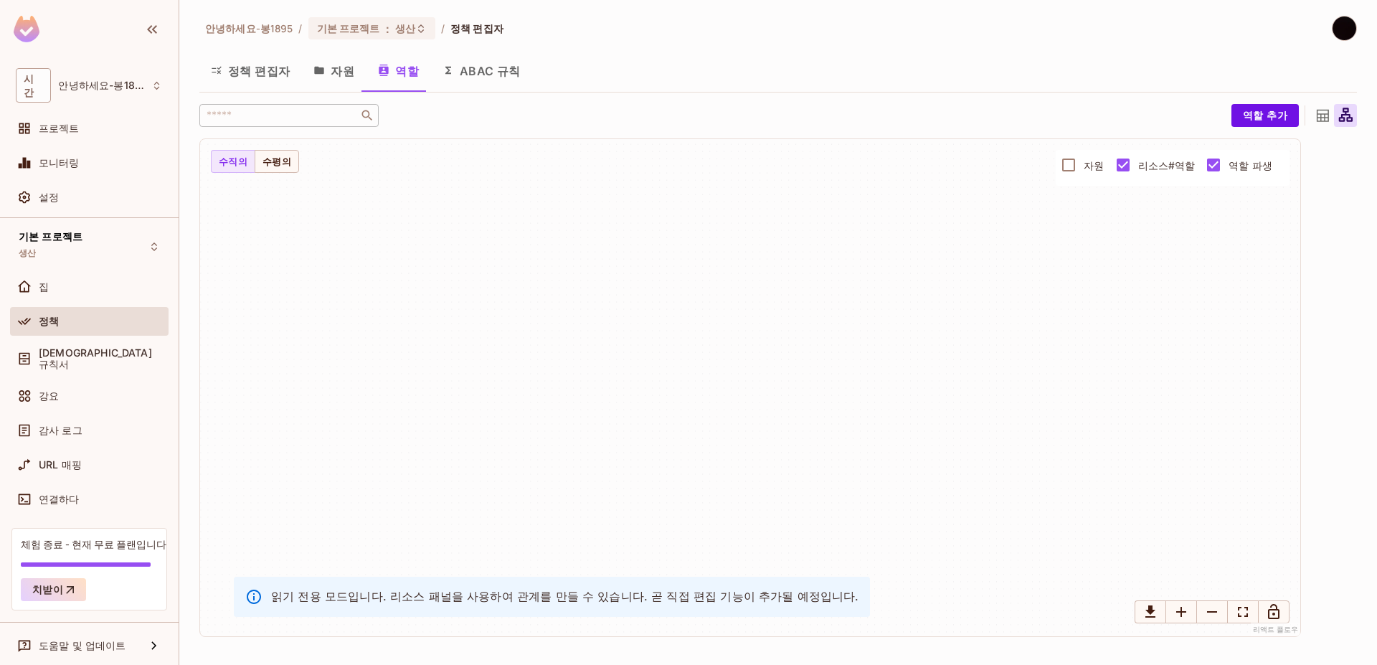
drag, startPoint x: 553, startPoint y: 295, endPoint x: 470, endPoint y: 269, distance: 87.1
click at [552, 294] on div at bounding box center [750, 387] width 1100 height 497
drag, startPoint x: 440, startPoint y: 265, endPoint x: 702, endPoint y: 466, distance: 329.6
click at [702, 465] on div at bounding box center [750, 387] width 1100 height 497
click at [702, 466] on div at bounding box center [750, 387] width 1100 height 497
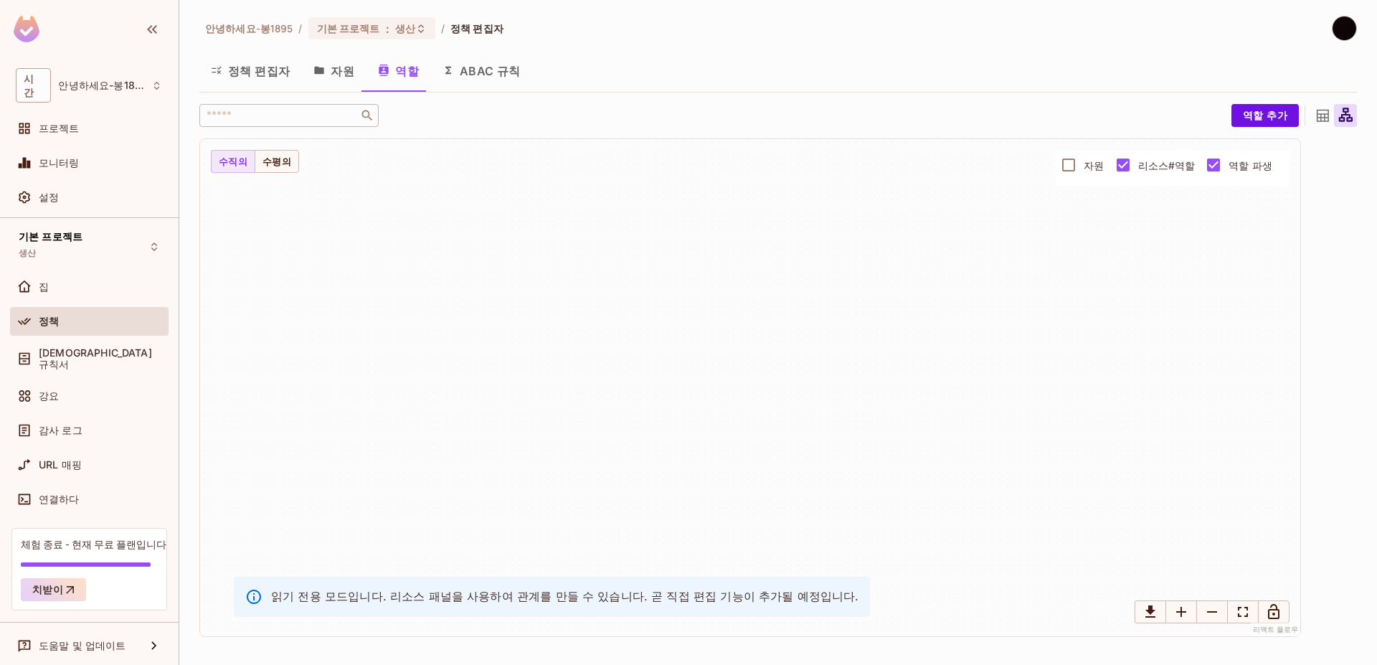
click at [344, 77] on font "자원" at bounding box center [343, 71] width 24 height 14
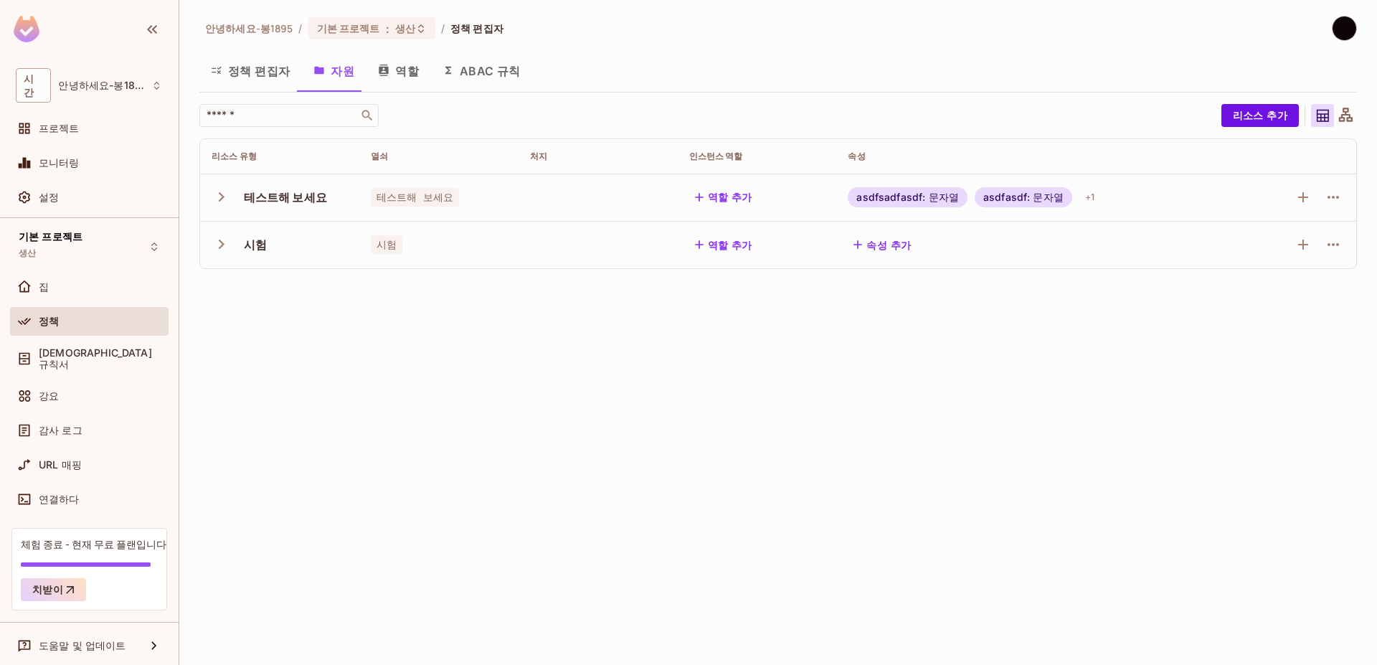
click at [228, 197] on icon "button" at bounding box center [221, 196] width 19 height 19
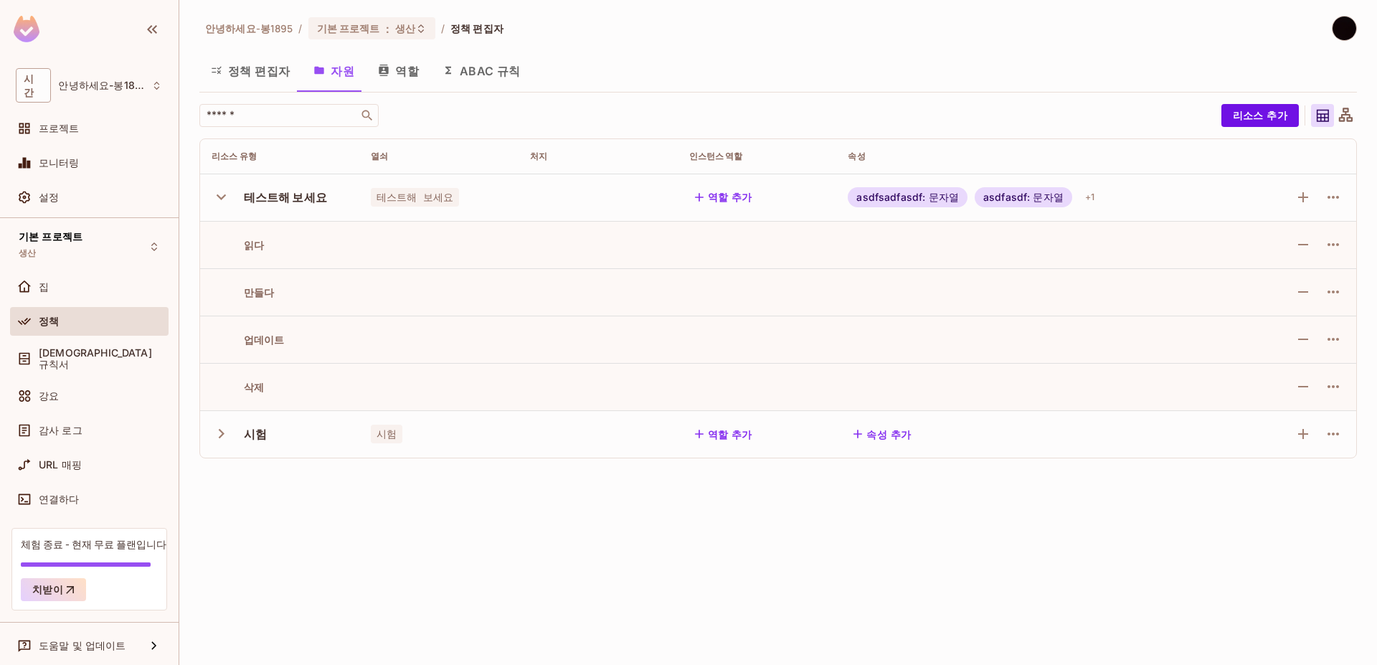
click at [226, 434] on icon "button" at bounding box center [221, 433] width 19 height 19
click at [707, 429] on icon "button" at bounding box center [699, 434] width 14 height 14
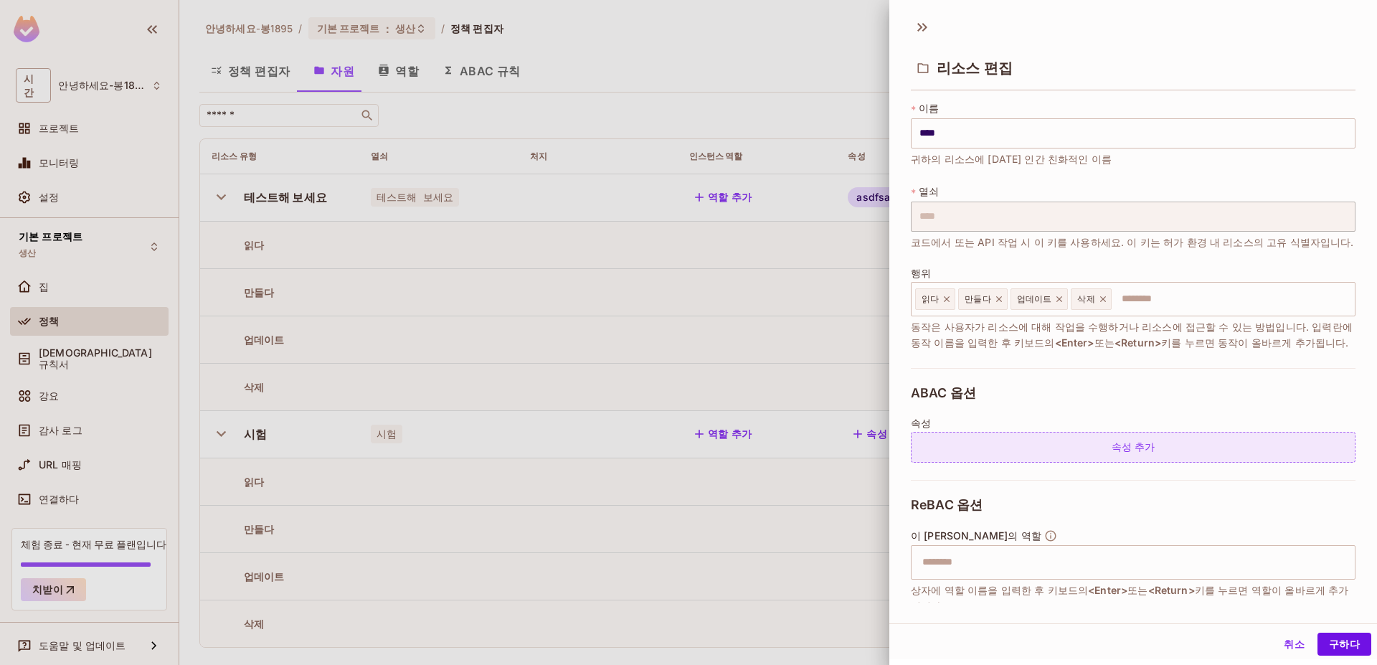
click at [1061, 456] on div "속성 추가" at bounding box center [1133, 447] width 445 height 31
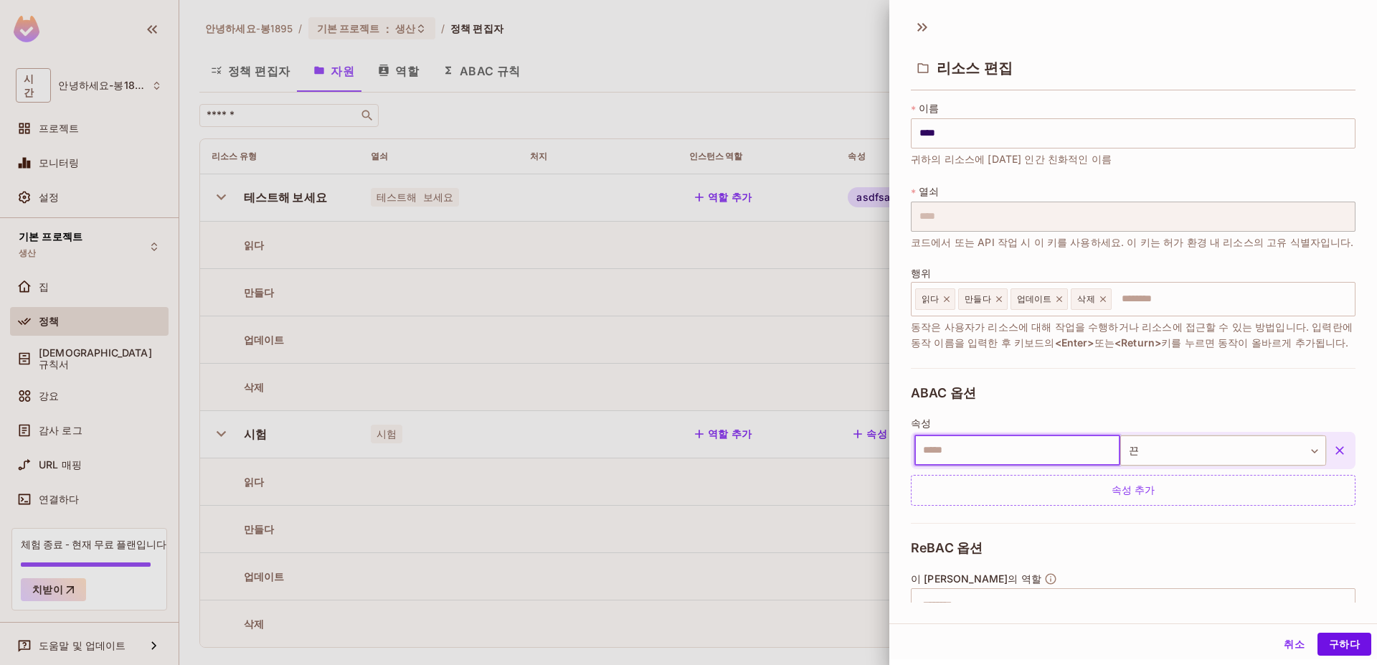
click at [1069, 405] on div "ABAC 옵션 속성 ​ 끈 ****** ​ 속성 추가" at bounding box center [1133, 445] width 445 height 155
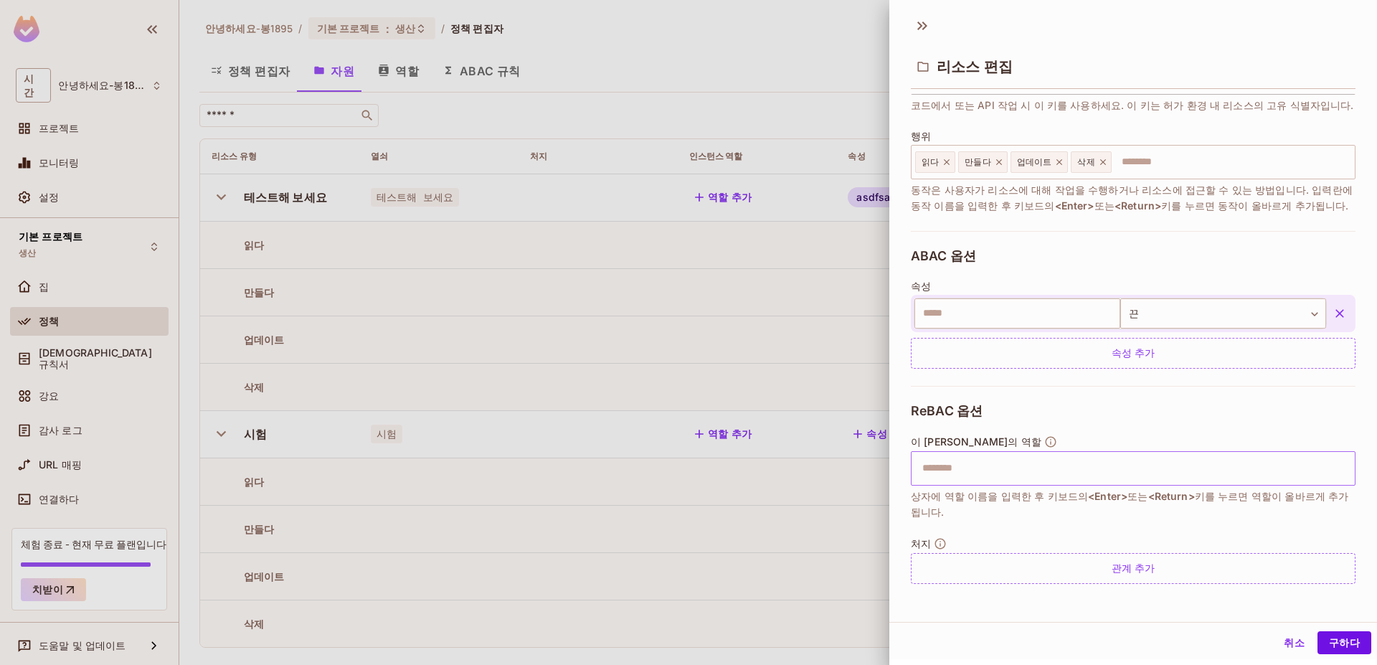
scroll to position [2, 0]
click at [928, 22] on icon at bounding box center [922, 25] width 23 height 23
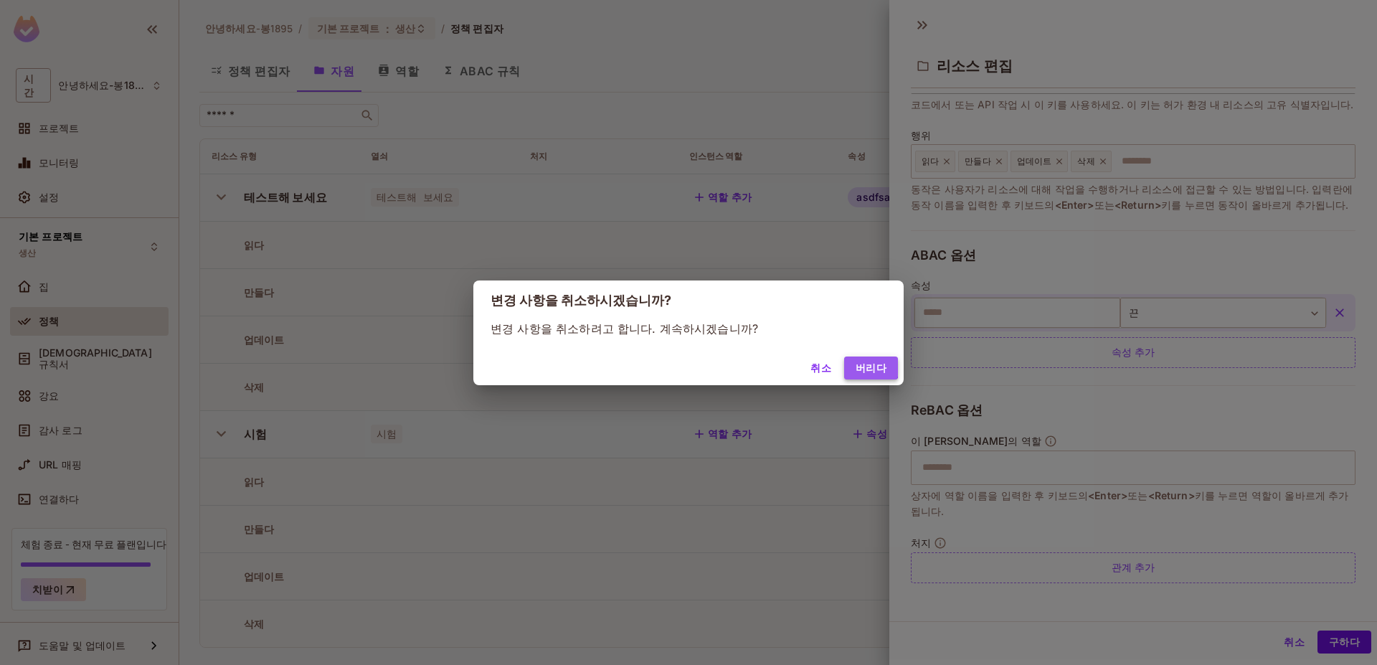
click at [862, 362] on font "버리다" at bounding box center [871, 368] width 31 height 12
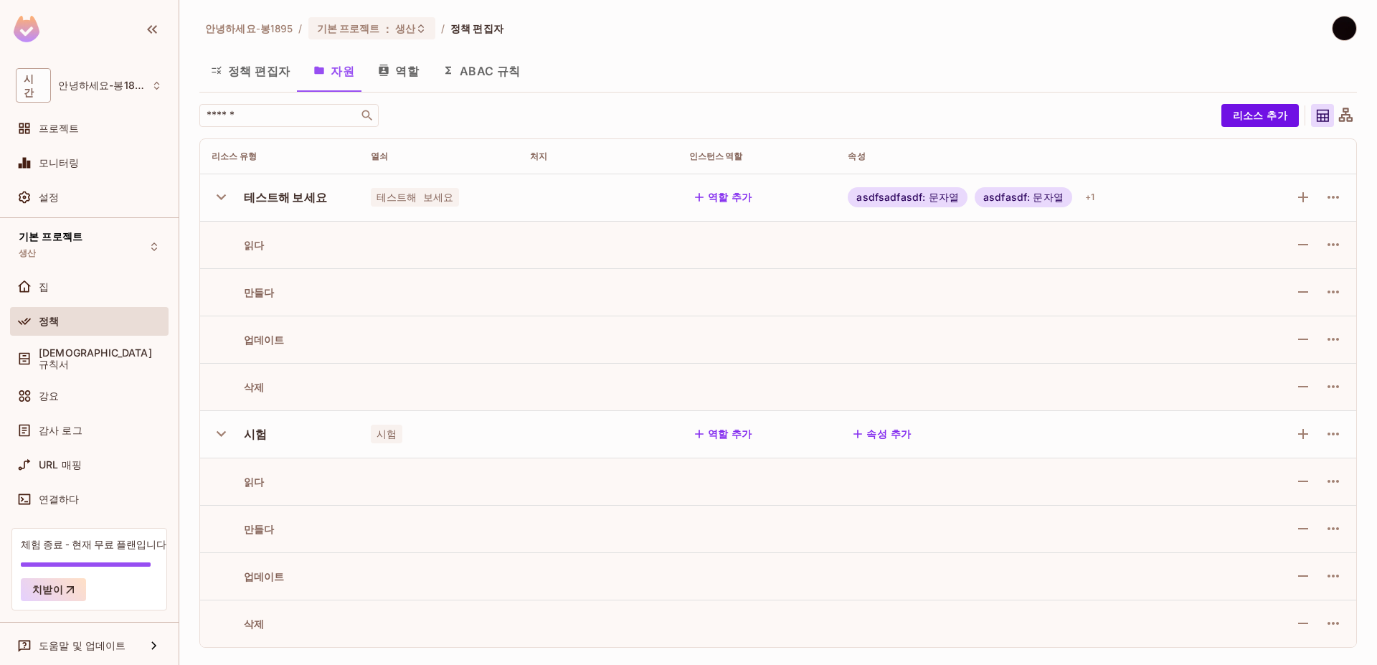
click at [508, 85] on button "ABAC 규칙" at bounding box center [481, 70] width 101 height 36
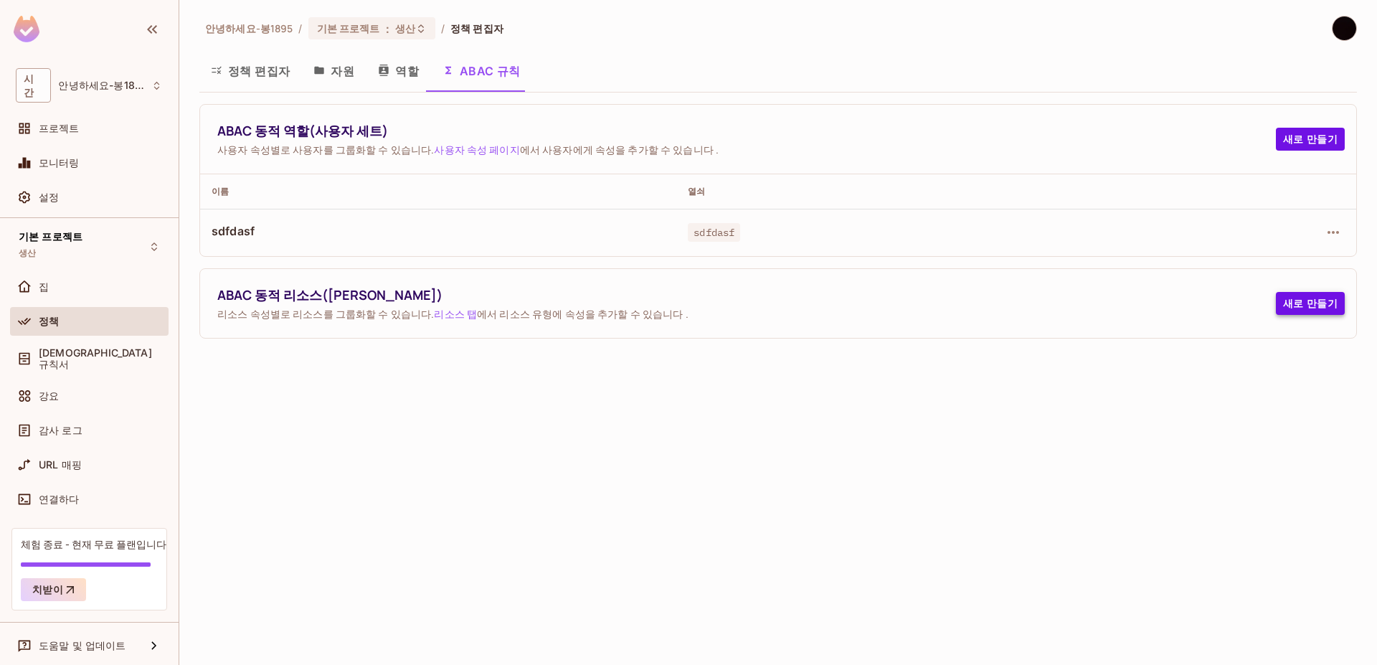
click at [1321, 311] on font "새로 만들기" at bounding box center [1310, 303] width 55 height 18
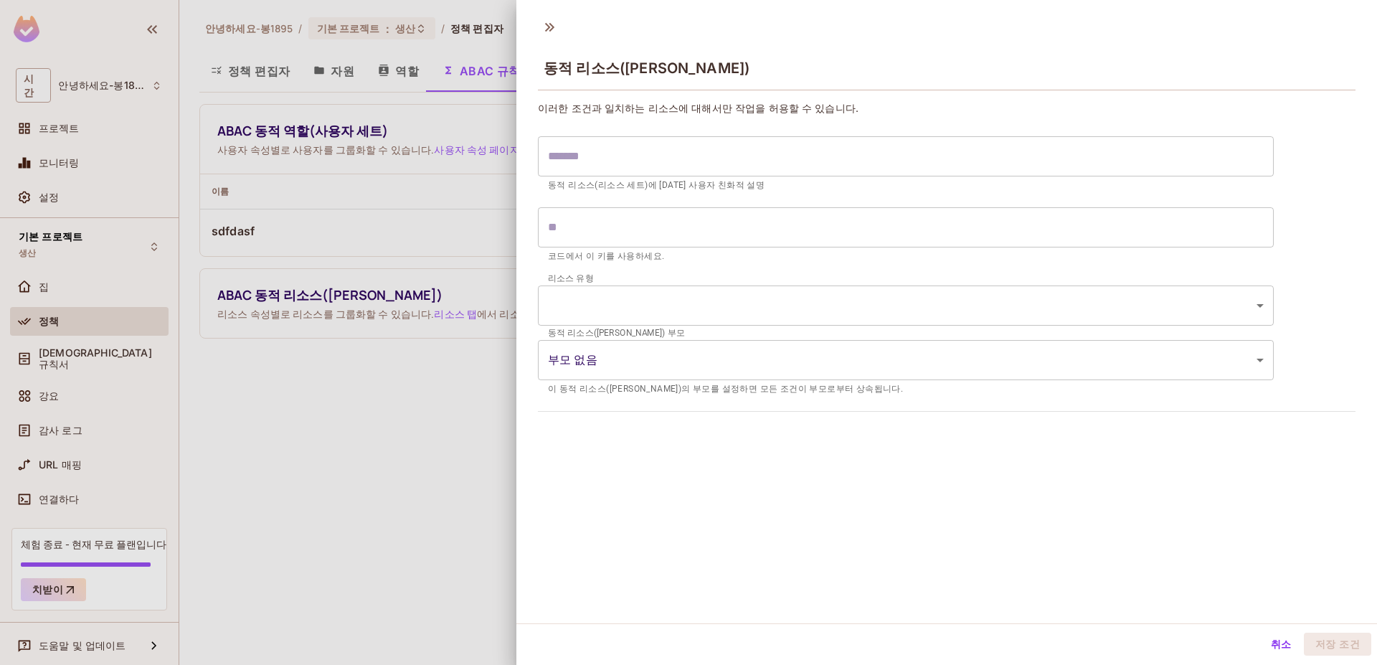
click at [840, 146] on input "text" at bounding box center [906, 156] width 736 height 40
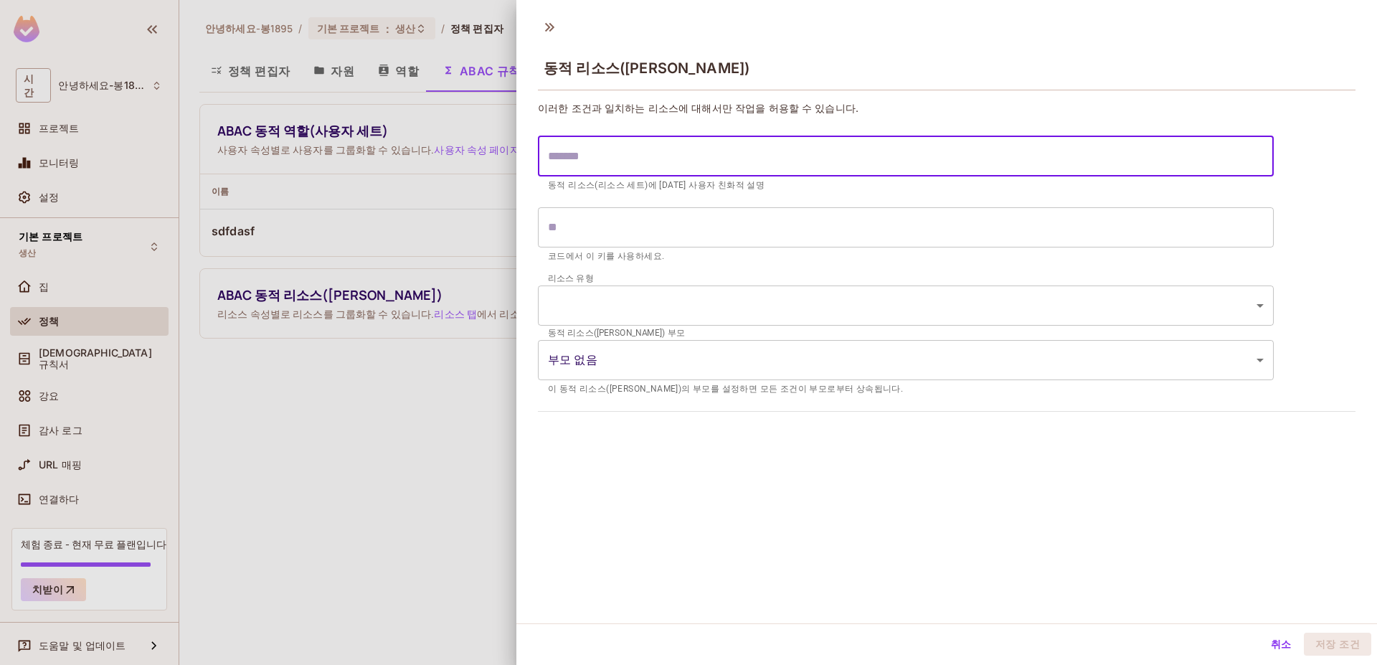
type input "*"
type input "**"
type input "***"
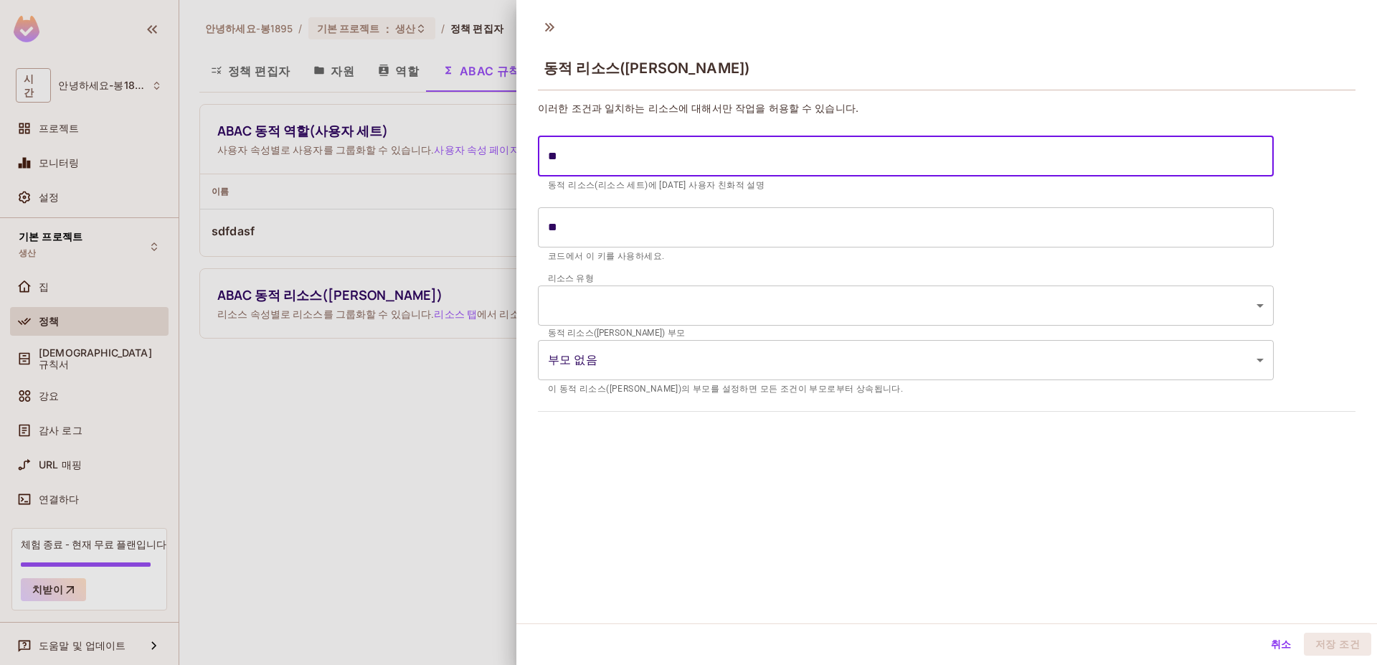
type input "***"
type input "****"
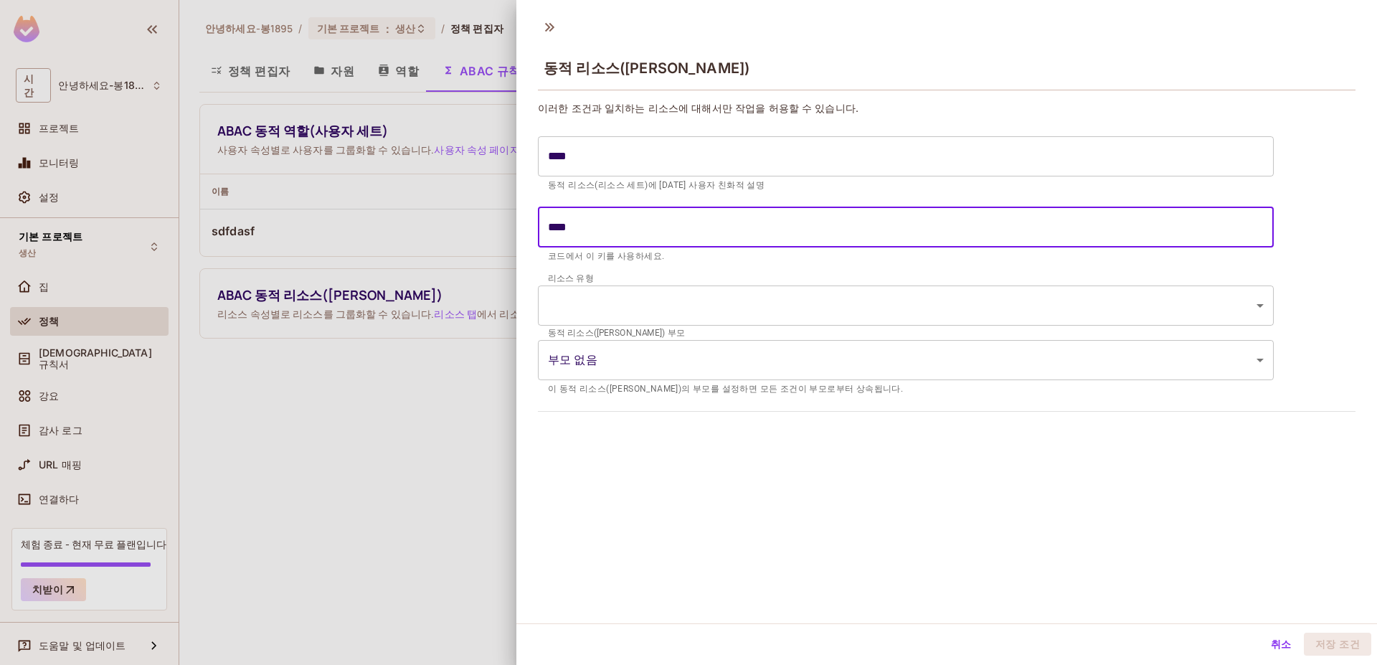
click at [770, 232] on input "****" at bounding box center [906, 227] width 736 height 40
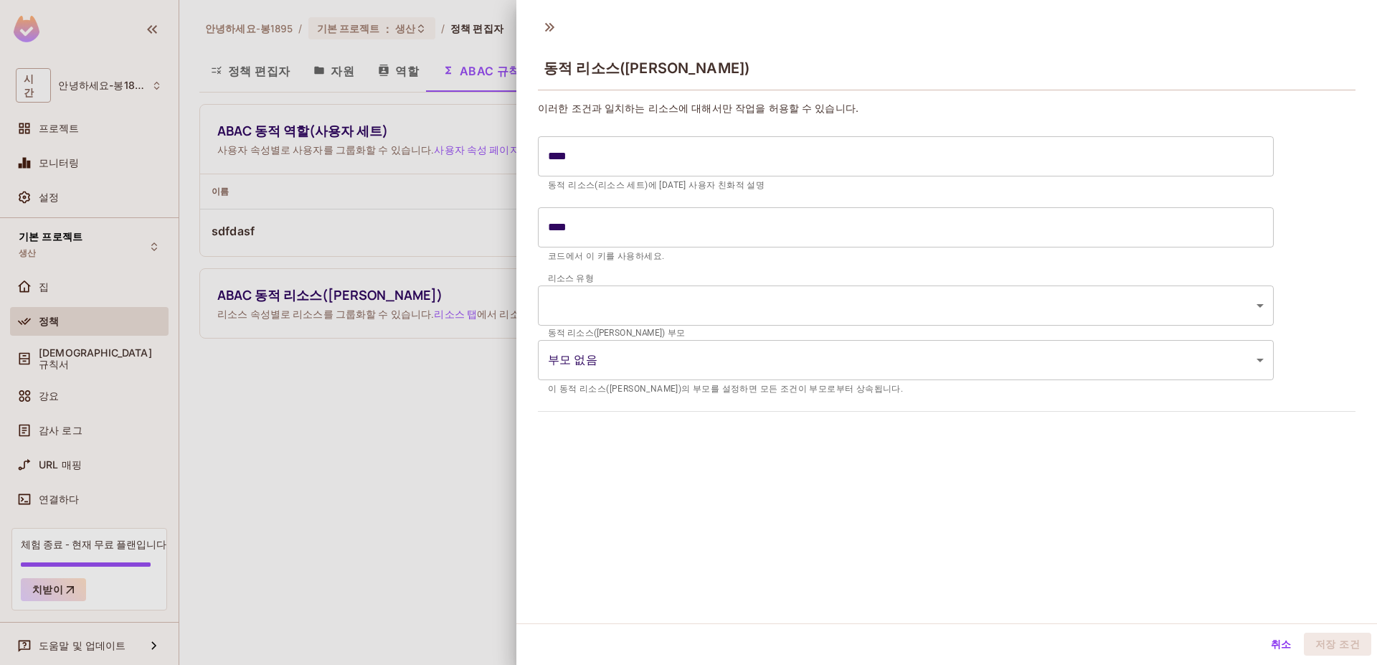
drag, startPoint x: 730, startPoint y: 326, endPoint x: 731, endPoint y: 303, distance: 22.2
click at [731, 326] on div "리소스 유형 ​ ​" at bounding box center [906, 305] width 736 height 55
click at [723, 363] on body "시간 안녕하세요-봉1895 프로젝트 모니터링 설정 기본 프로젝트 생산 집 정책 예배 규칙서 강요 감사 로그 URL 매핑 연결하다 체험 종료 -…" at bounding box center [688, 332] width 1377 height 665
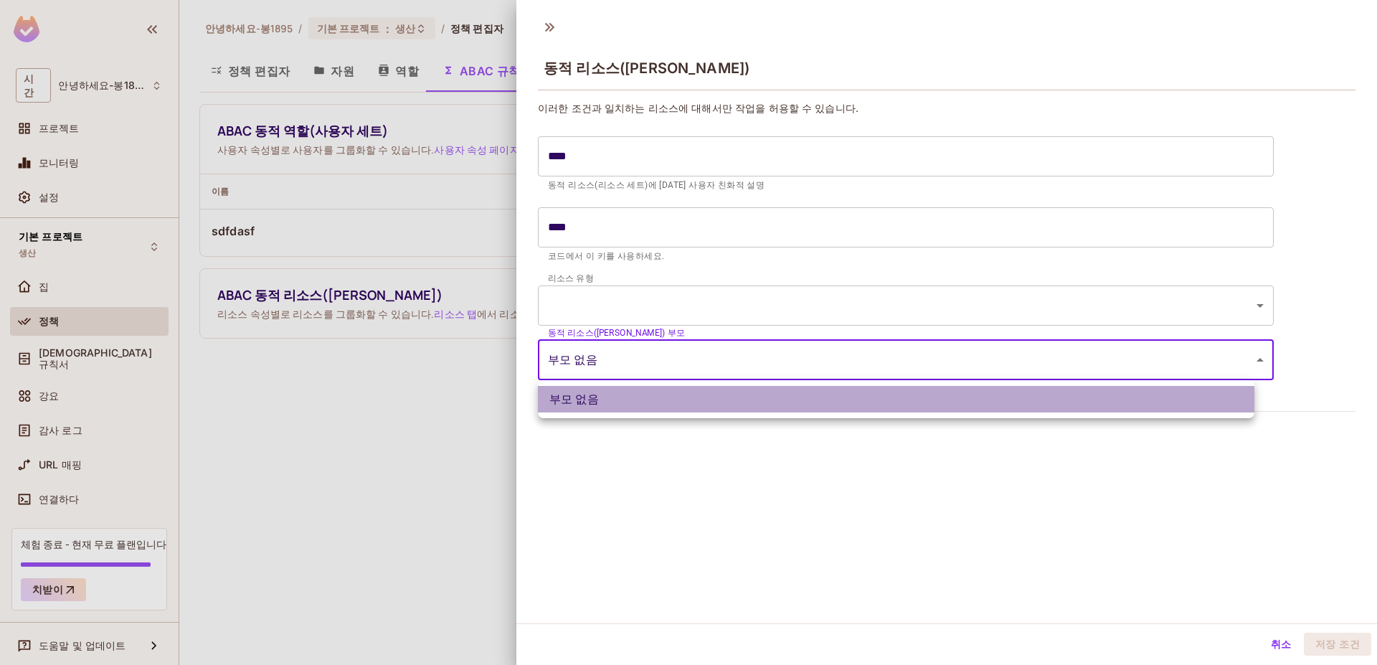
click at [709, 392] on li "부모 없음" at bounding box center [896, 399] width 717 height 27
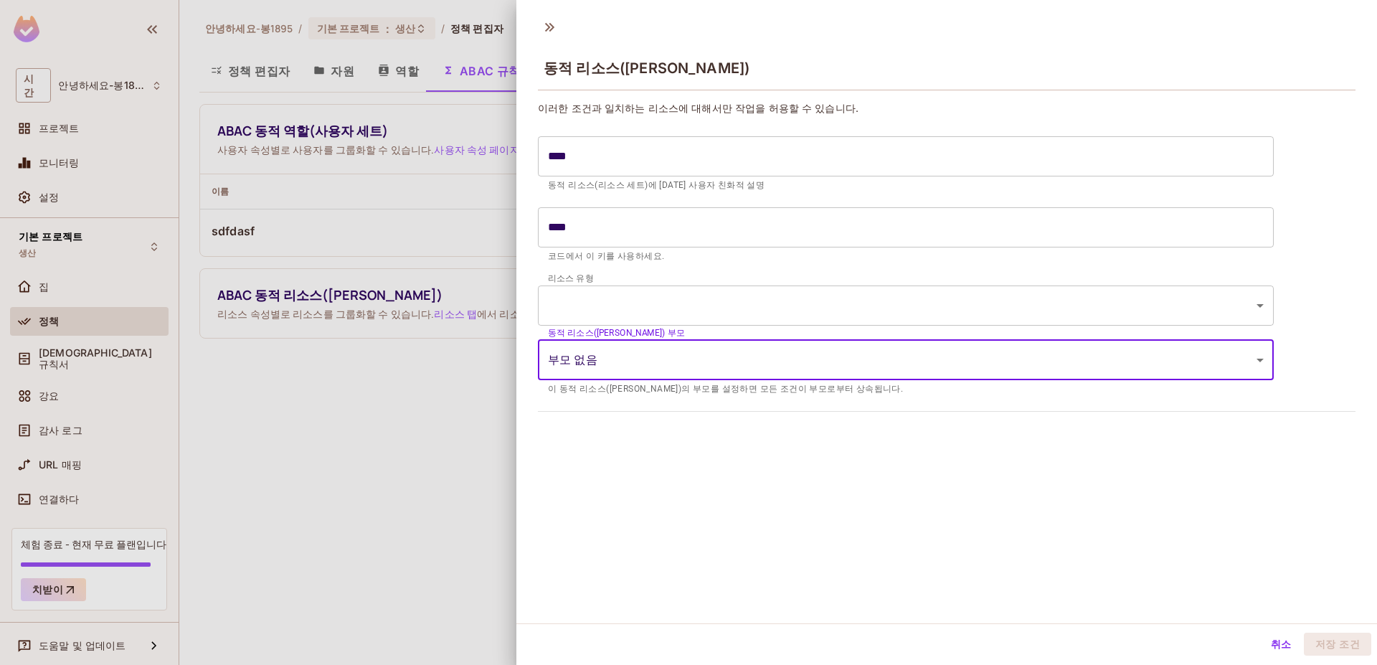
click at [712, 256] on p "코드에서 이 키를 사용하세요." at bounding box center [906, 257] width 716 height 14
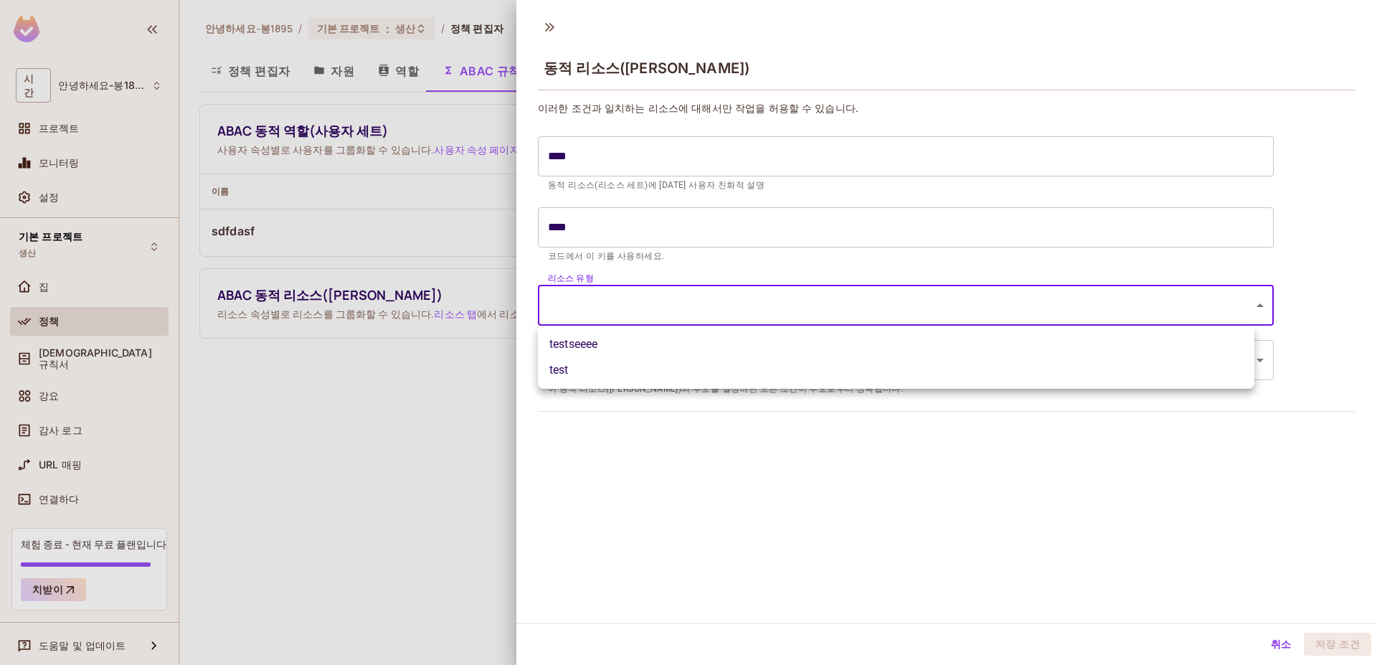
click at [703, 306] on body "시간 안녕하세요-봉1895 프로젝트 모니터링 설정 기본 프로젝트 생산 집 정책 예배 규칙서 강요 감사 로그 URL 매핑 연결하다 체험 종료 -…" at bounding box center [688, 332] width 1377 height 665
click at [658, 374] on li "시험" at bounding box center [896, 371] width 717 height 27
type input "****"
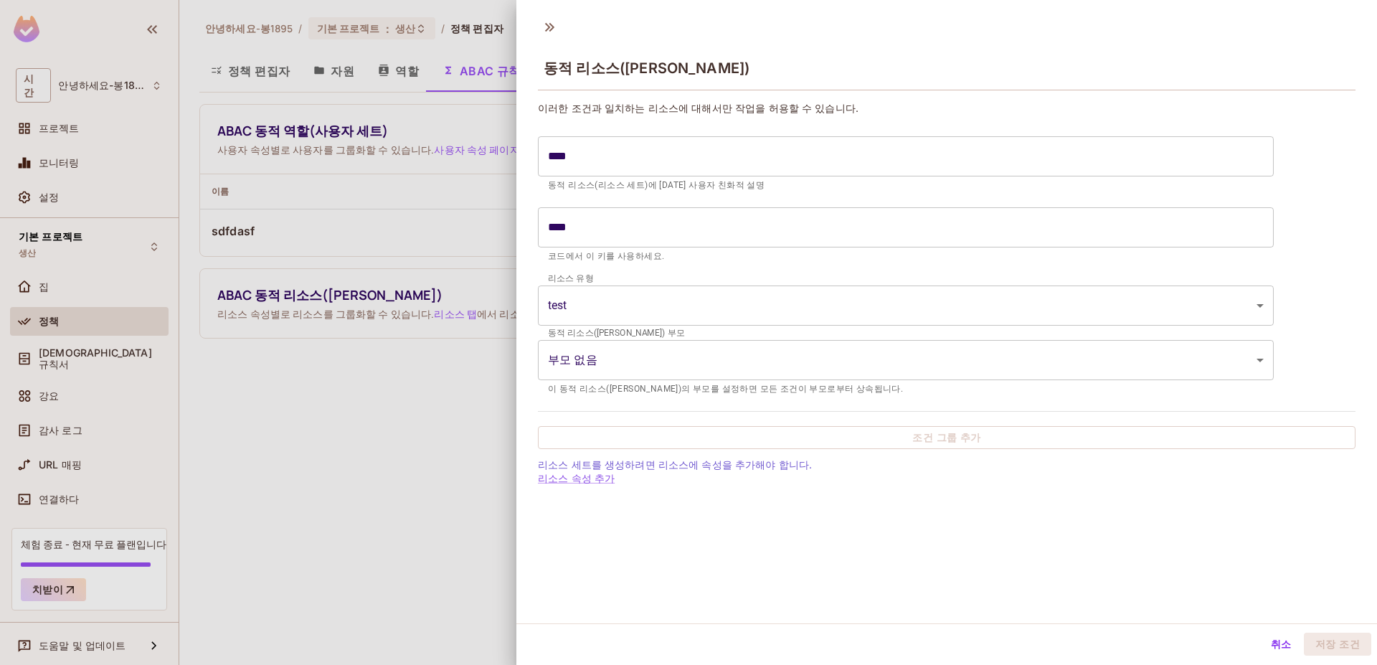
click at [685, 370] on body "시간 안녕하세요-봉1895 프로젝트 모니터링 설정 기본 프로젝트 생산 집 정책 예배 규칙서 강요 감사 로그 URL 매핑 연결하다 체험 종료 -…" at bounding box center [688, 332] width 1377 height 665
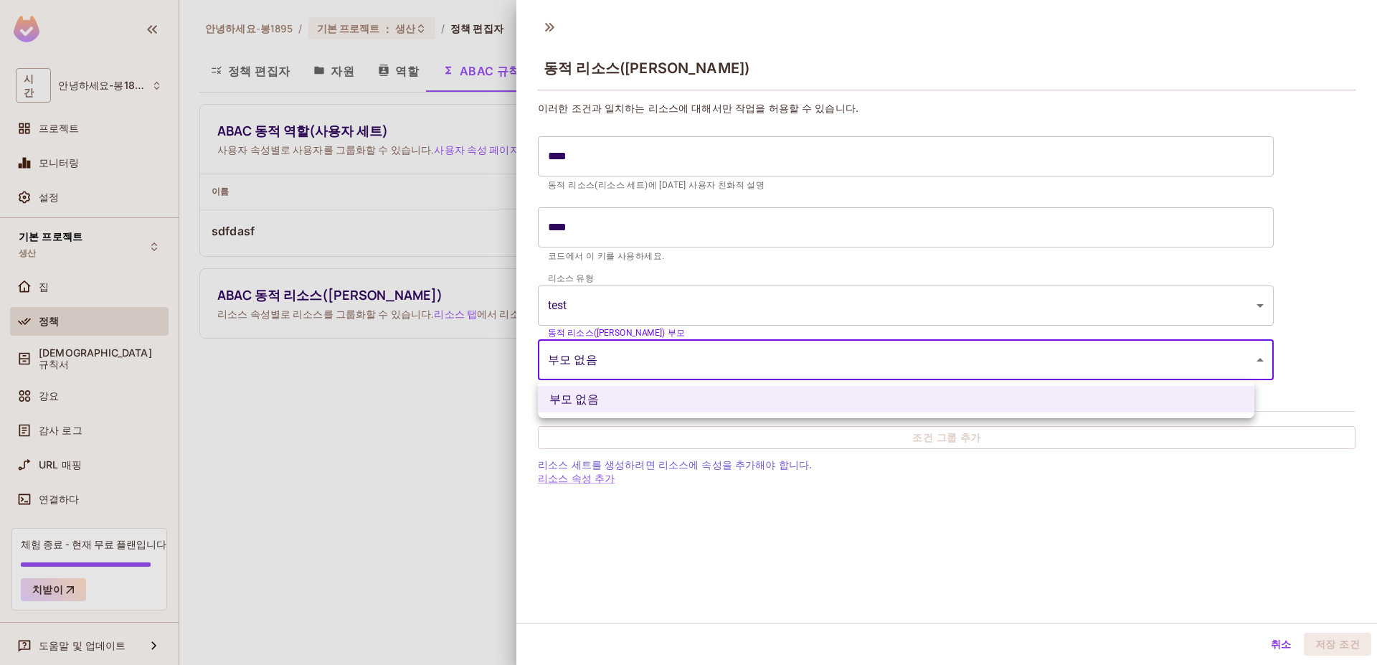
click at [671, 404] on li "부모 없음" at bounding box center [896, 399] width 717 height 27
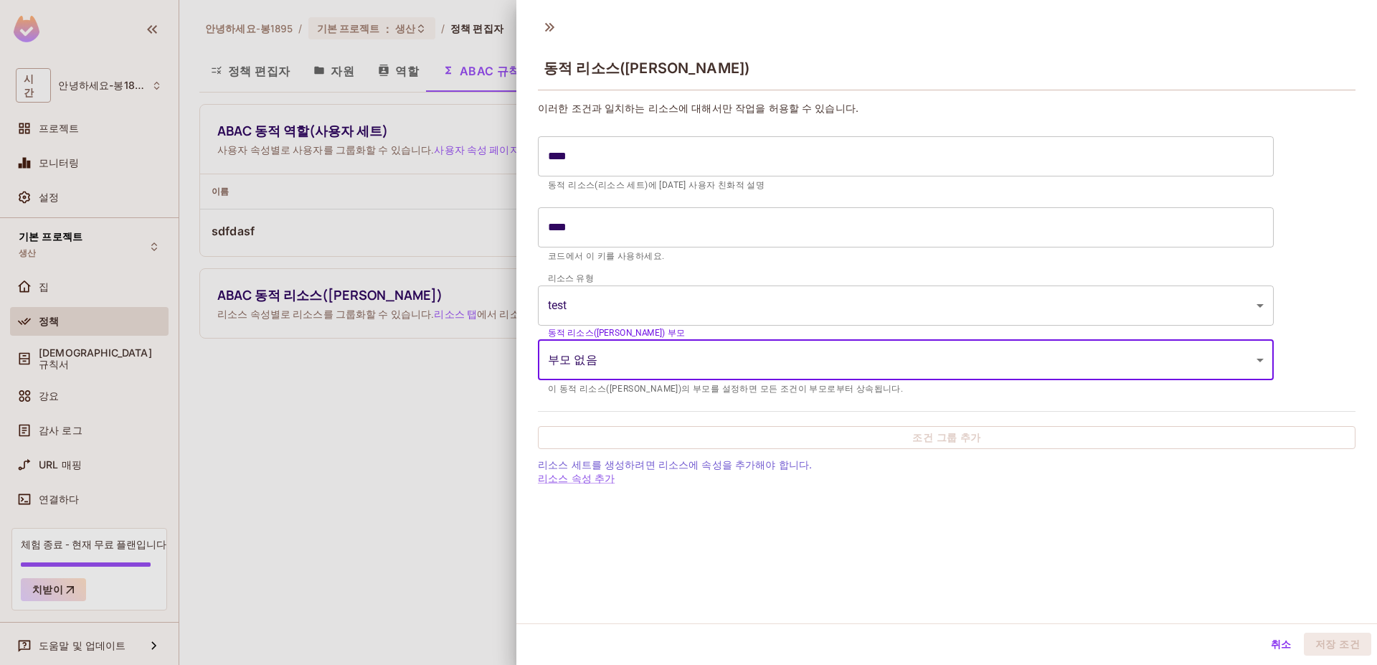
click at [668, 237] on input "****" at bounding box center [906, 227] width 736 height 40
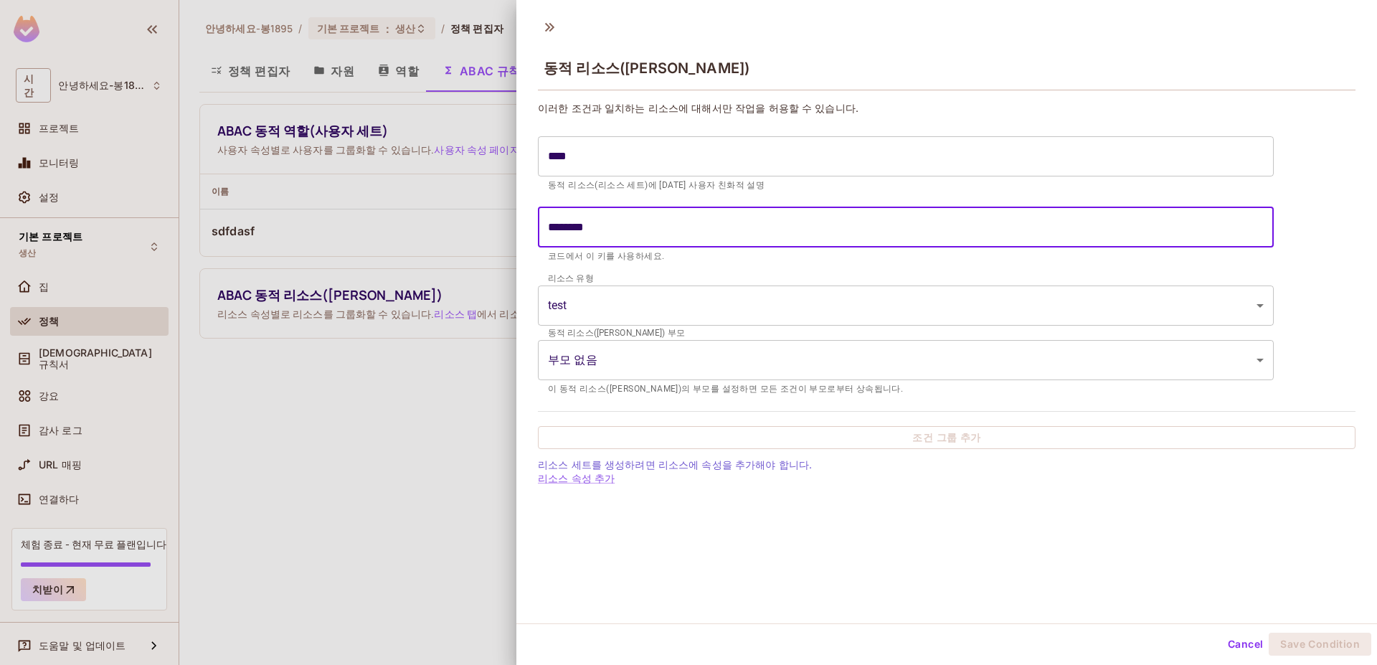
type input "********"
click at [710, 154] on input "****" at bounding box center [906, 156] width 736 height 40
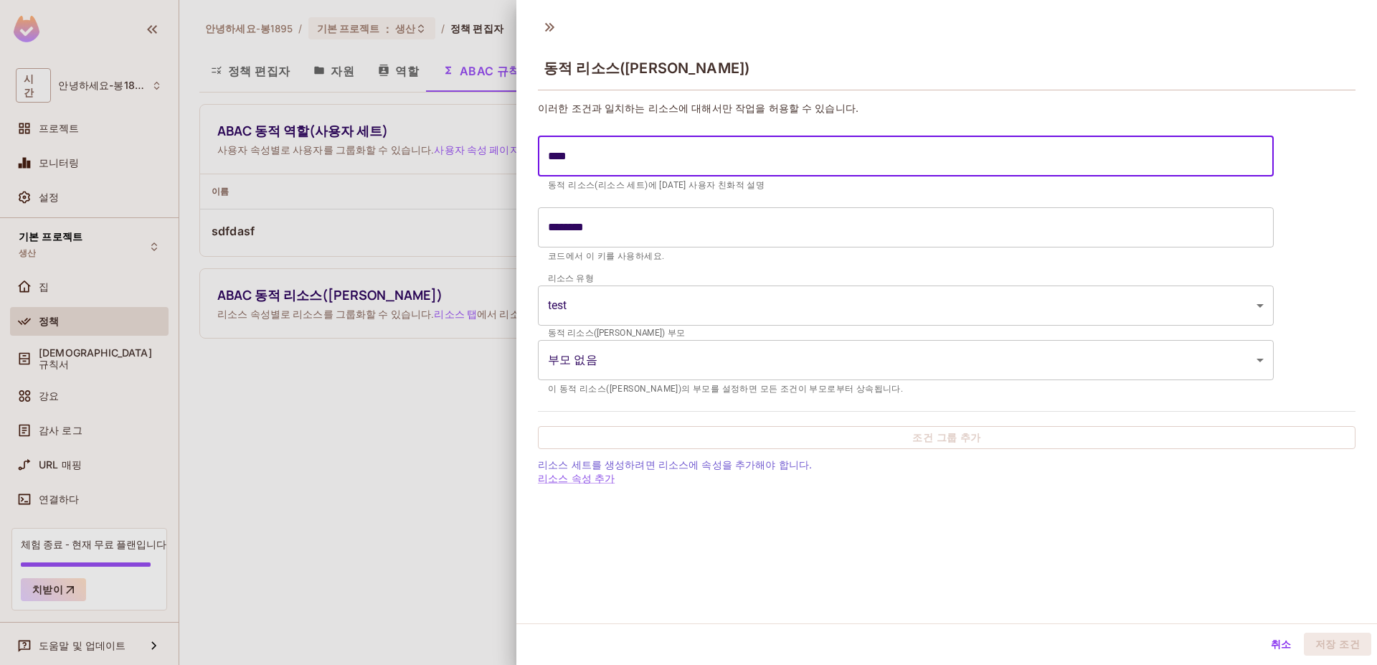
click at [713, 143] on input "****" at bounding box center [906, 156] width 736 height 40
type input "*****"
type input "******"
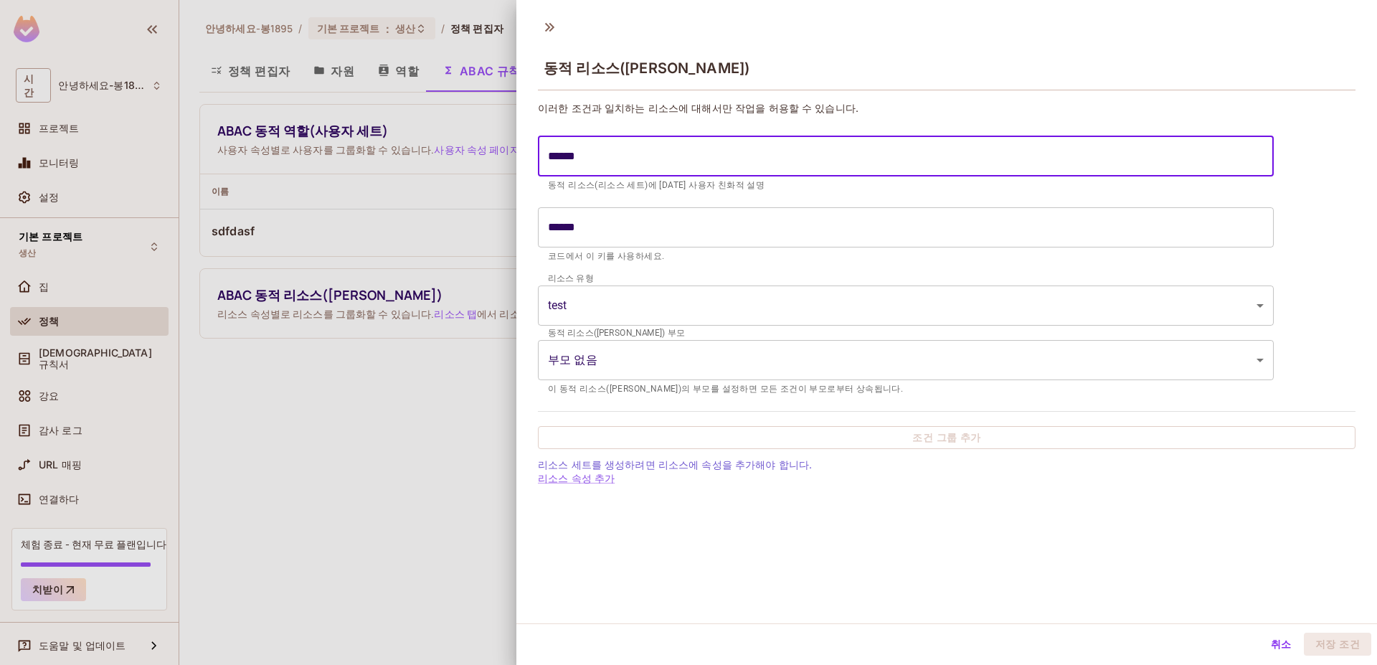
type input "*******"
type input "********"
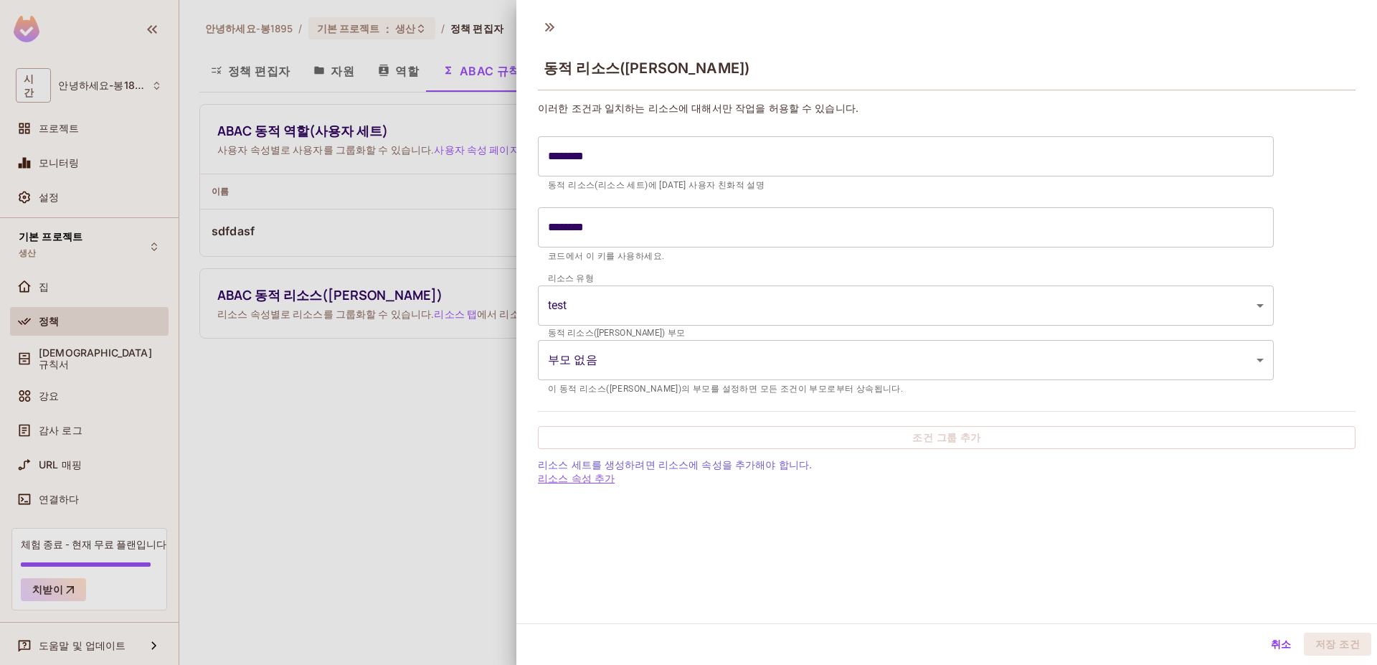
click at [596, 481] on font "리소스 속성 추가" at bounding box center [576, 478] width 77 height 12
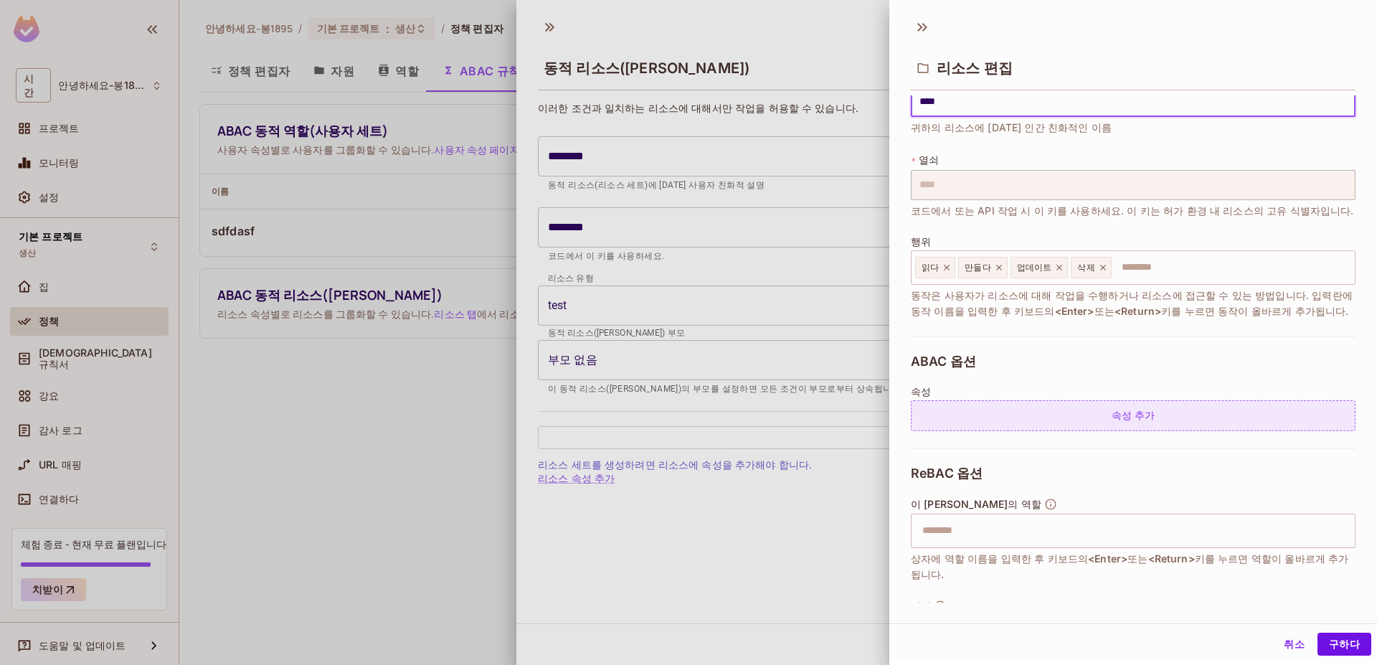
scroll to position [93, 0]
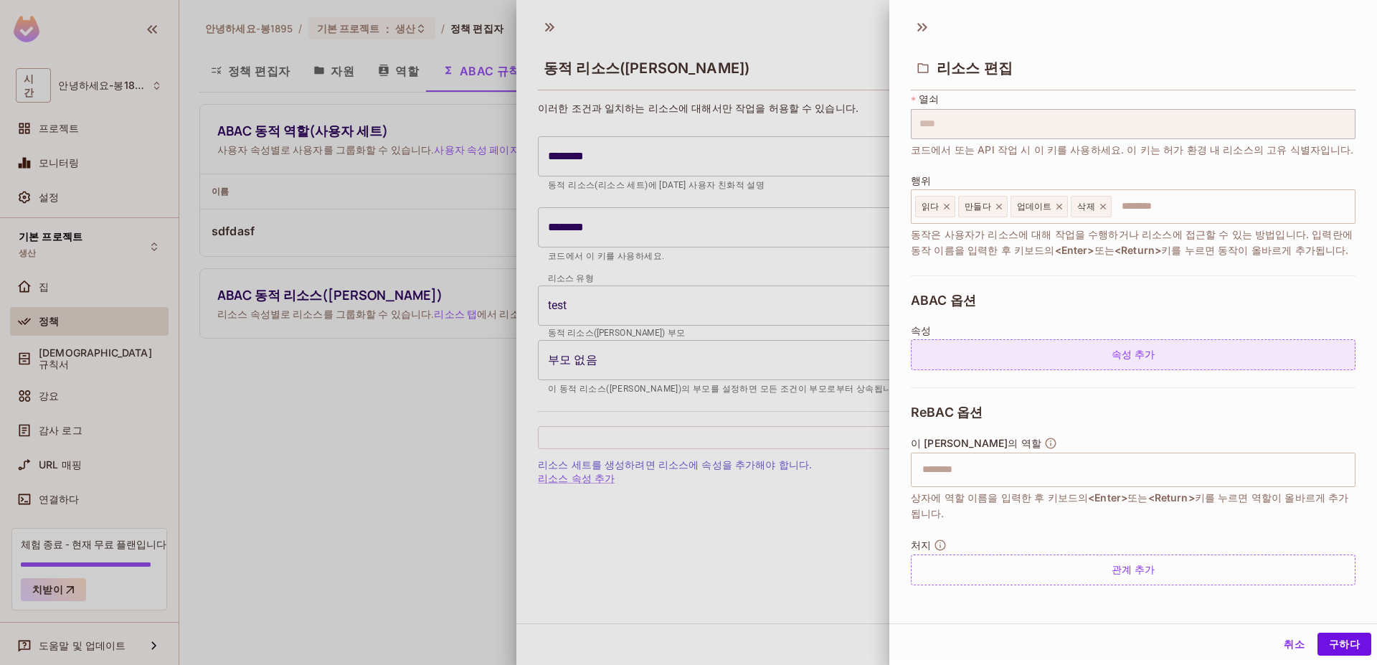
click at [1007, 357] on div "속성 추가" at bounding box center [1133, 354] width 445 height 31
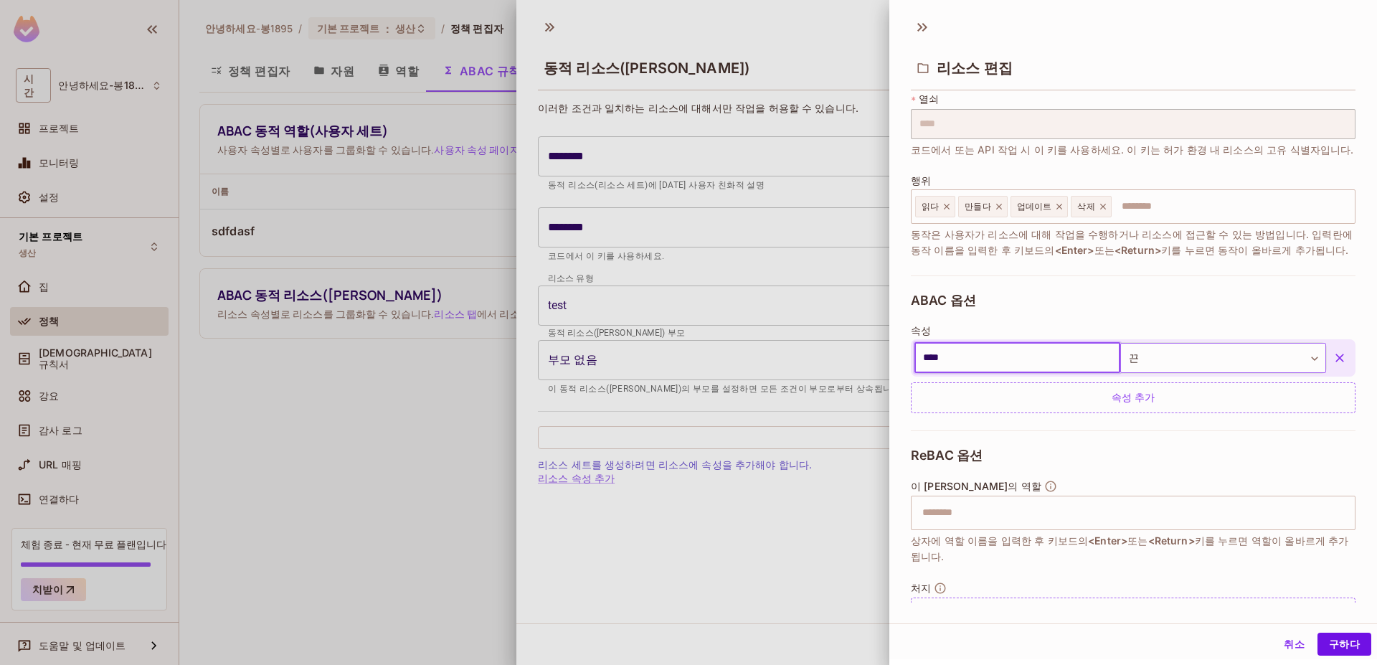
type input "****"
click at [1164, 371] on body "시간 안녕하세요-봉1895 프로젝트 모니터링 설정 기본 프로젝트 생산 집 정책 예배 규칙서 강요 감사 로그 URL 매핑 연결하다 체험 종료 -…" at bounding box center [688, 332] width 1377 height 665
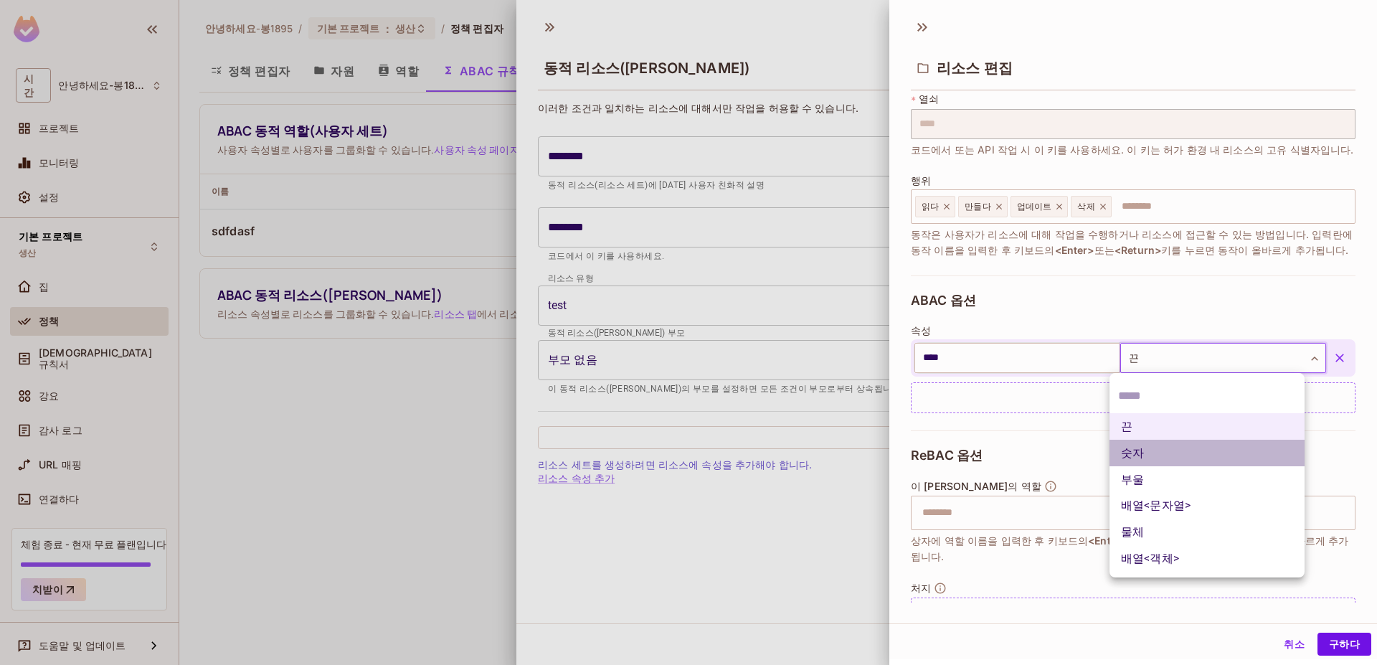
click at [1167, 451] on li "숫자" at bounding box center [1207, 453] width 195 height 27
type input "******"
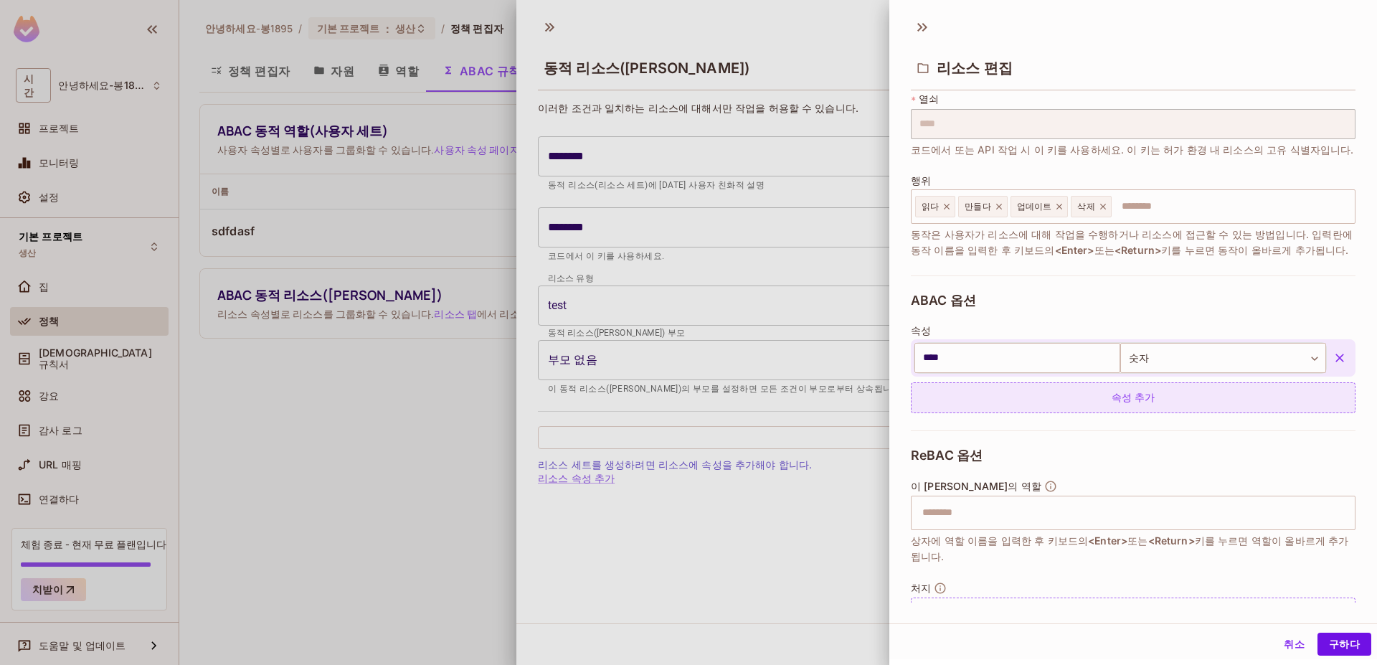
click at [1175, 400] on div "속성 추가" at bounding box center [1133, 397] width 445 height 31
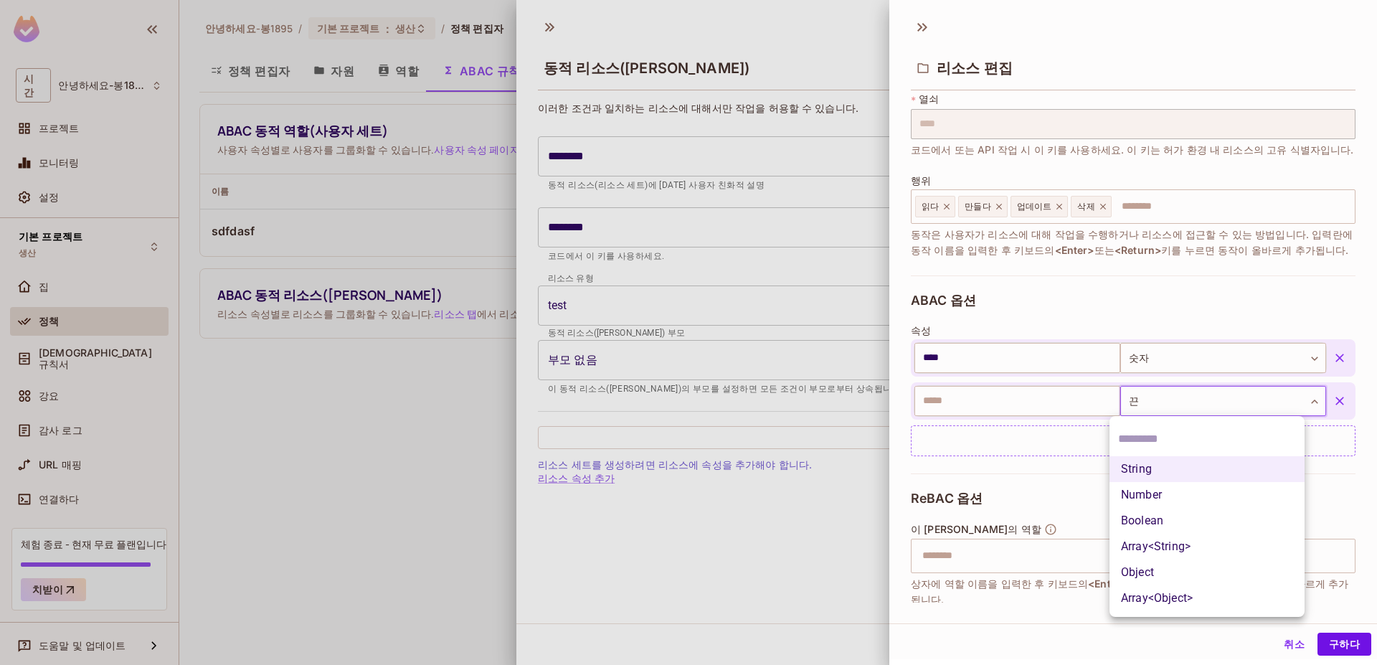
drag, startPoint x: 1161, startPoint y: 400, endPoint x: 1166, endPoint y: 525, distance: 124.9
click at [1162, 401] on body "시간 안녕하세요-봉1895 프로젝트 모니터링 설정 기본 프로젝트 생산 집 정책 예배 규칙서 강요 감사 로그 URL 매핑 연결하다 체험 종료 -…" at bounding box center [688, 332] width 1377 height 665
click at [1171, 583] on li "물체" at bounding box center [1207, 575] width 195 height 27
type input "******"
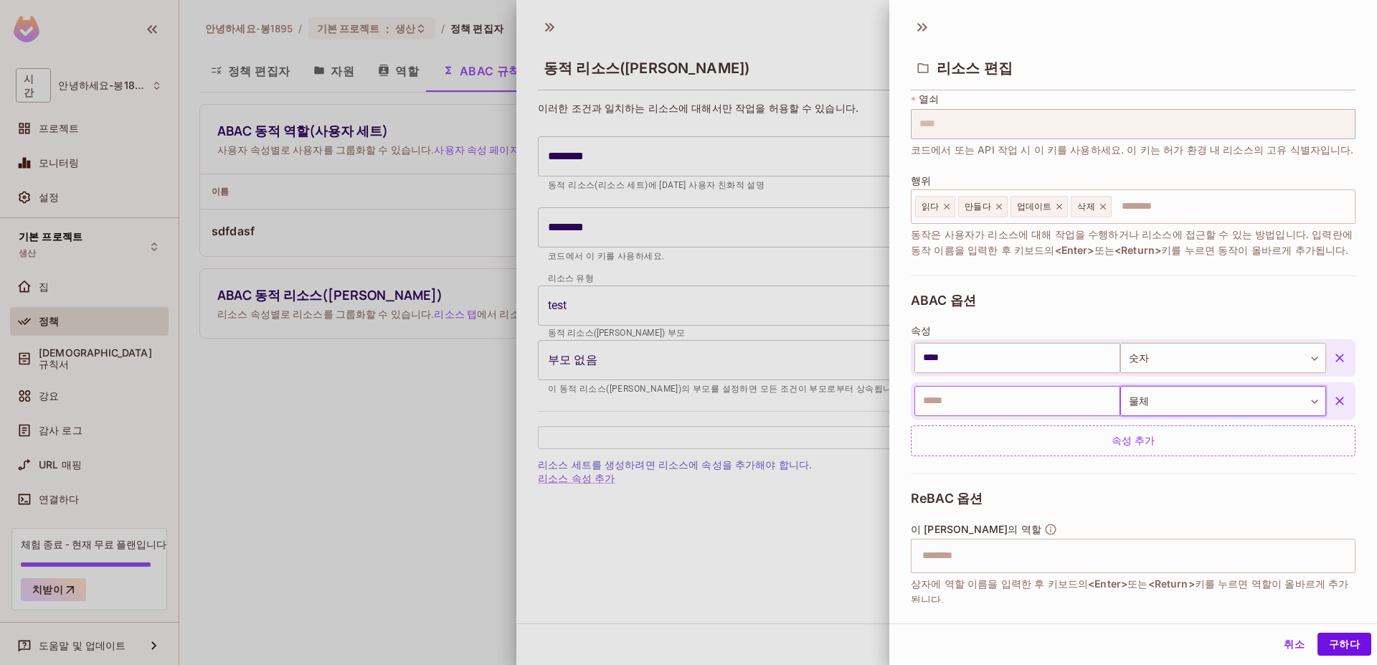
click at [1076, 390] on input "text" at bounding box center [1018, 401] width 206 height 30
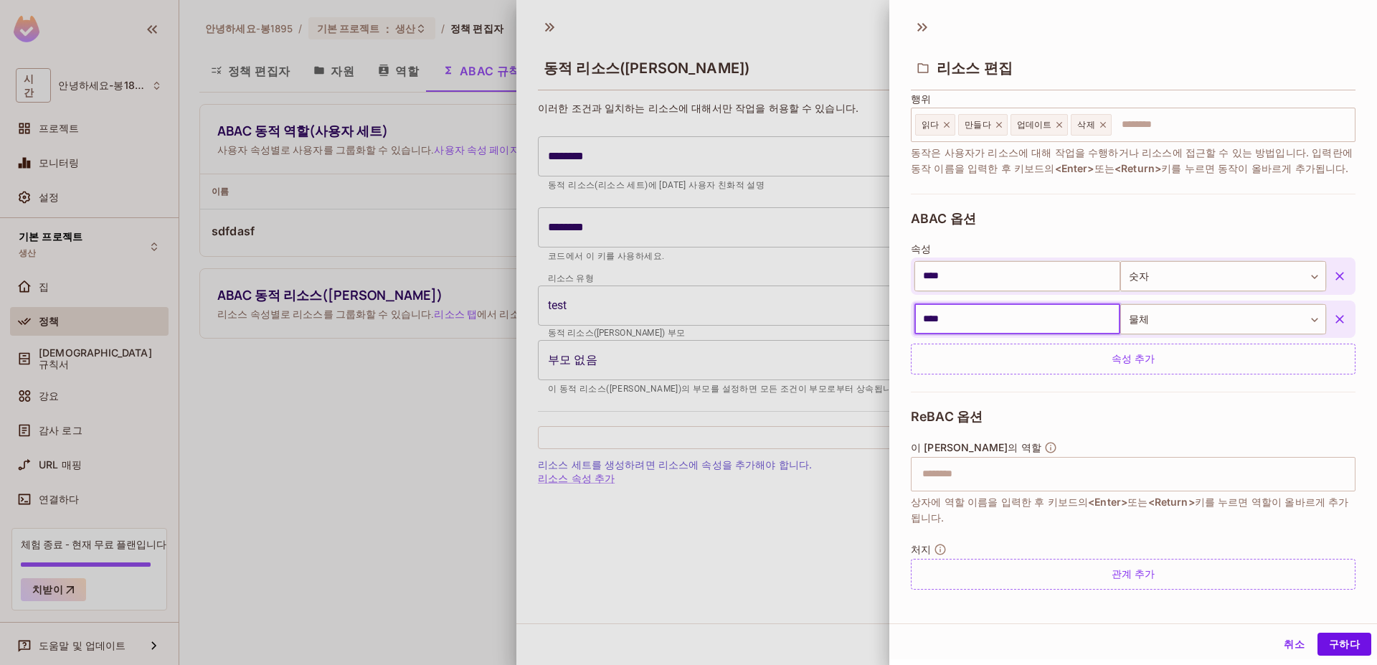
type input "****"
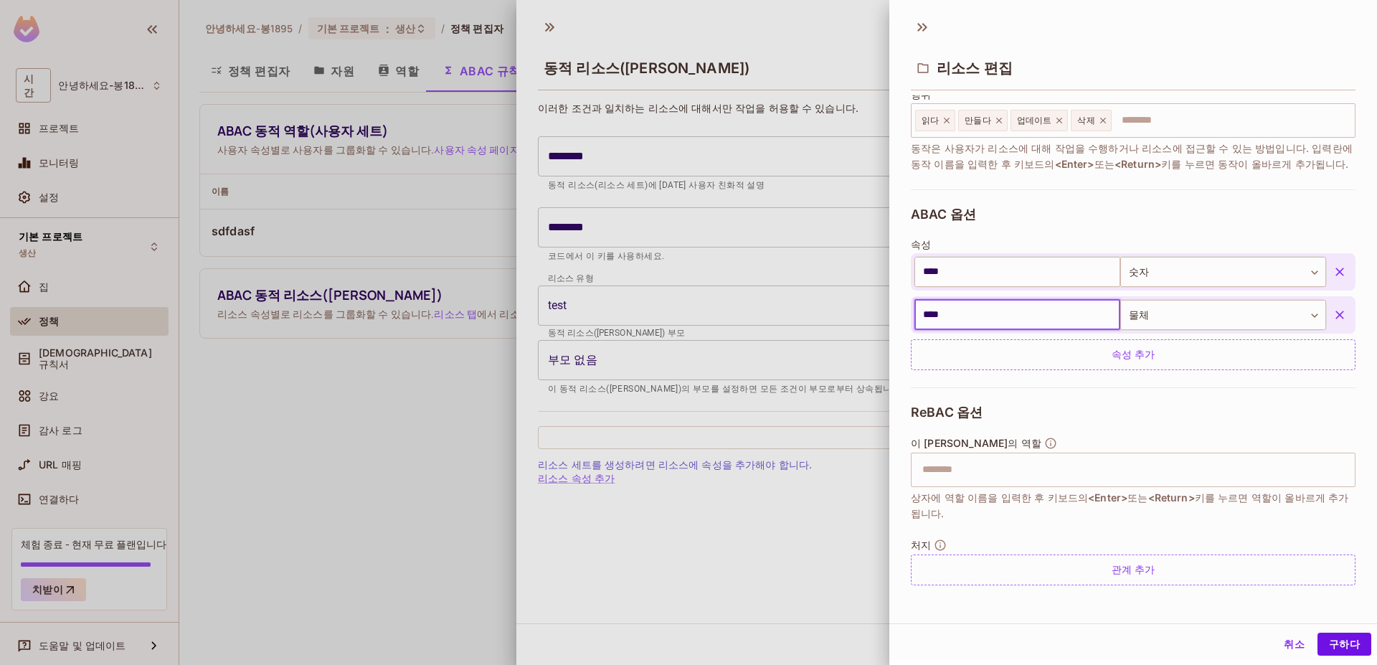
click at [1133, 477] on input "text" at bounding box center [1131, 470] width 435 height 29
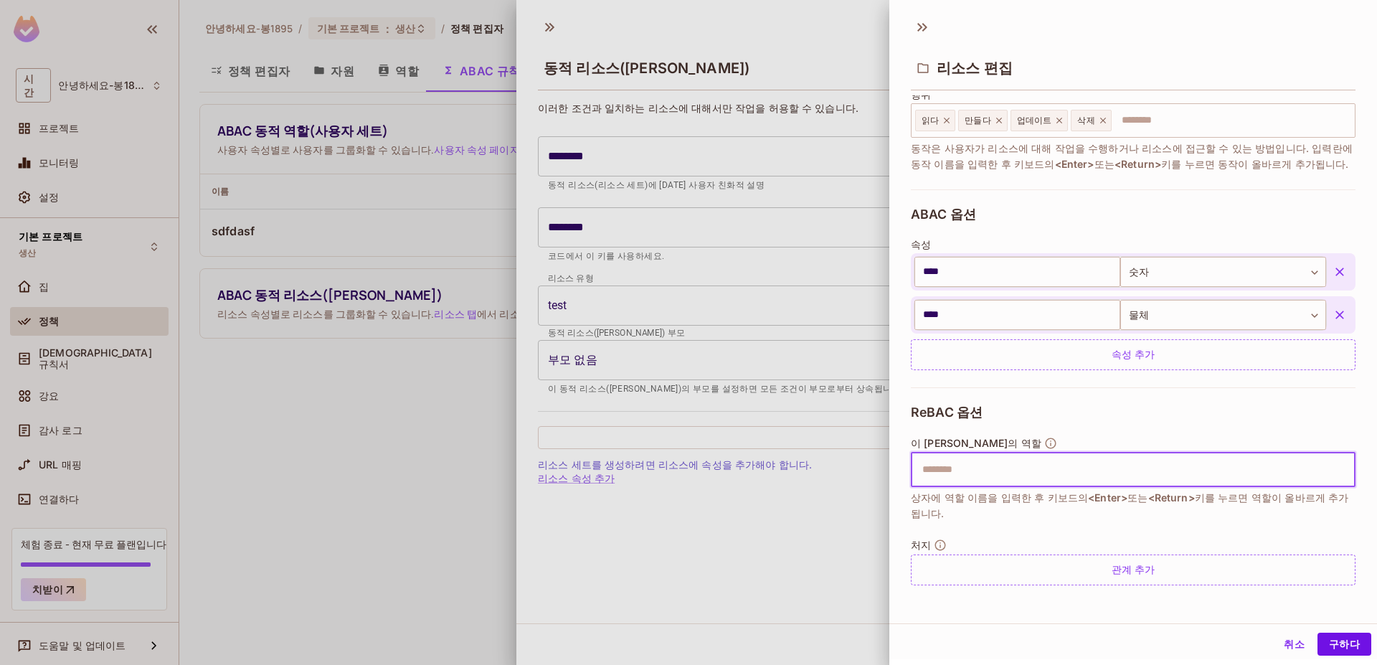
click at [1126, 476] on input "text" at bounding box center [1131, 470] width 435 height 29
type input "****"
click at [1348, 653] on button "구하다" at bounding box center [1345, 642] width 54 height 23
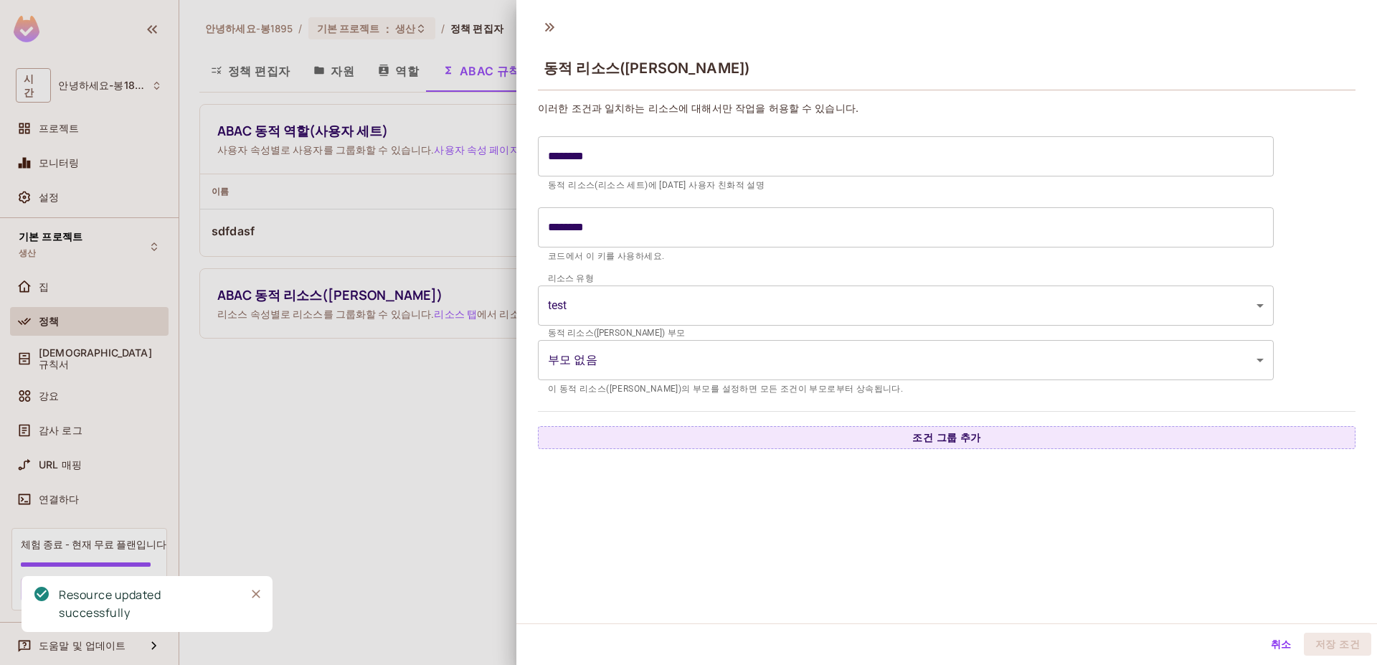
click at [415, 458] on div at bounding box center [688, 332] width 1377 height 665
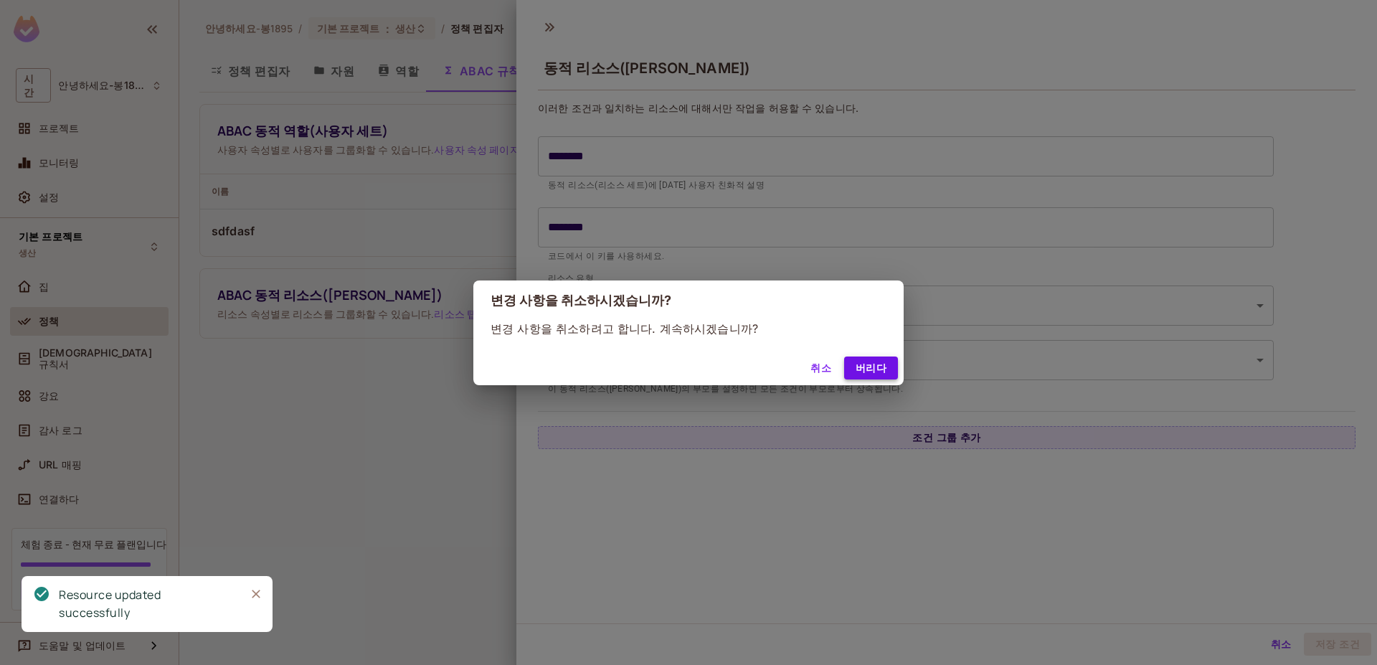
click at [888, 367] on button "버리다" at bounding box center [871, 368] width 54 height 23
